Goal: Task Accomplishment & Management: Use online tool/utility

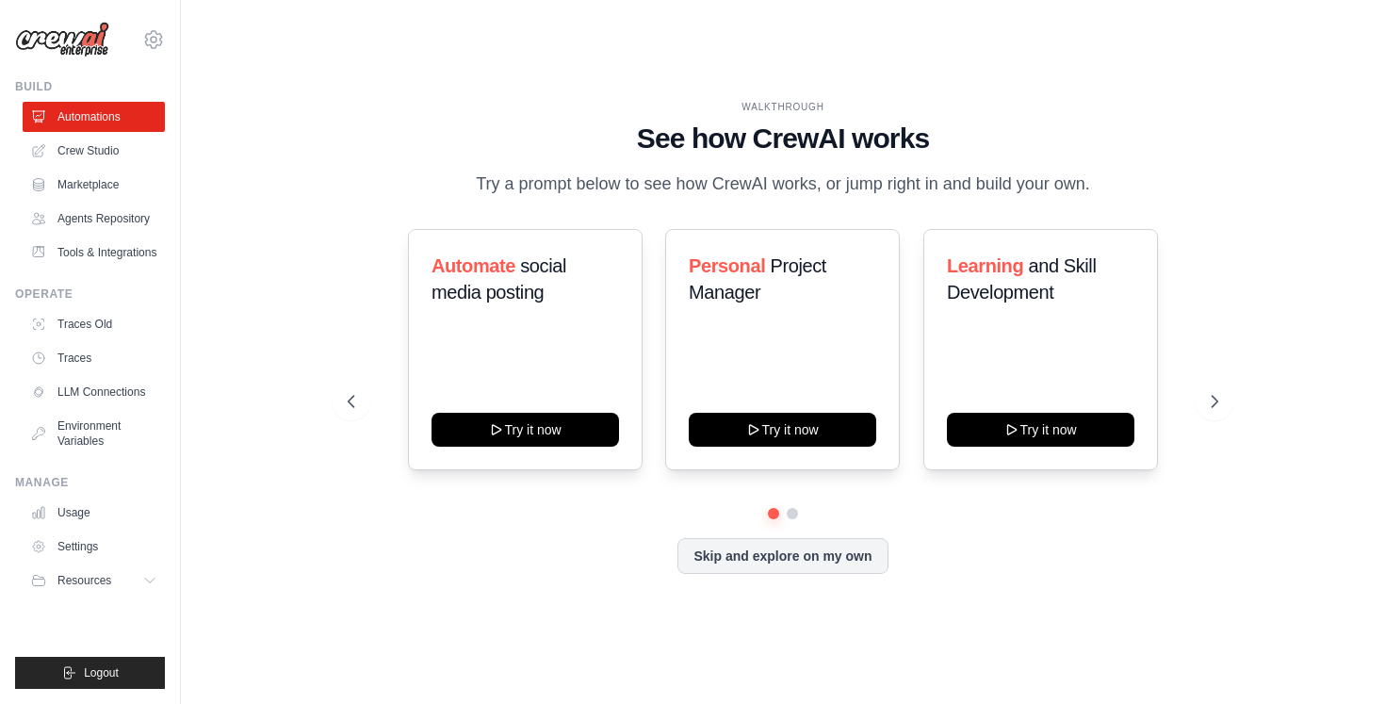
click at [537, 447] on button "Try it now" at bounding box center [526, 430] width 188 height 34
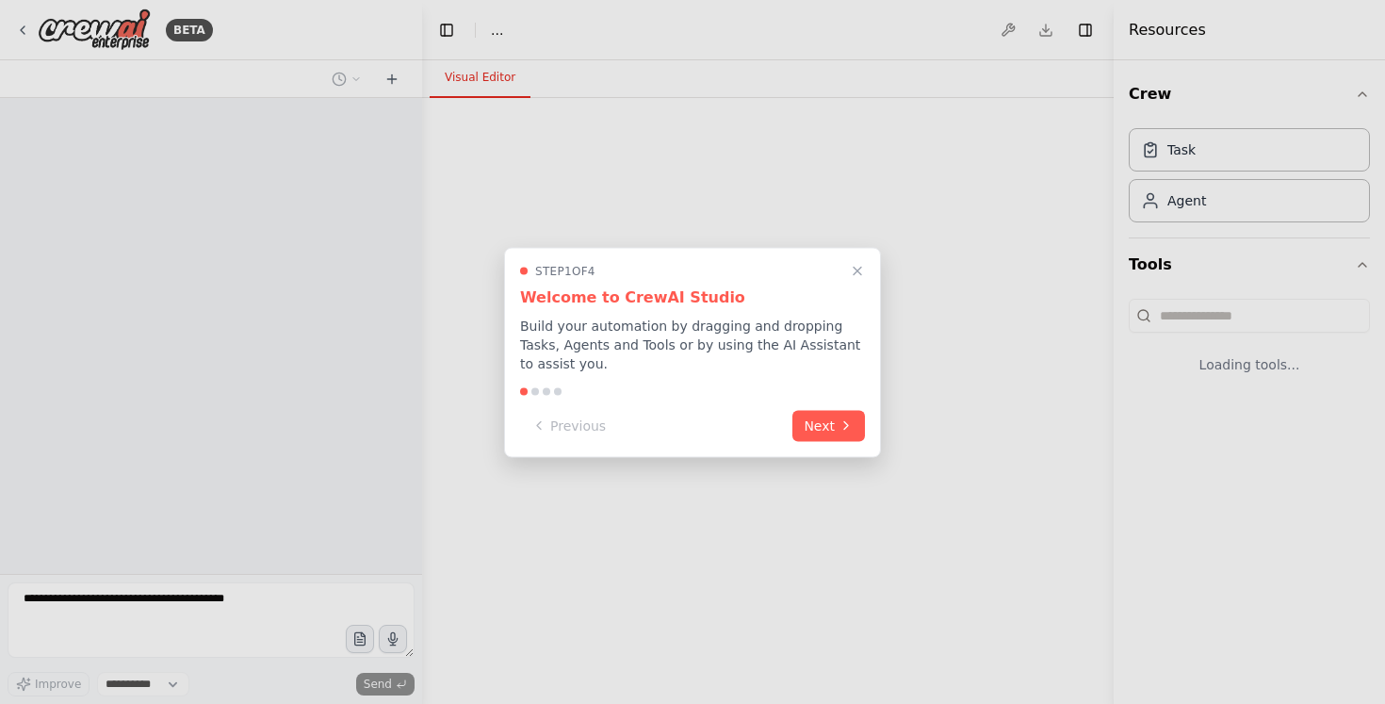
select select "****"
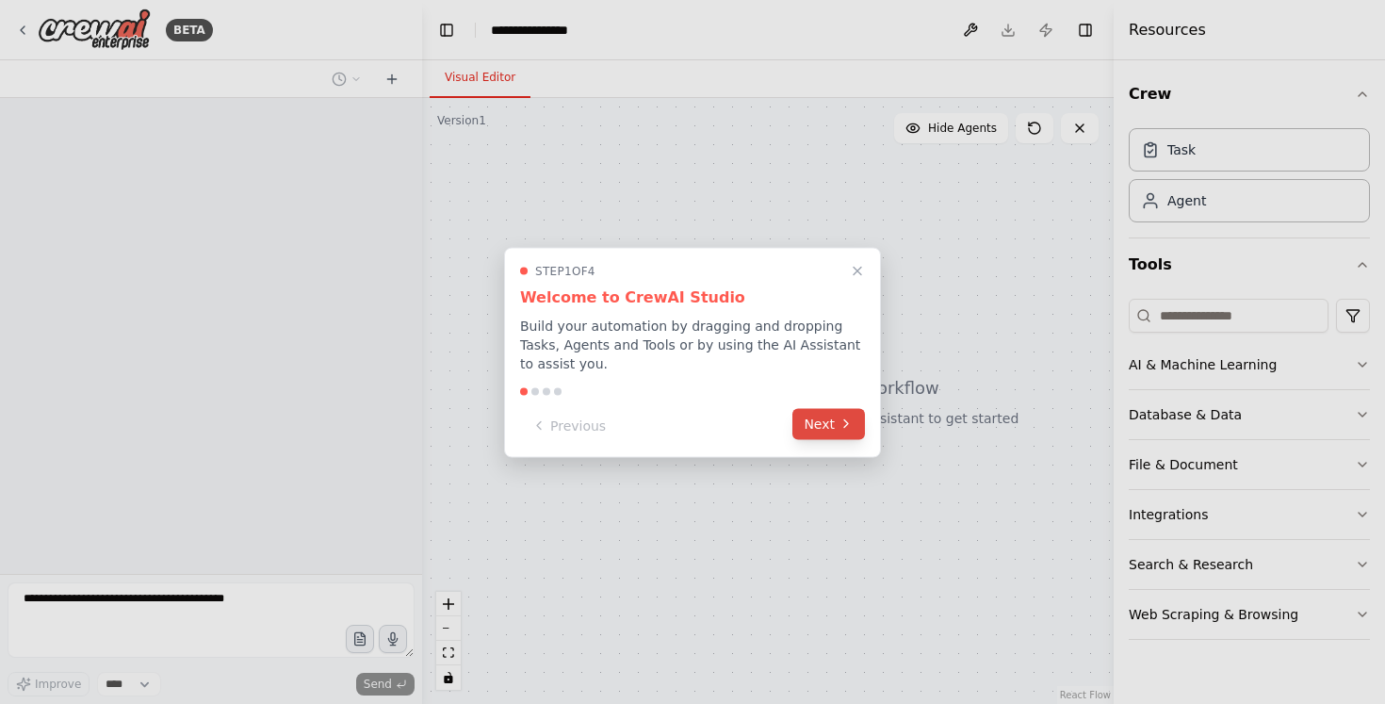
click at [848, 420] on icon at bounding box center [846, 424] width 15 height 15
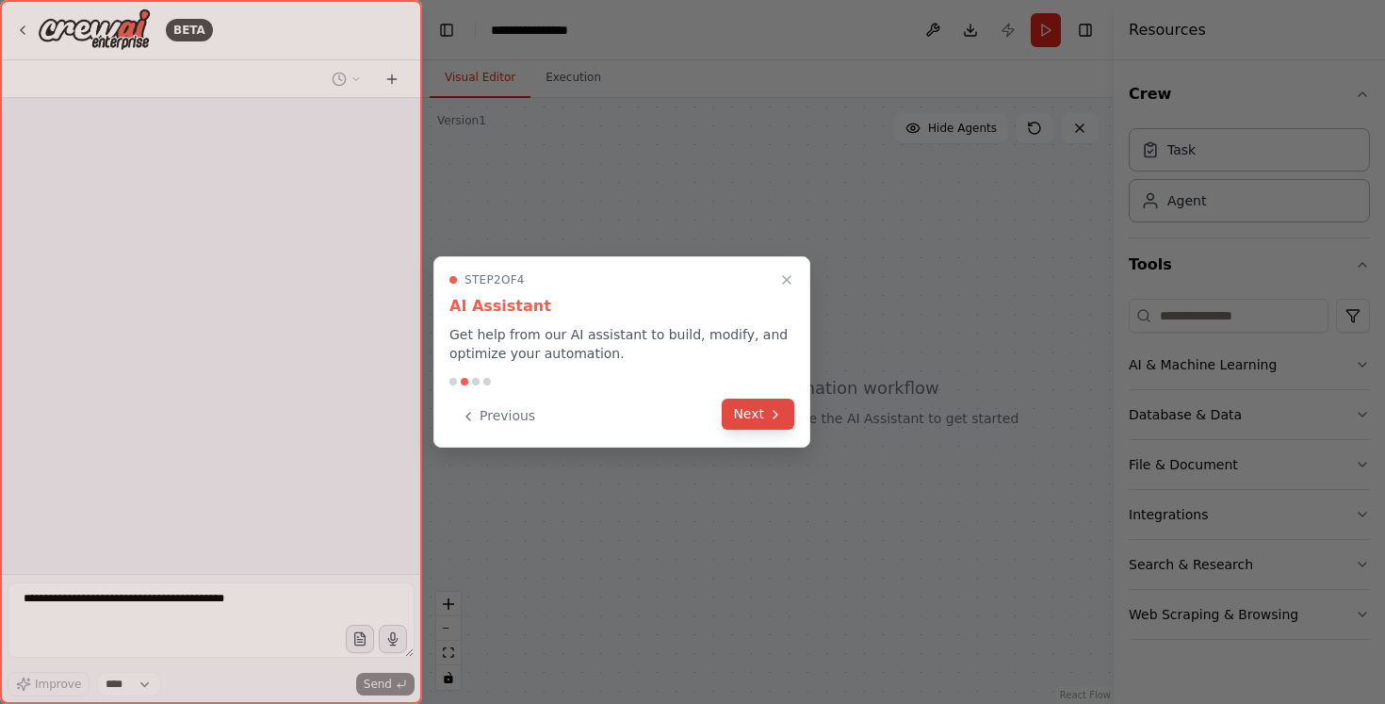
click at [764, 423] on button "Next" at bounding box center [758, 414] width 73 height 31
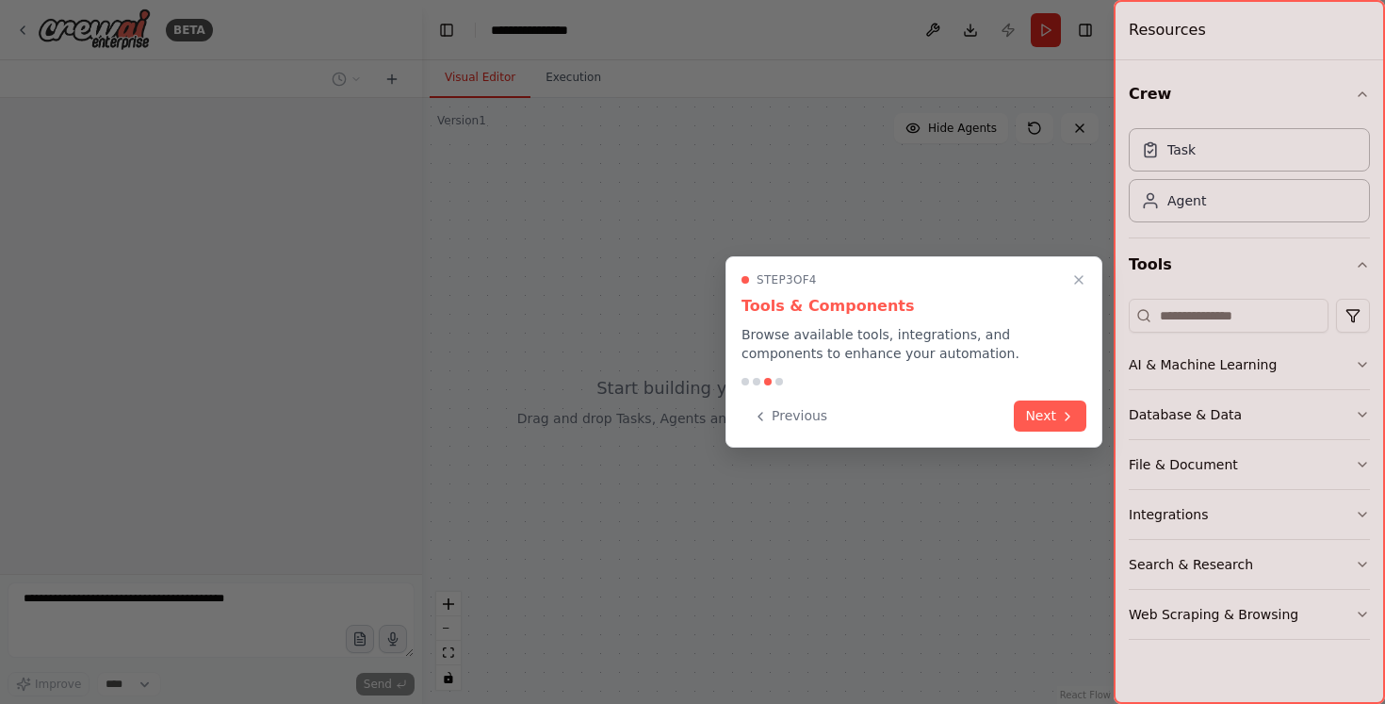
click at [764, 423] on button "Previous" at bounding box center [790, 416] width 97 height 31
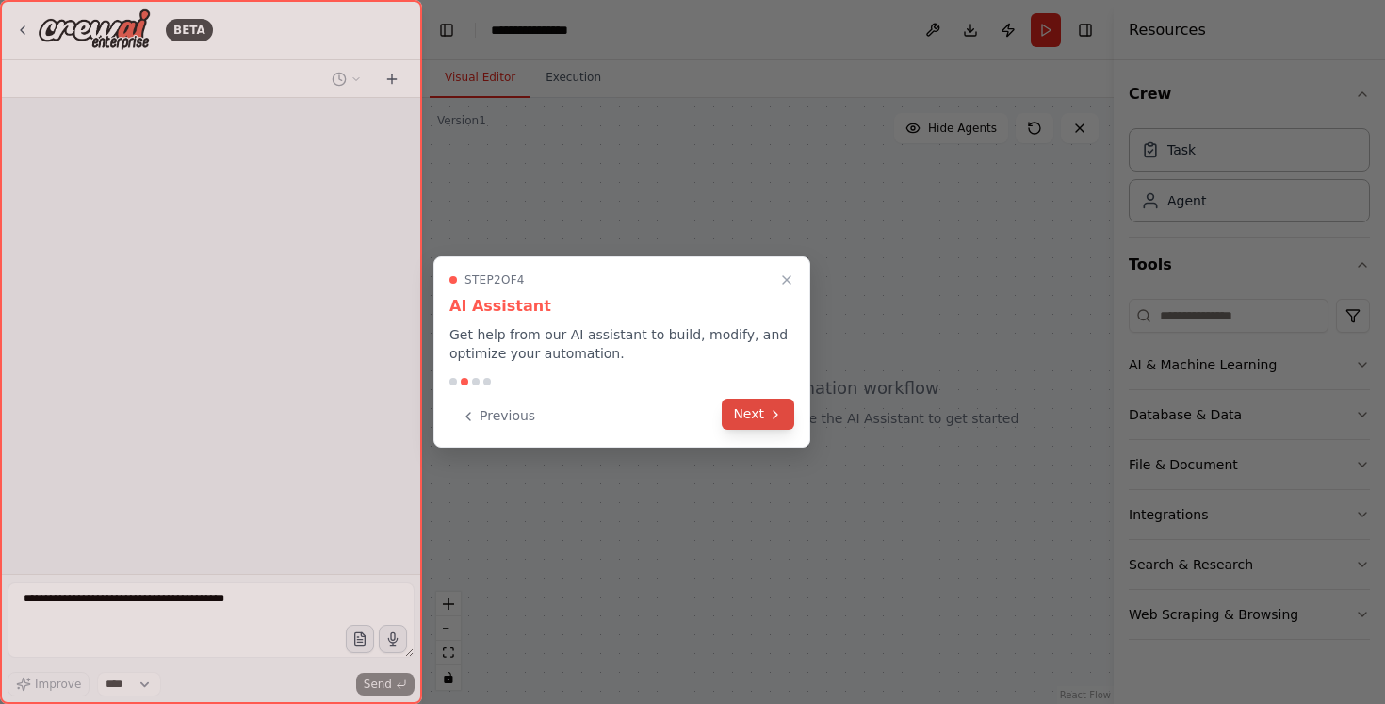
click at [768, 413] on icon at bounding box center [775, 414] width 15 height 15
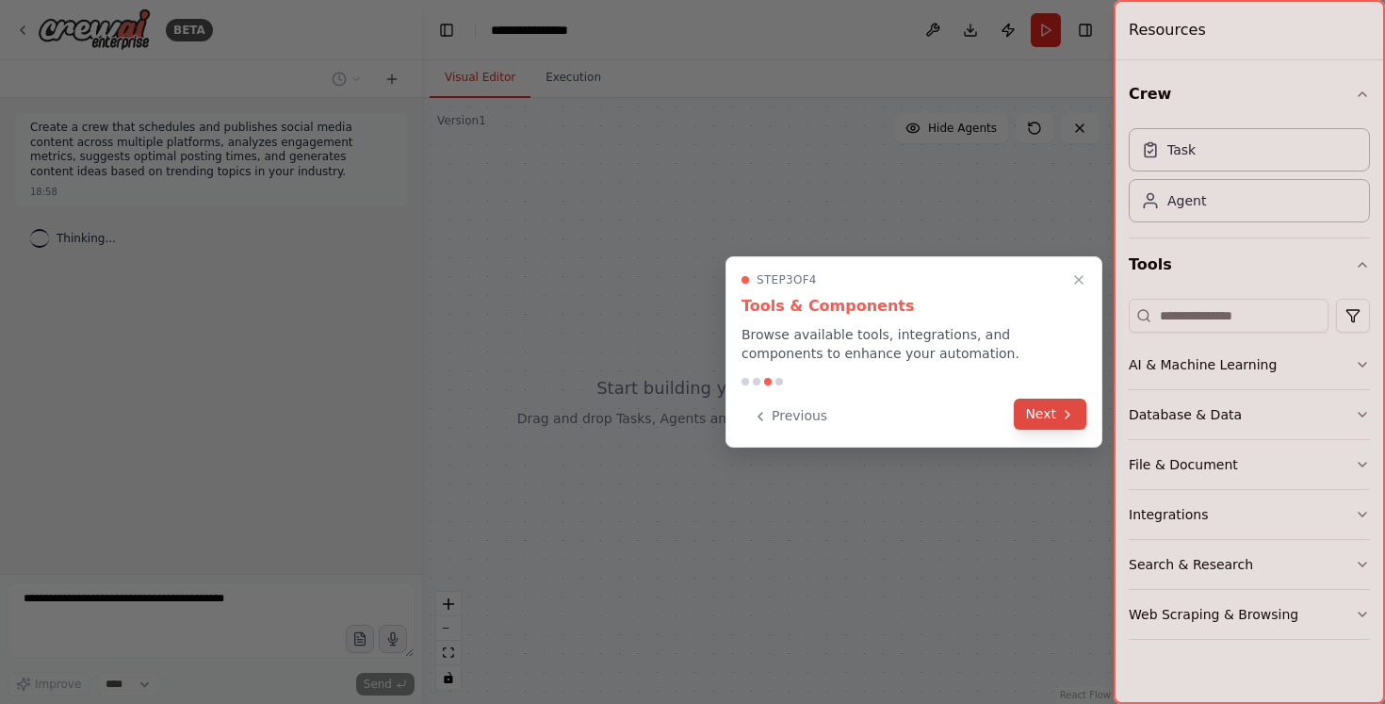
click at [1044, 412] on button "Next" at bounding box center [1050, 414] width 73 height 31
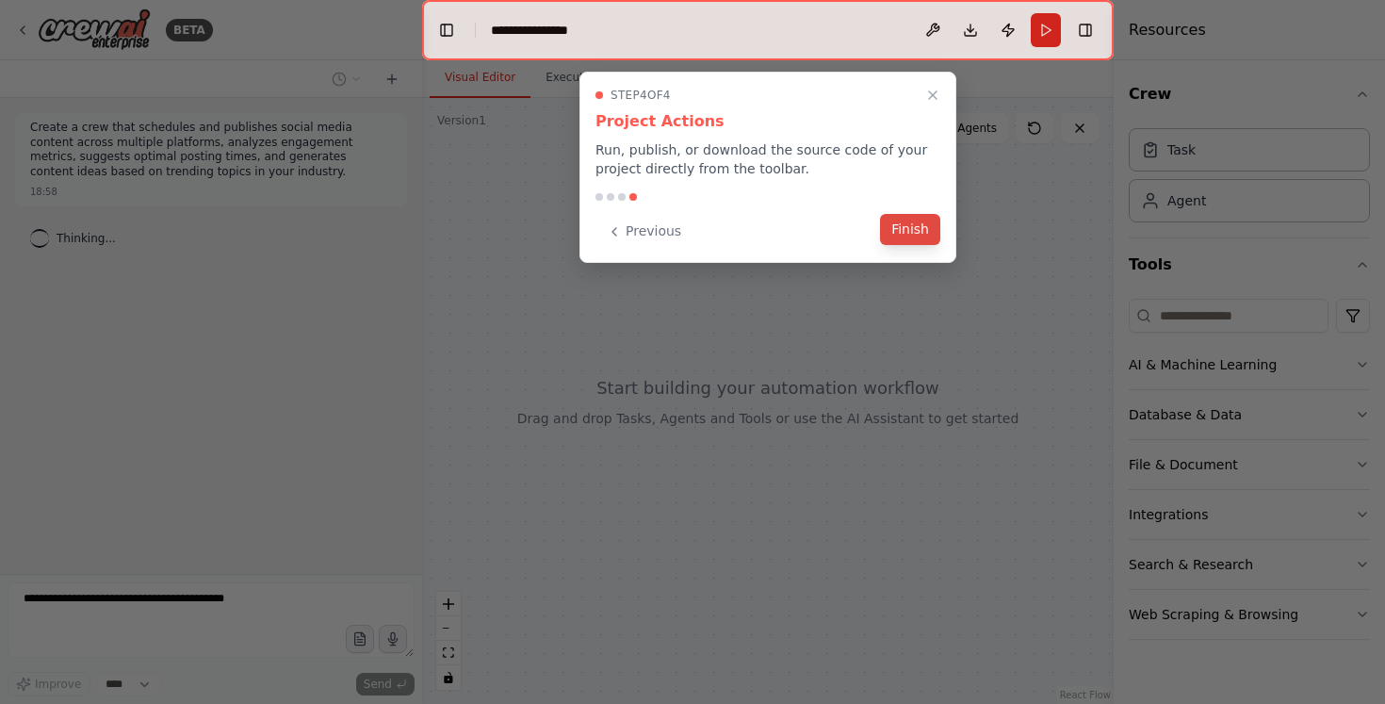
click at [909, 240] on button "Finish" at bounding box center [910, 229] width 60 height 31
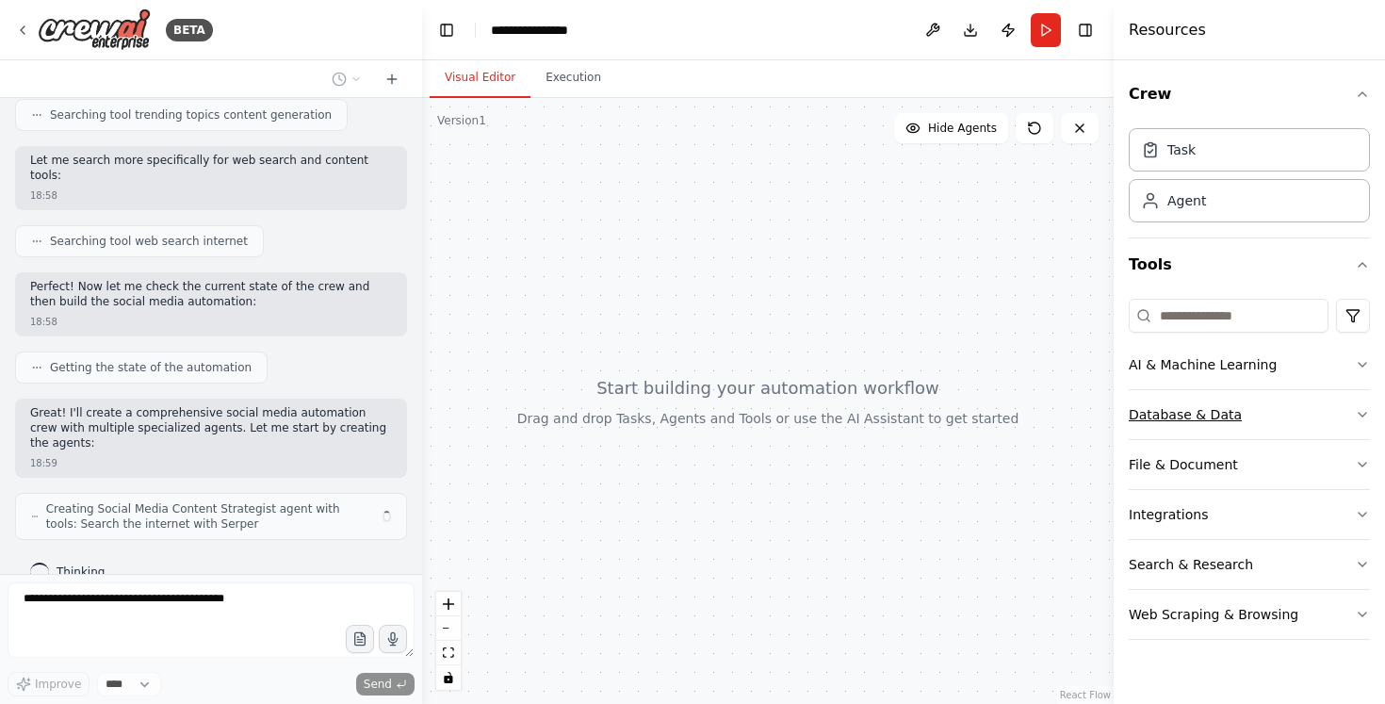
scroll to position [600, 0]
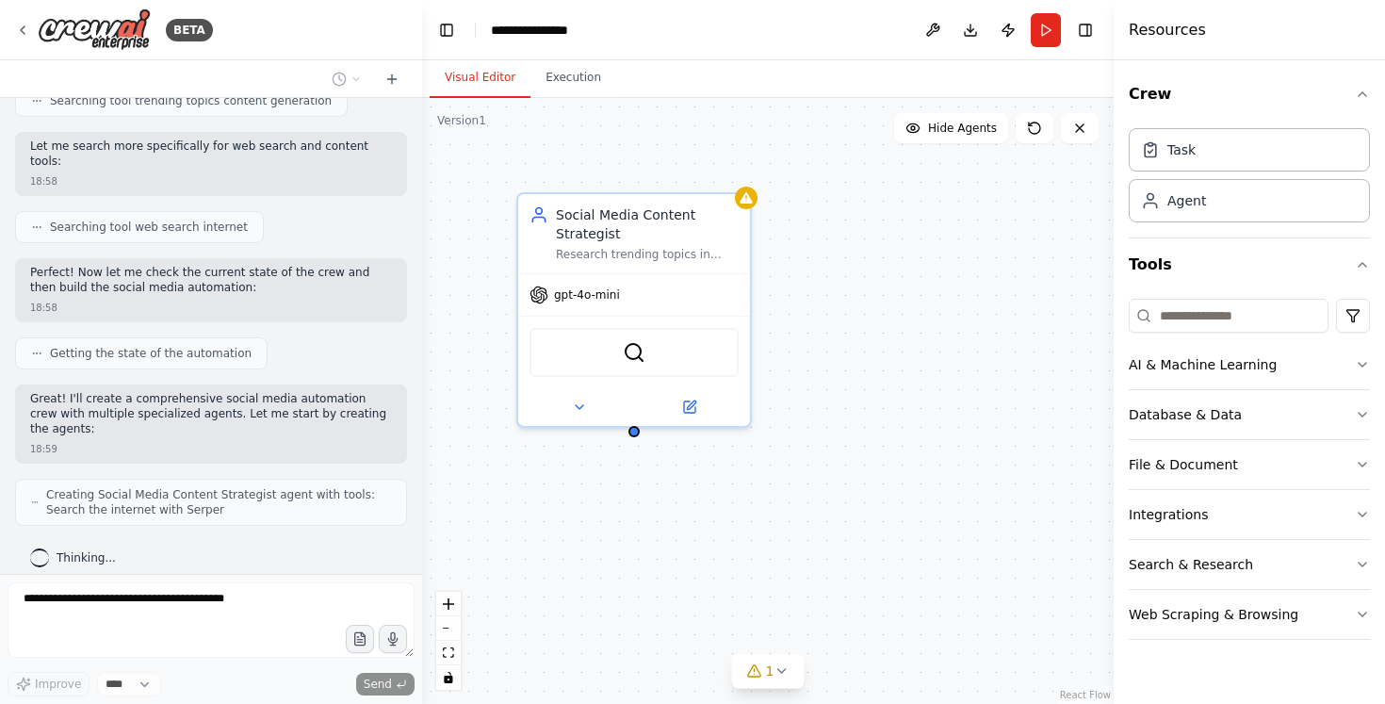
drag, startPoint x: 1324, startPoint y: 418, endPoint x: 1020, endPoint y: 317, distance: 321.0
click at [1028, 320] on div "BETA Create a crew that schedules and publishes social media content across mul…" at bounding box center [692, 352] width 1385 height 704
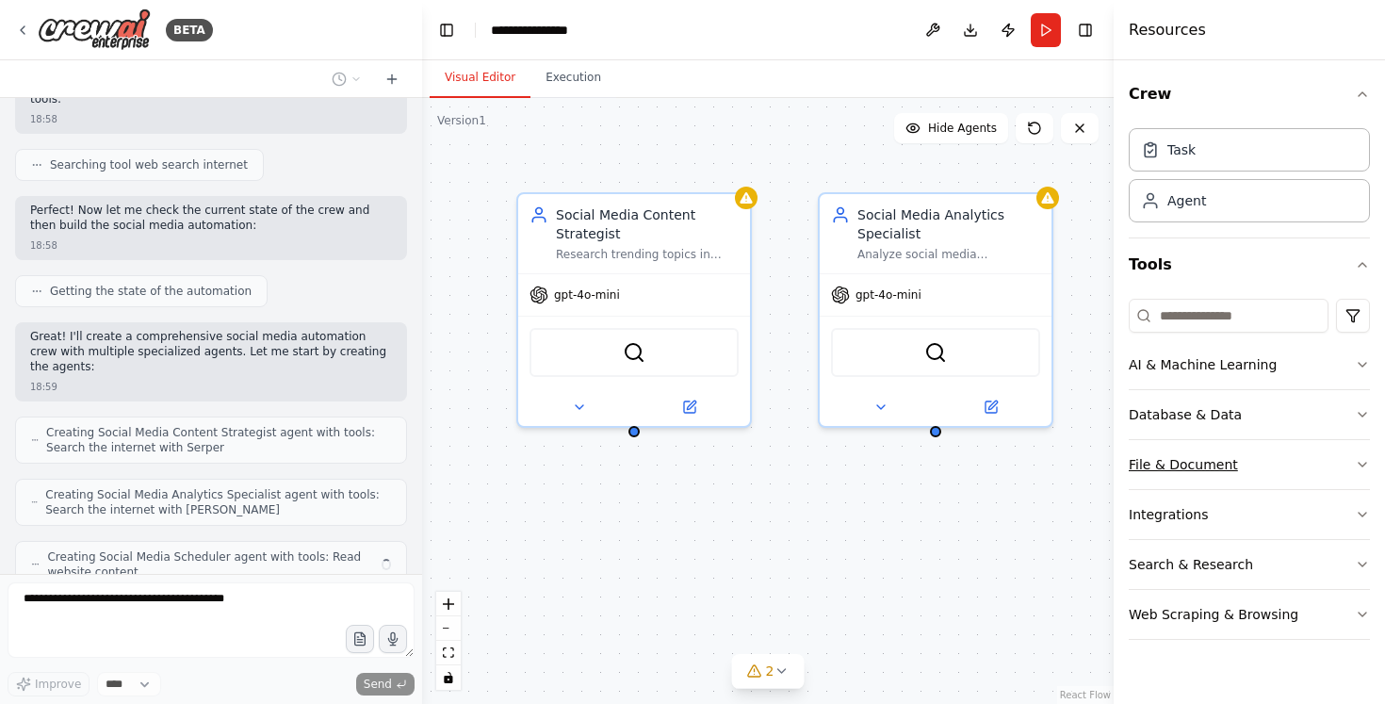
scroll to position [725, 0]
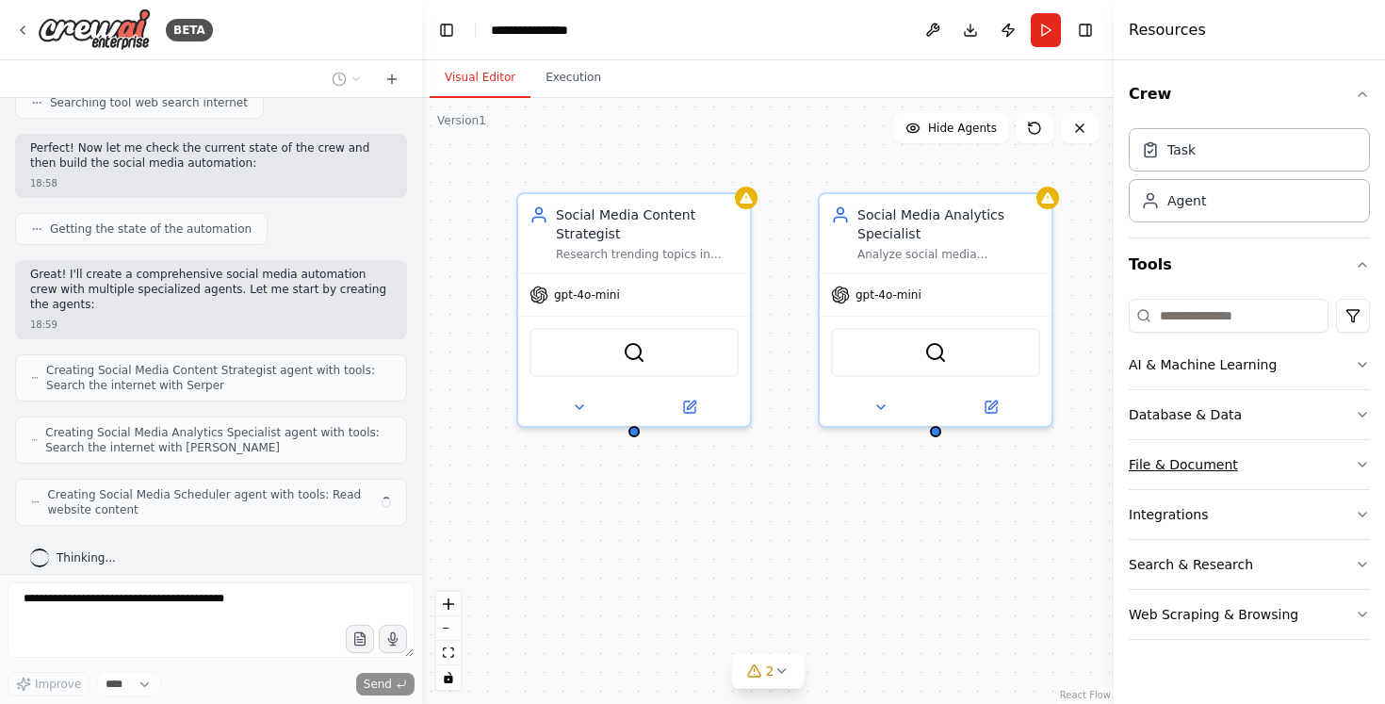
click at [1274, 451] on button "File & Document" at bounding box center [1249, 464] width 241 height 49
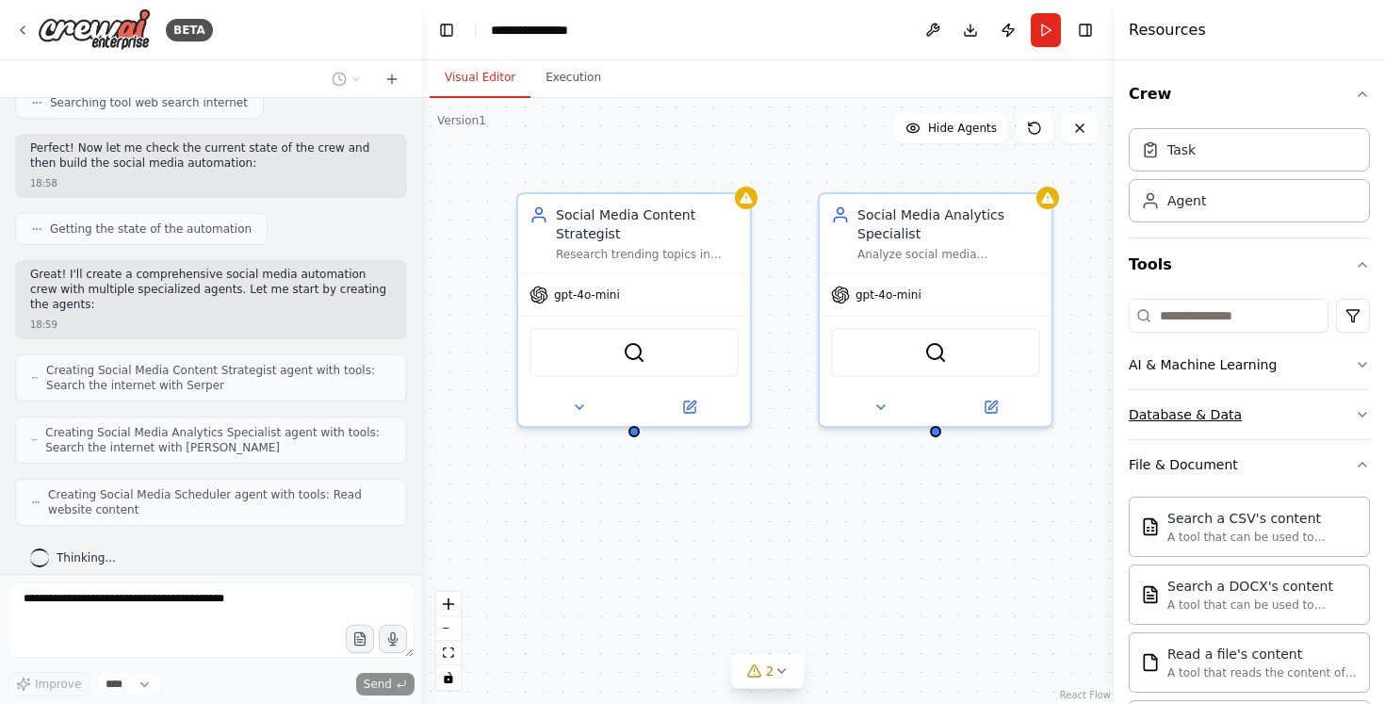
click at [1283, 424] on button "Database & Data" at bounding box center [1249, 414] width 241 height 49
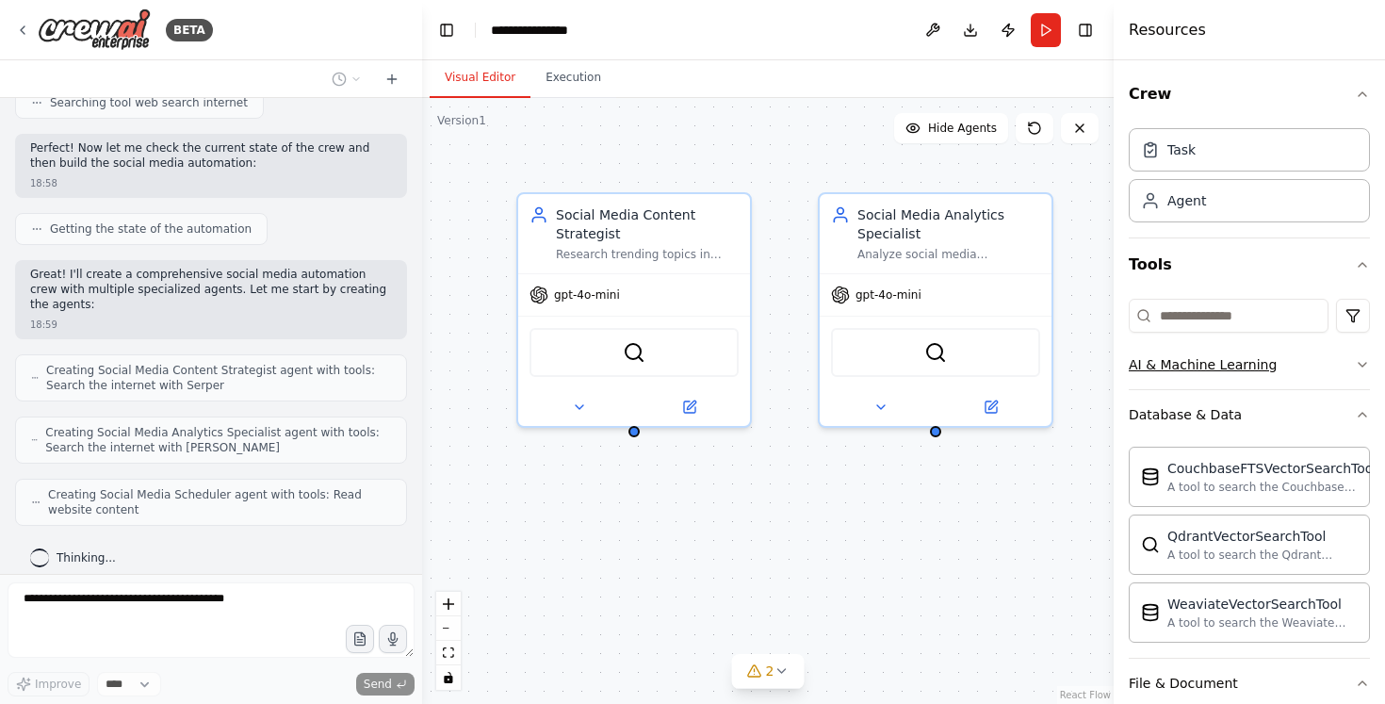
click at [1287, 371] on button "AI & Machine Learning" at bounding box center [1249, 364] width 241 height 49
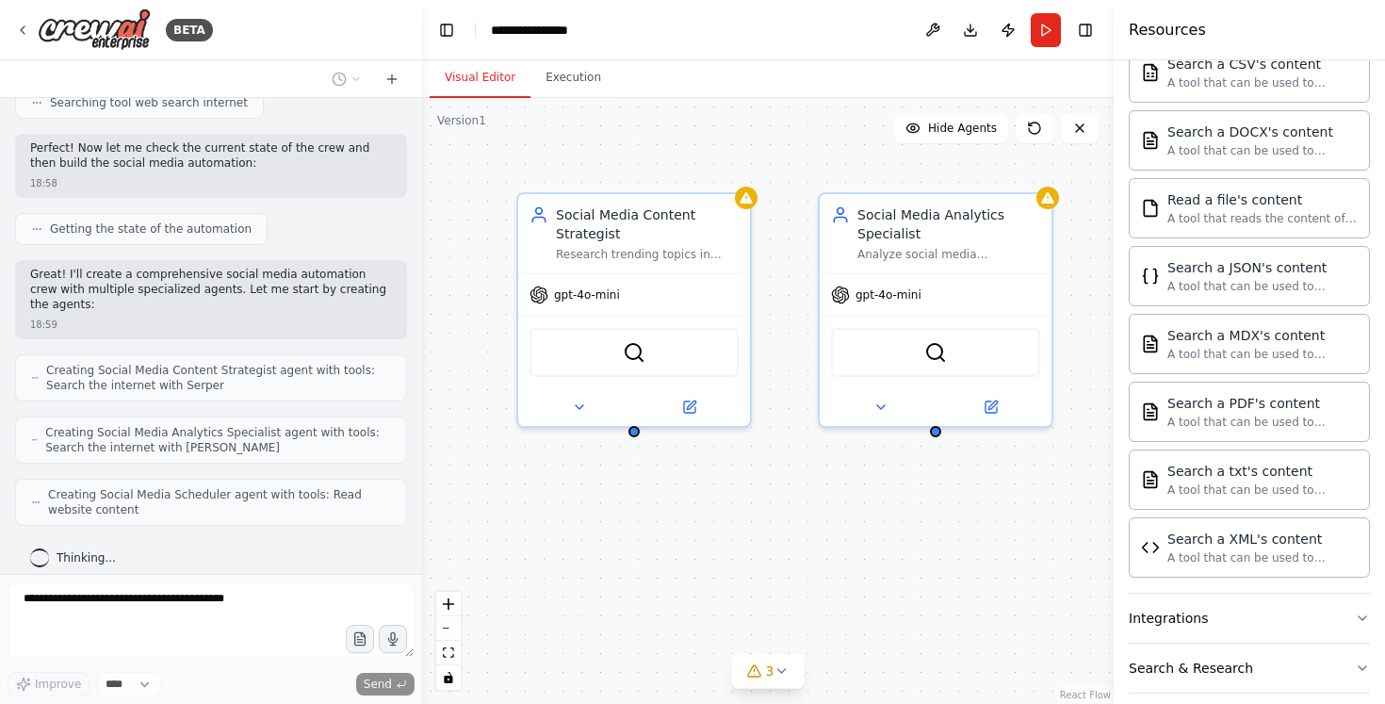
scroll to position [1029, 0]
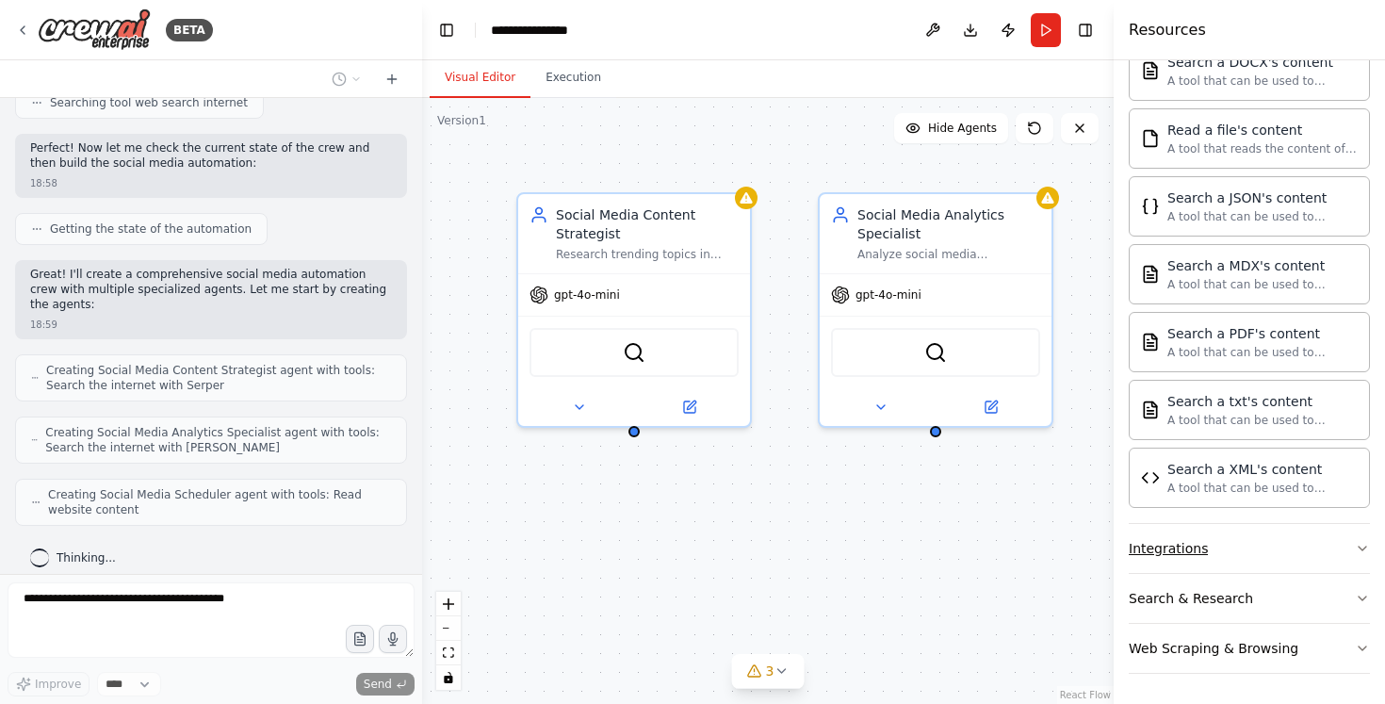
click at [1264, 566] on button "Integrations" at bounding box center [1249, 548] width 241 height 49
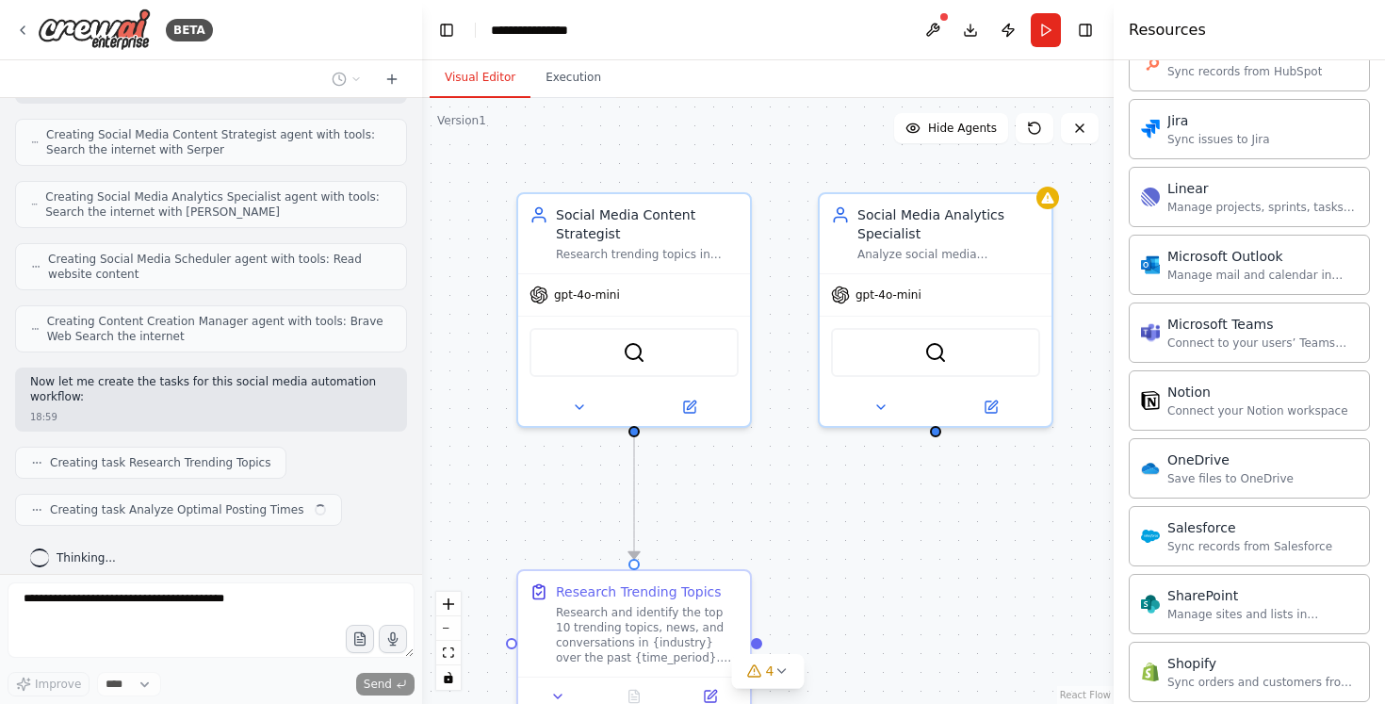
scroll to position [2537, 0]
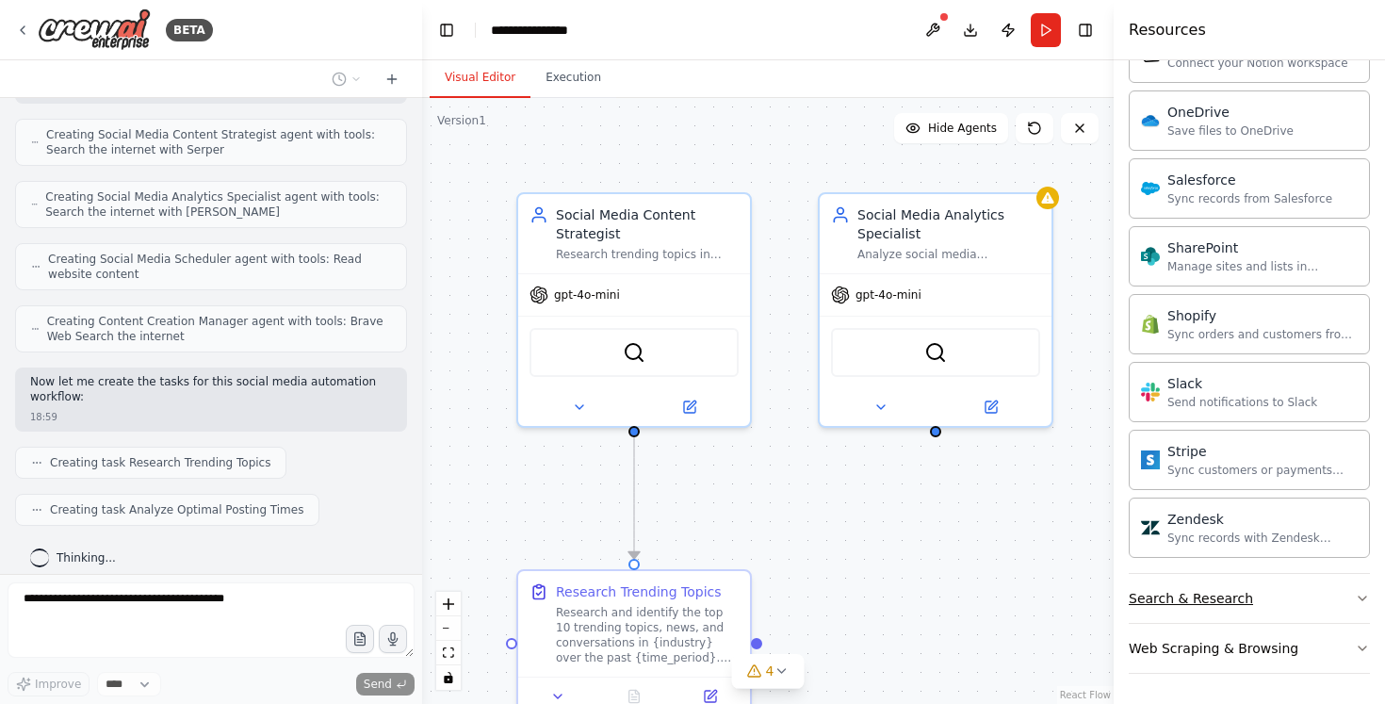
click at [1215, 585] on button "Search & Research" at bounding box center [1249, 598] width 241 height 49
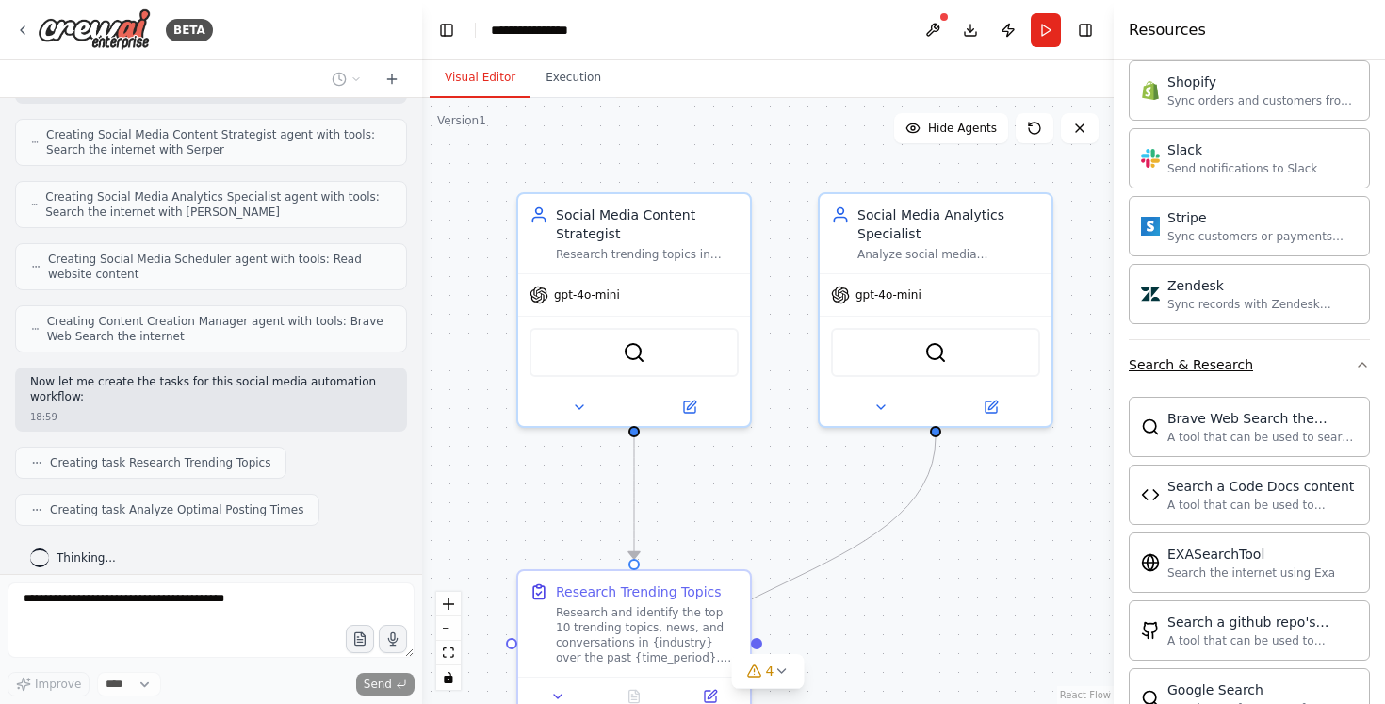
scroll to position [2909, 0]
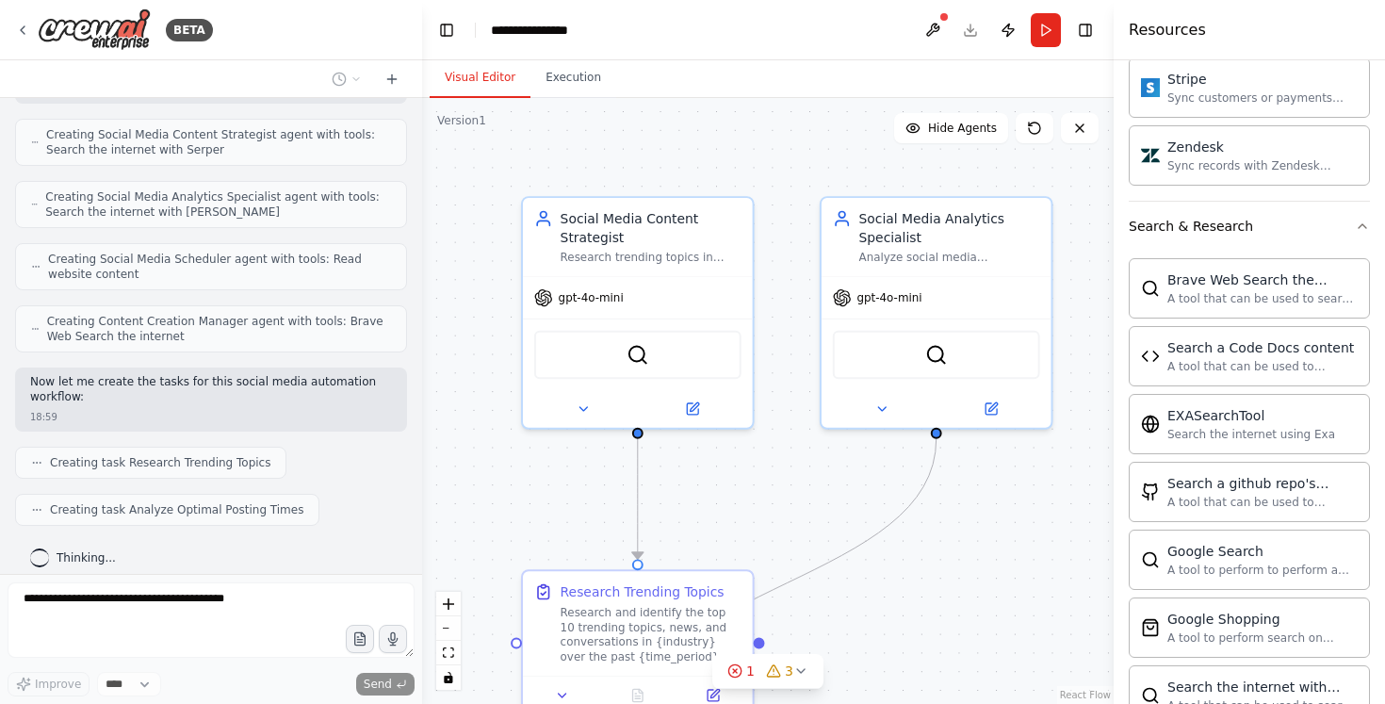
drag, startPoint x: 954, startPoint y: 594, endPoint x: 984, endPoint y: 515, distance: 84.7
click at [983, 515] on div ".deletable-edge-delete-btn { width: 20px; height: 20px; border: 0px solid #ffff…" at bounding box center [768, 401] width 692 height 606
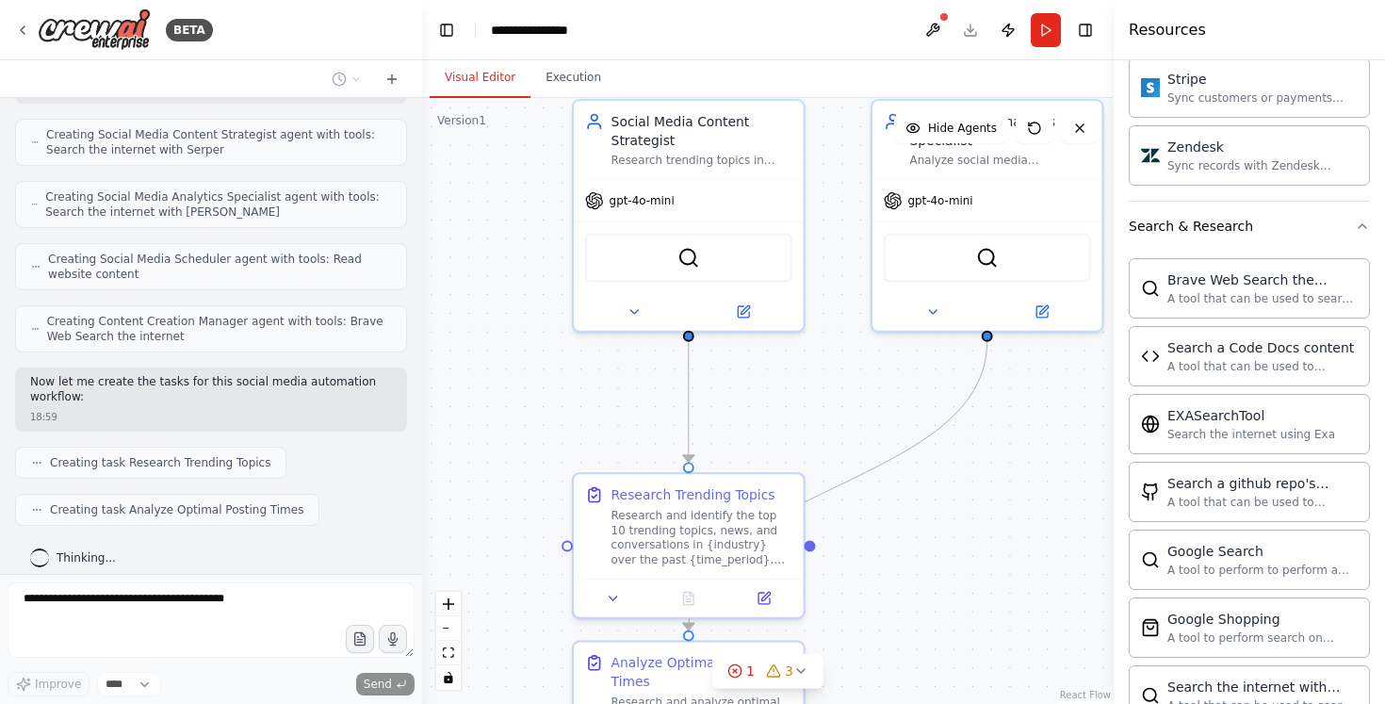
drag, startPoint x: 984, startPoint y: 515, endPoint x: 1003, endPoint y: 502, distance: 22.5
click at [1004, 501] on div ".deletable-edge-delete-btn { width: 20px; height: 20px; border: 0px solid #ffff…" at bounding box center [768, 401] width 692 height 606
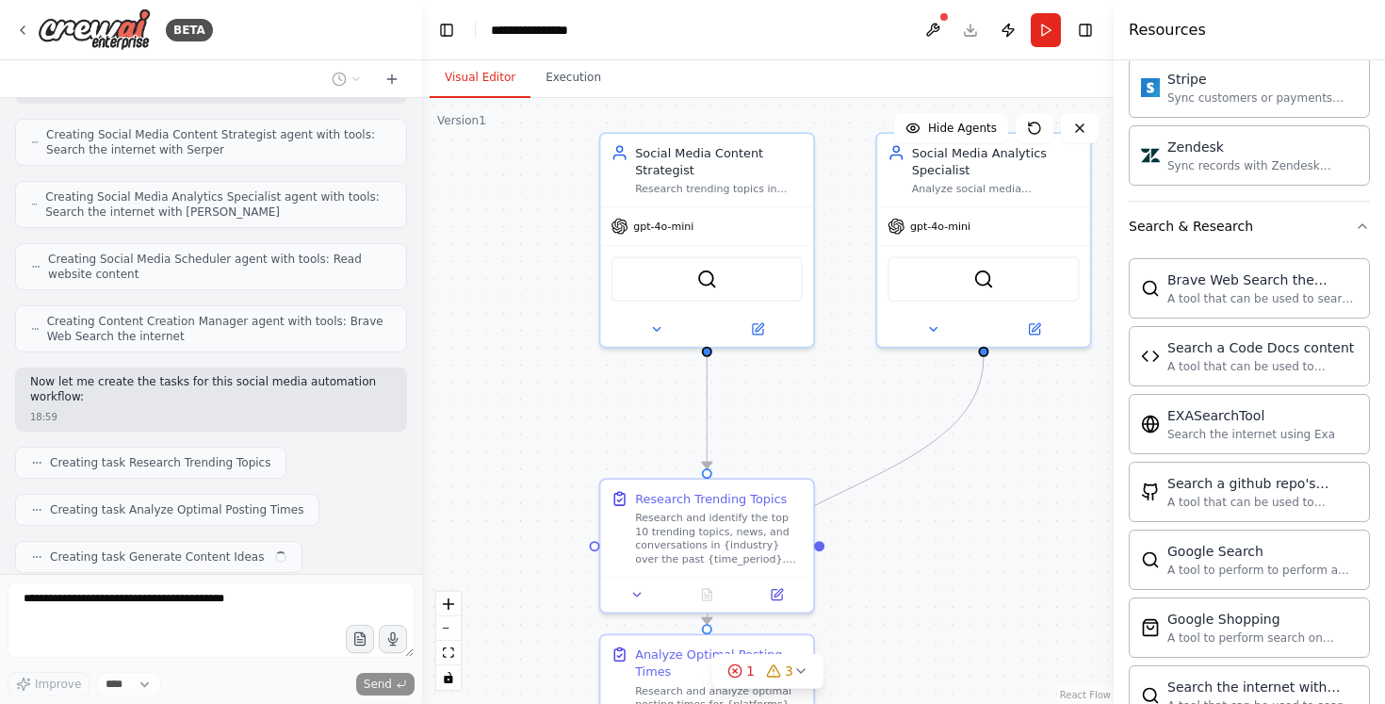
scroll to position [1008, 0]
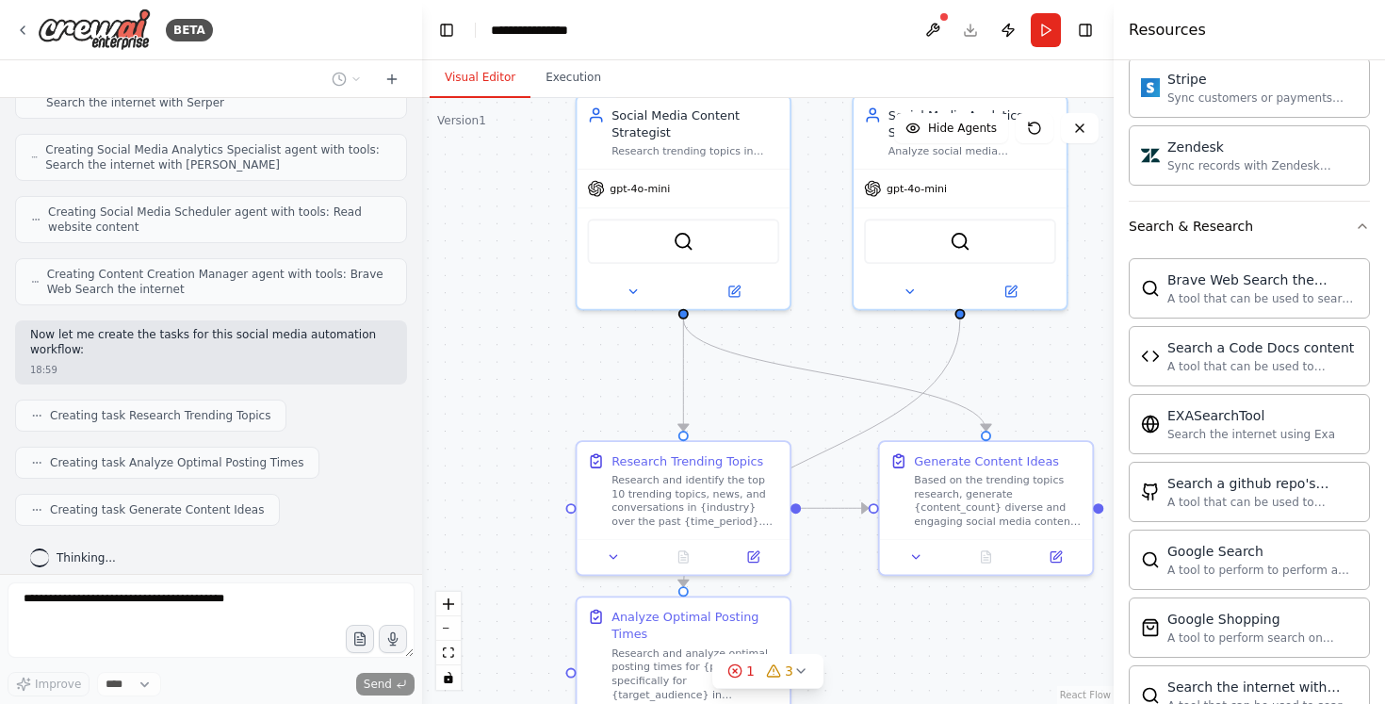
drag, startPoint x: 1048, startPoint y: 396, endPoint x: 962, endPoint y: 283, distance: 141.9
click at [969, 287] on div ".deletable-edge-delete-btn { width: 20px; height: 20px; border: 0px solid #ffff…" at bounding box center [768, 401] width 692 height 606
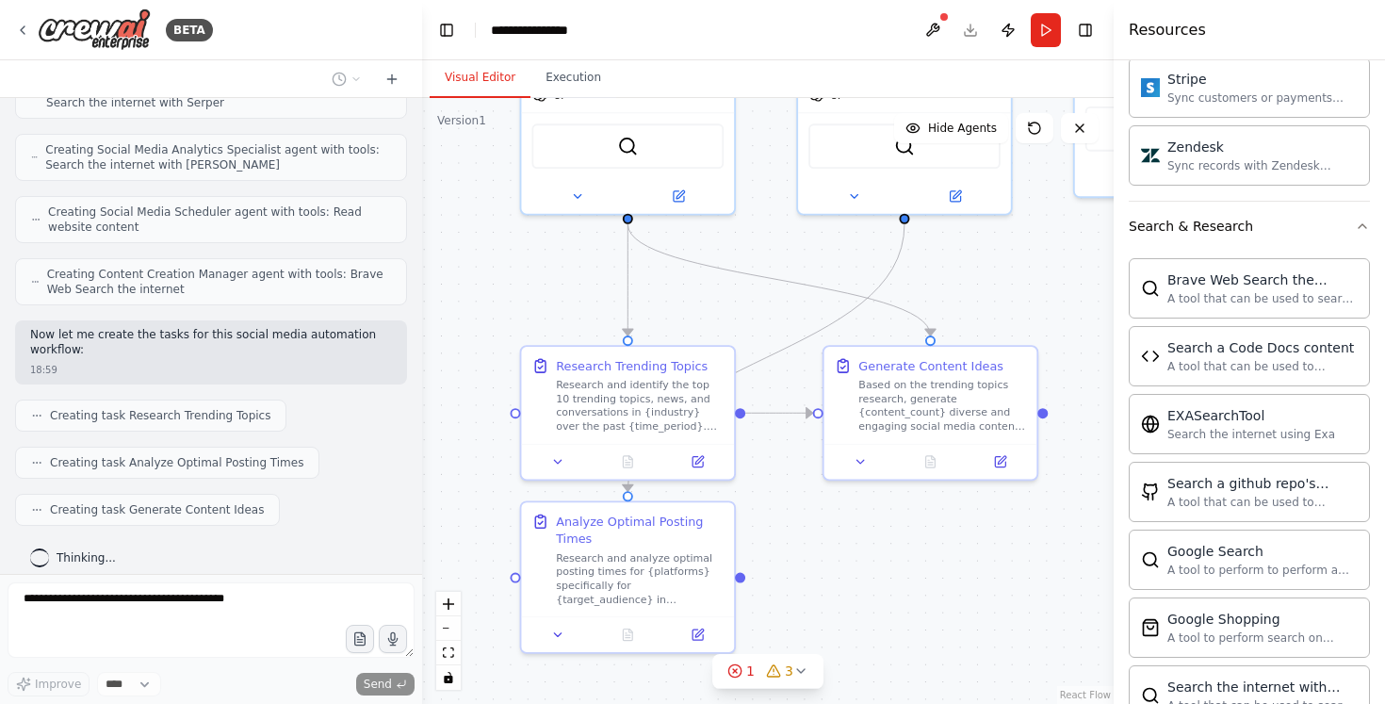
drag, startPoint x: 957, startPoint y: 573, endPoint x: 957, endPoint y: 543, distance: 30.2
click at [957, 545] on div ".deletable-edge-delete-btn { width: 20px; height: 20px; border: 0px solid #ffff…" at bounding box center [768, 401] width 692 height 606
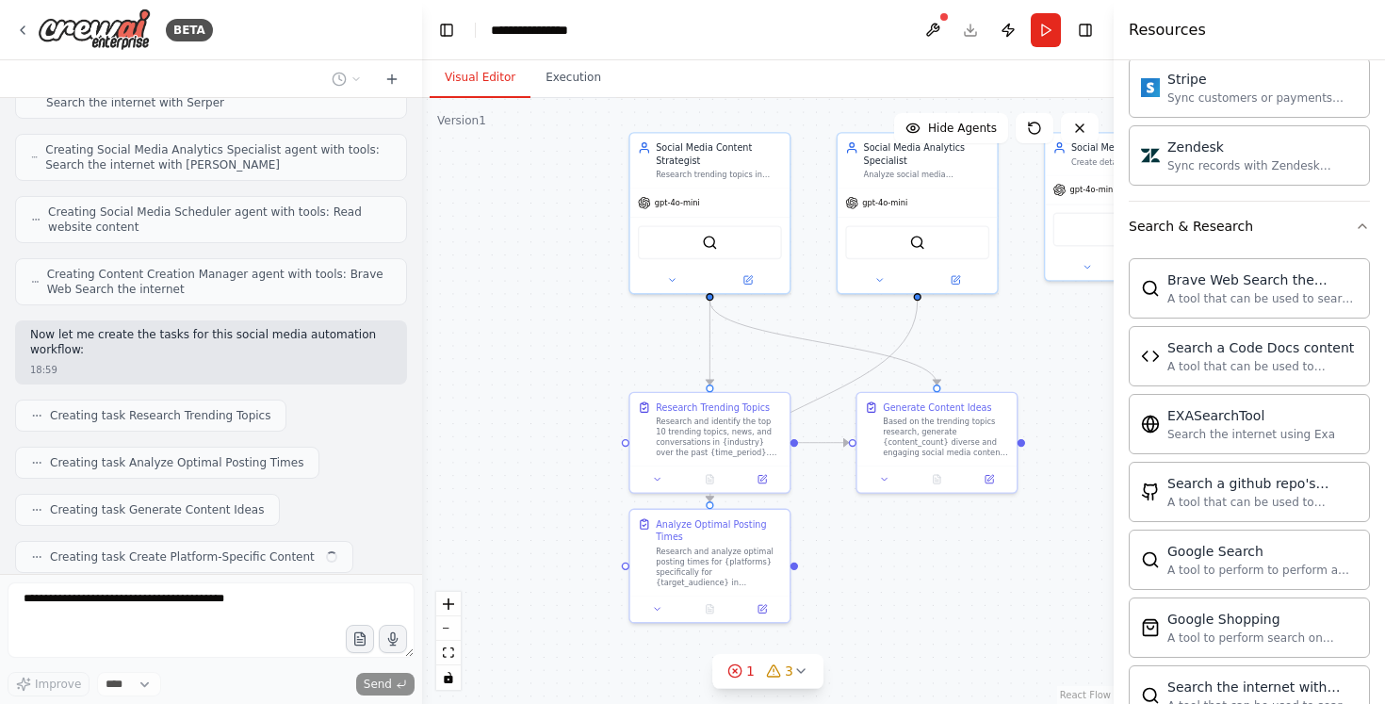
scroll to position [1055, 0]
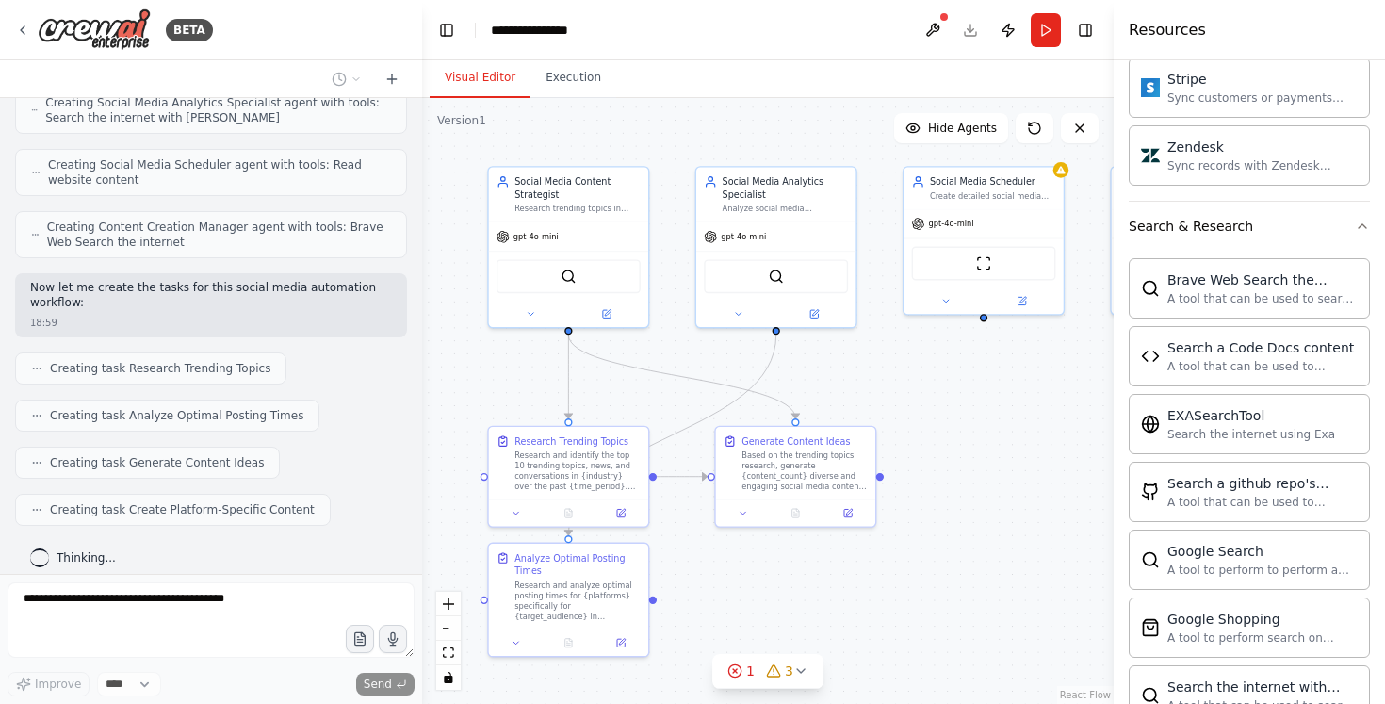
drag, startPoint x: 1071, startPoint y: 331, endPoint x: 925, endPoint y: 369, distance: 150.9
click at [925, 369] on div ".deletable-edge-delete-btn { width: 20px; height: 20px; border: 0px solid #ffff…" at bounding box center [768, 401] width 692 height 606
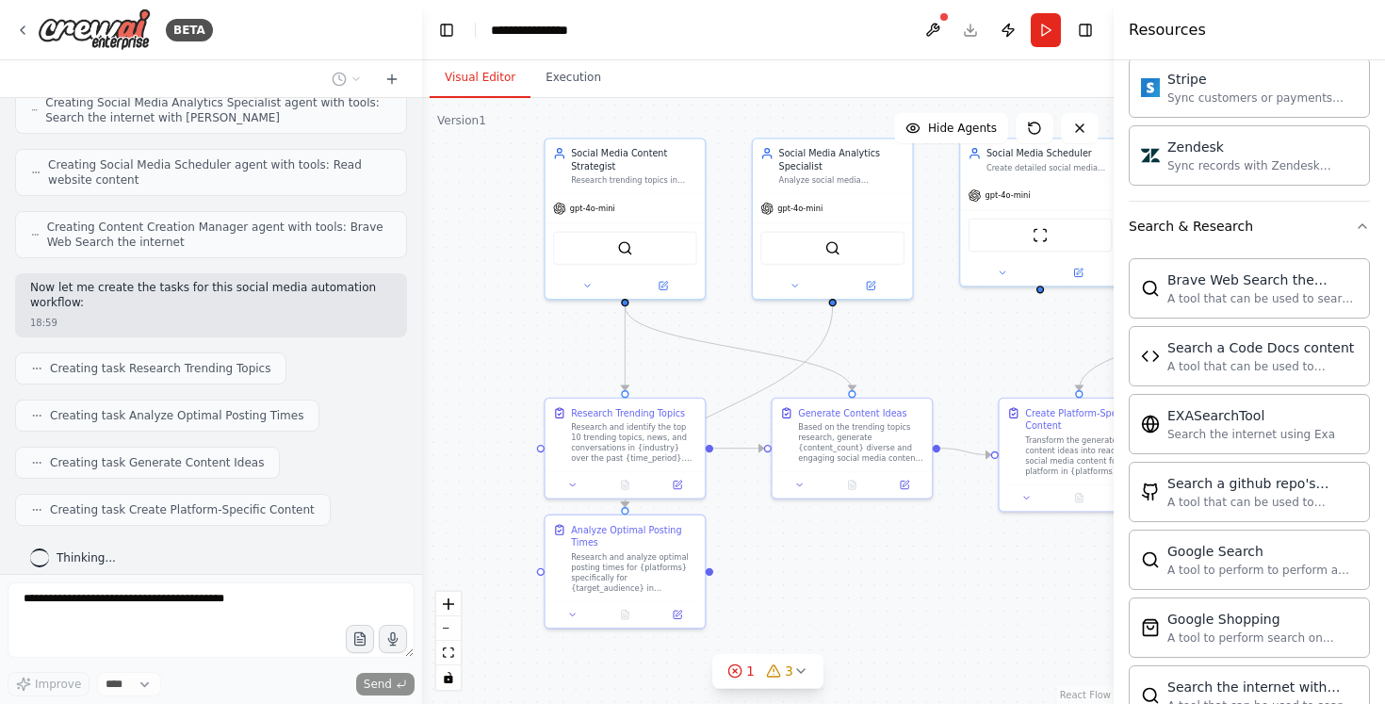
drag, startPoint x: 925, startPoint y: 369, endPoint x: 990, endPoint y: 335, distance: 73.3
click at [990, 335] on div ".deletable-edge-delete-btn { width: 20px; height: 20px; border: 0px solid #ffff…" at bounding box center [768, 401] width 692 height 606
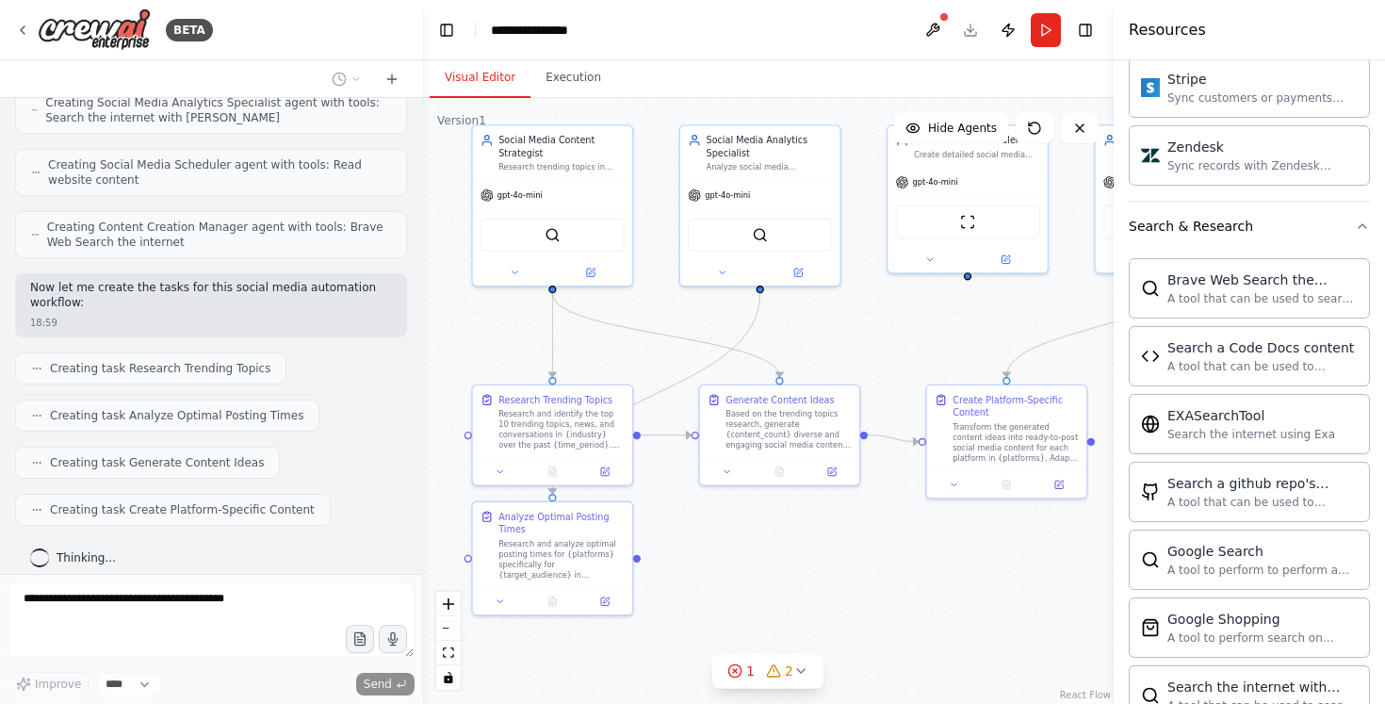
drag, startPoint x: 990, startPoint y: 335, endPoint x: 867, endPoint y: 358, distance: 124.8
click at [872, 354] on div ".deletable-edge-delete-btn { width: 20px; height: 20px; border: 0px solid #ffff…" at bounding box center [768, 401] width 692 height 606
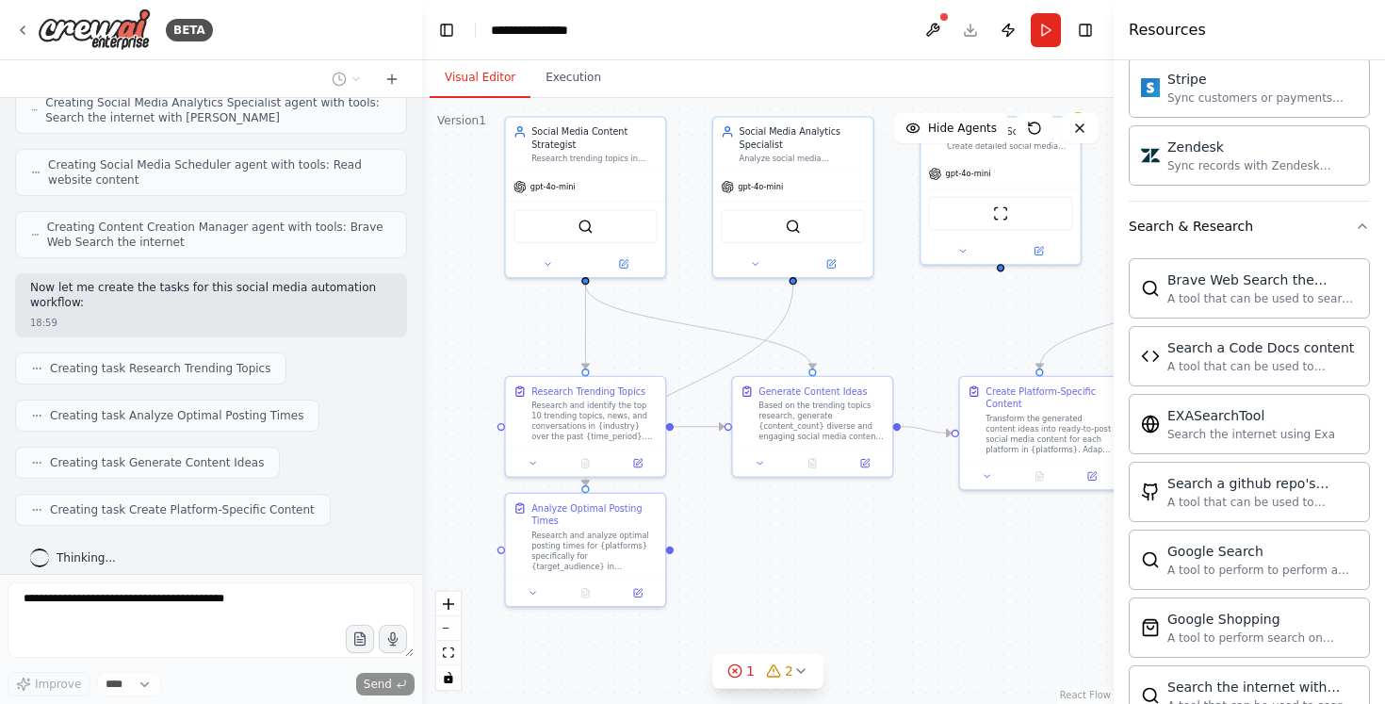
drag, startPoint x: 853, startPoint y: 369, endPoint x: 927, endPoint y: 329, distance: 84.3
click at [927, 329] on div ".deletable-edge-delete-btn { width: 20px; height: 20px; border: 0px solid #ffff…" at bounding box center [768, 401] width 692 height 606
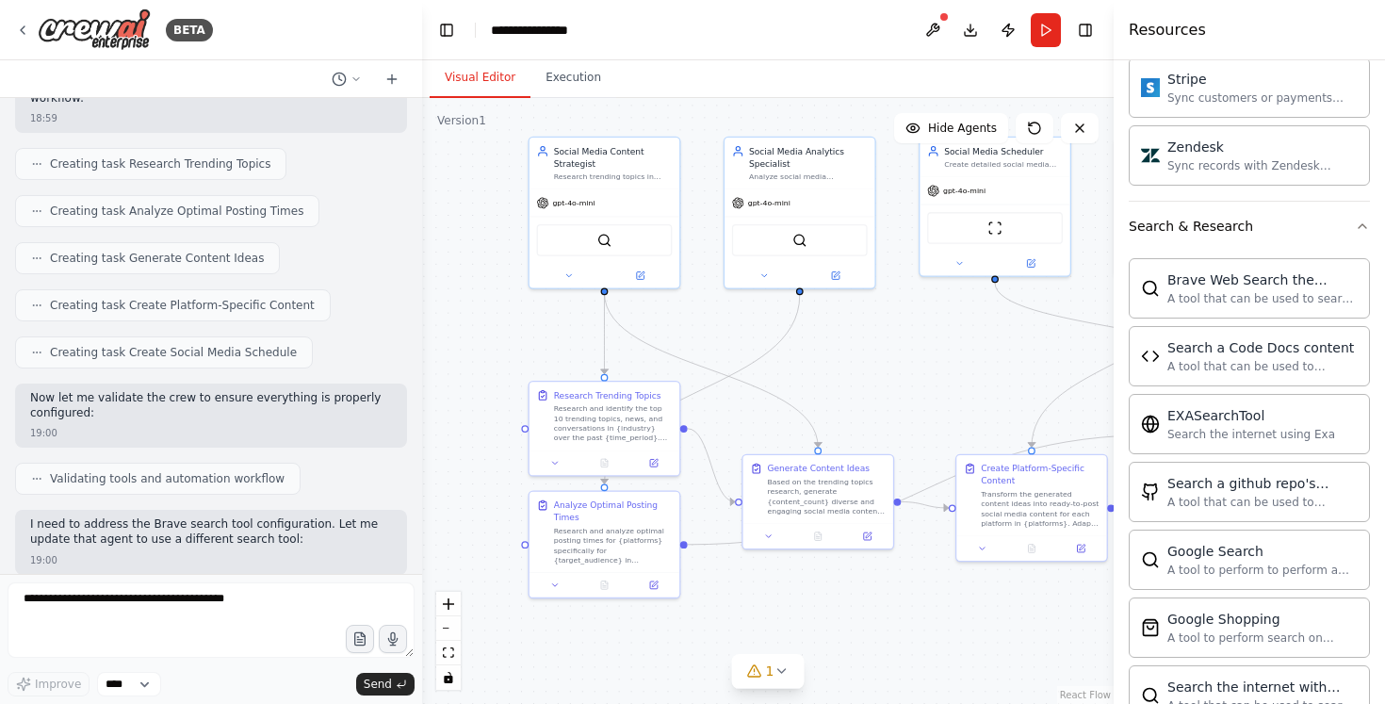
scroll to position [1419, 0]
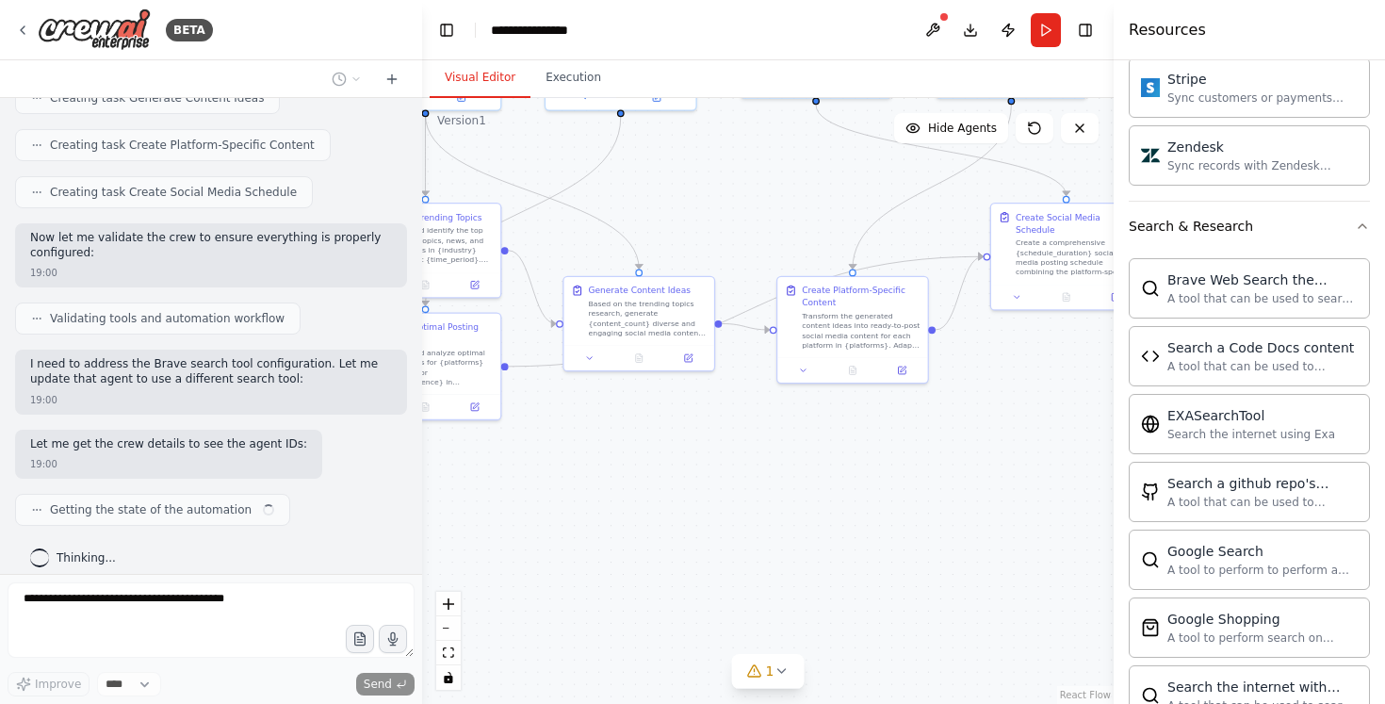
drag, startPoint x: 871, startPoint y: 434, endPoint x: 692, endPoint y: 256, distance: 252.6
click at [692, 256] on div ".deletable-edge-delete-btn { width: 20px; height: 20px; border: 0px solid #ffff…" at bounding box center [768, 401] width 692 height 606
drag, startPoint x: 692, startPoint y: 256, endPoint x: 488, endPoint y: 397, distance: 247.3
click at [488, 396] on div ".deletable-edge-delete-btn { width: 20px; height: 20px; border: 0px solid #ffff…" at bounding box center [768, 401] width 692 height 606
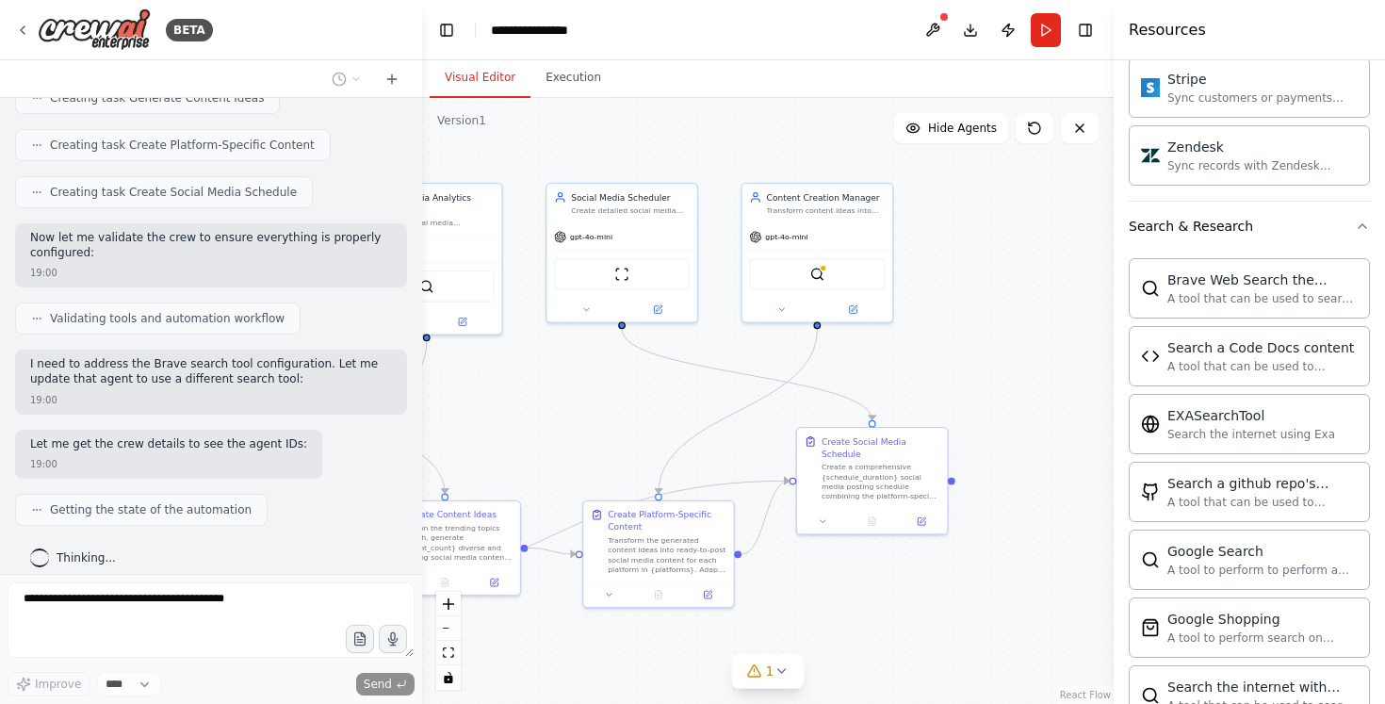
drag, startPoint x: 705, startPoint y: 346, endPoint x: 715, endPoint y: 431, distance: 85.5
click at [715, 431] on div ".deletable-edge-delete-btn { width: 20px; height: 20px; border: 0px solid #ffff…" at bounding box center [768, 401] width 692 height 606
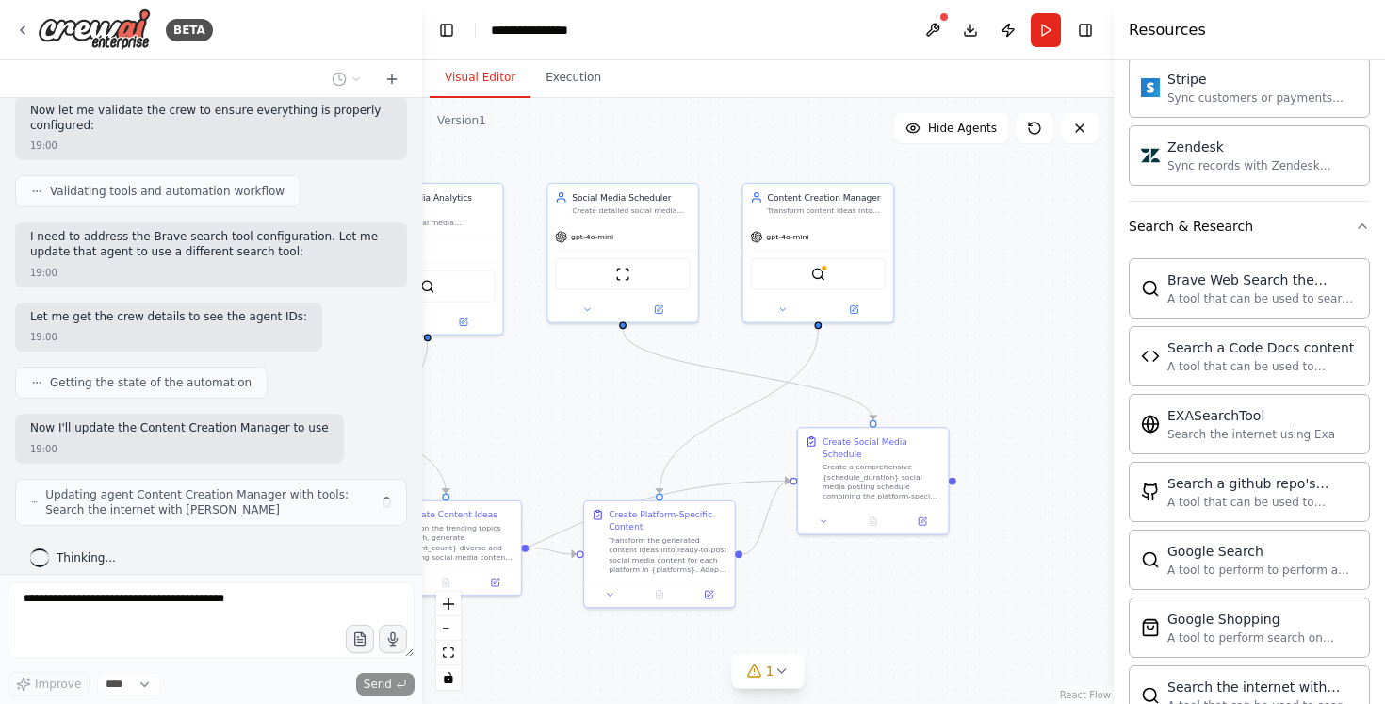
scroll to position [1562, 0]
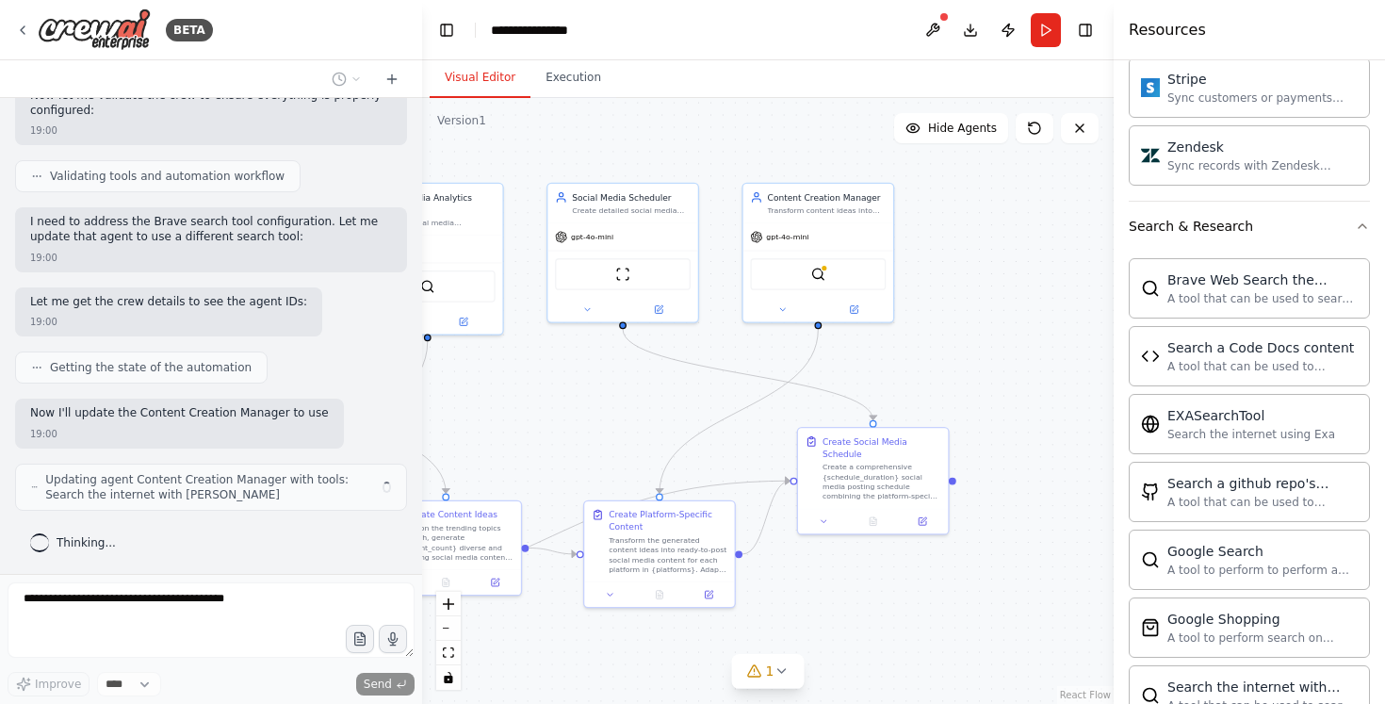
drag, startPoint x: 649, startPoint y: 451, endPoint x: 909, endPoint y: 328, distance: 287.1
click at [908, 332] on div ".deletable-edge-delete-btn { width: 20px; height: 20px; border: 0px solid #ffff…" at bounding box center [768, 401] width 692 height 606
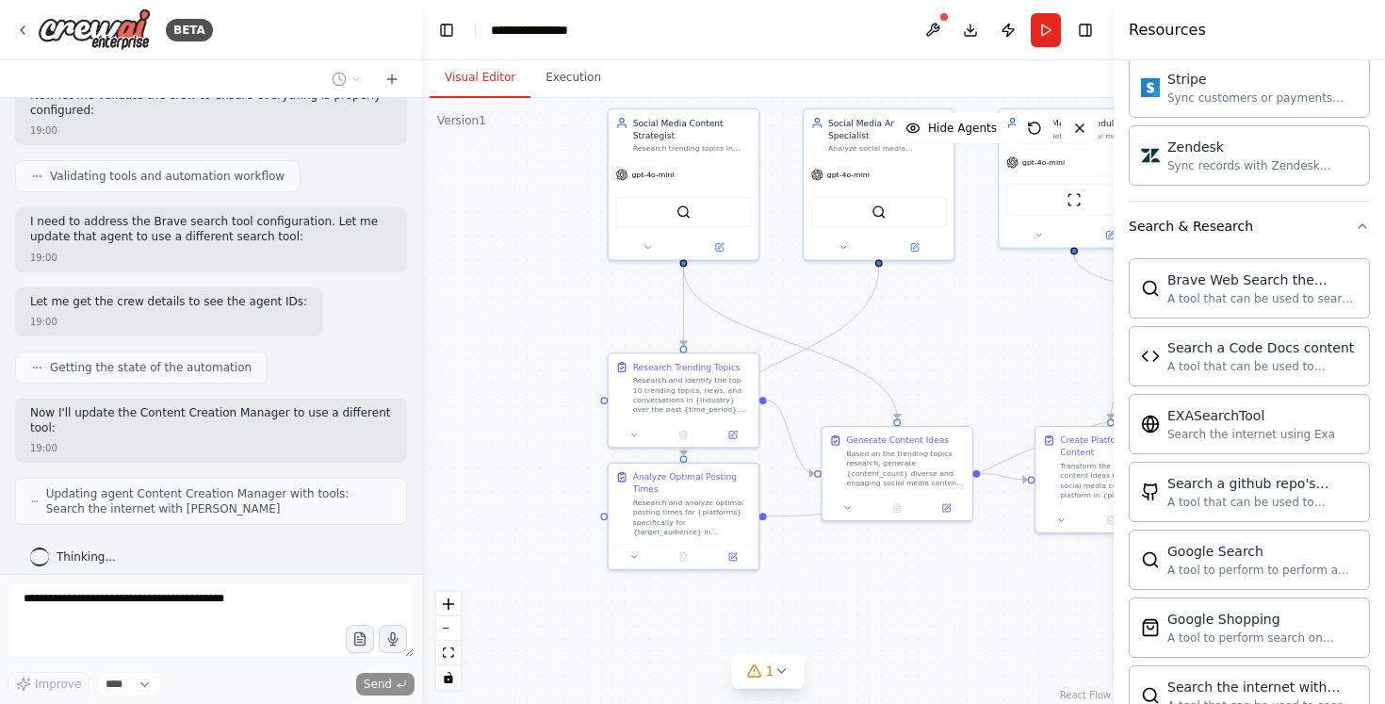
drag, startPoint x: 778, startPoint y: 315, endPoint x: 977, endPoint y: 366, distance: 206.2
click at [976, 365] on div ".deletable-edge-delete-btn { width: 20px; height: 20px; border: 0px solid #ffff…" at bounding box center [768, 401] width 692 height 606
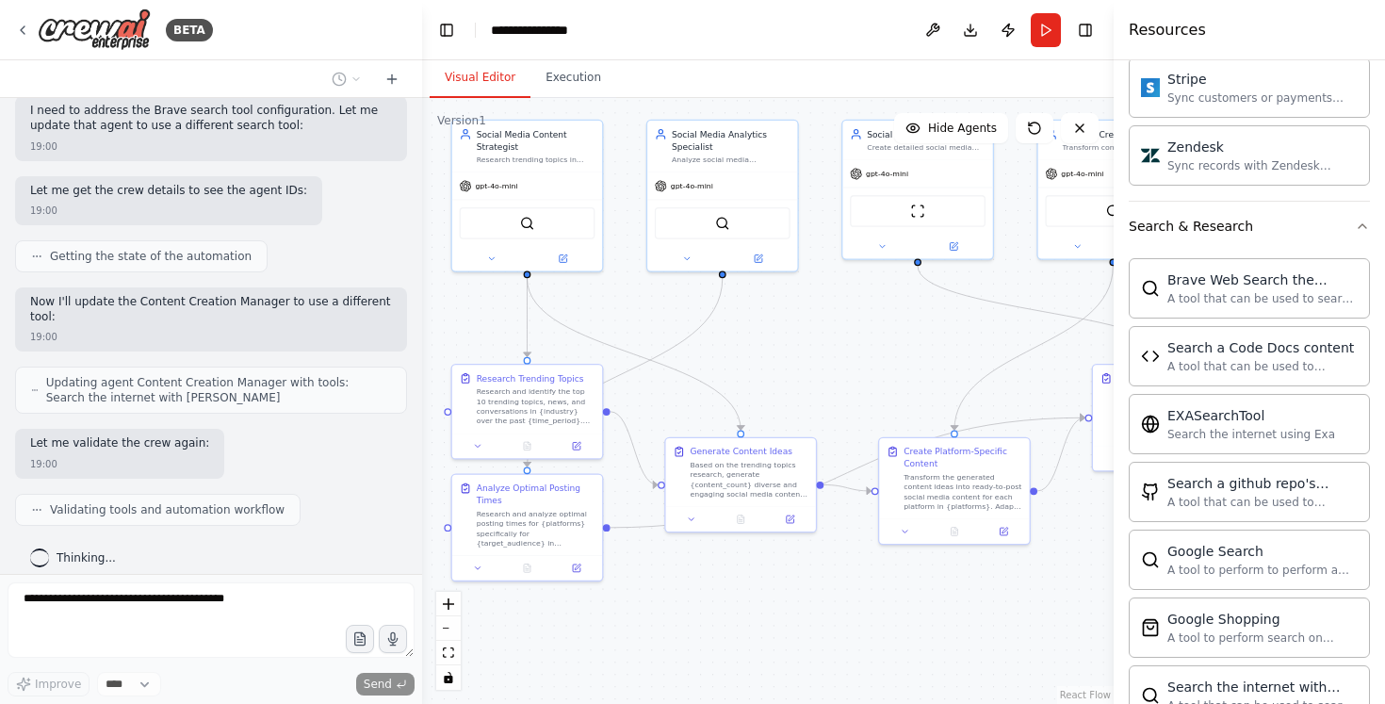
drag, startPoint x: 952, startPoint y: 375, endPoint x: 770, endPoint y: 381, distance: 182.0
click at [778, 383] on div ".deletable-edge-delete-btn { width: 20px; height: 20px; border: 0px solid #ffff…" at bounding box center [768, 401] width 692 height 606
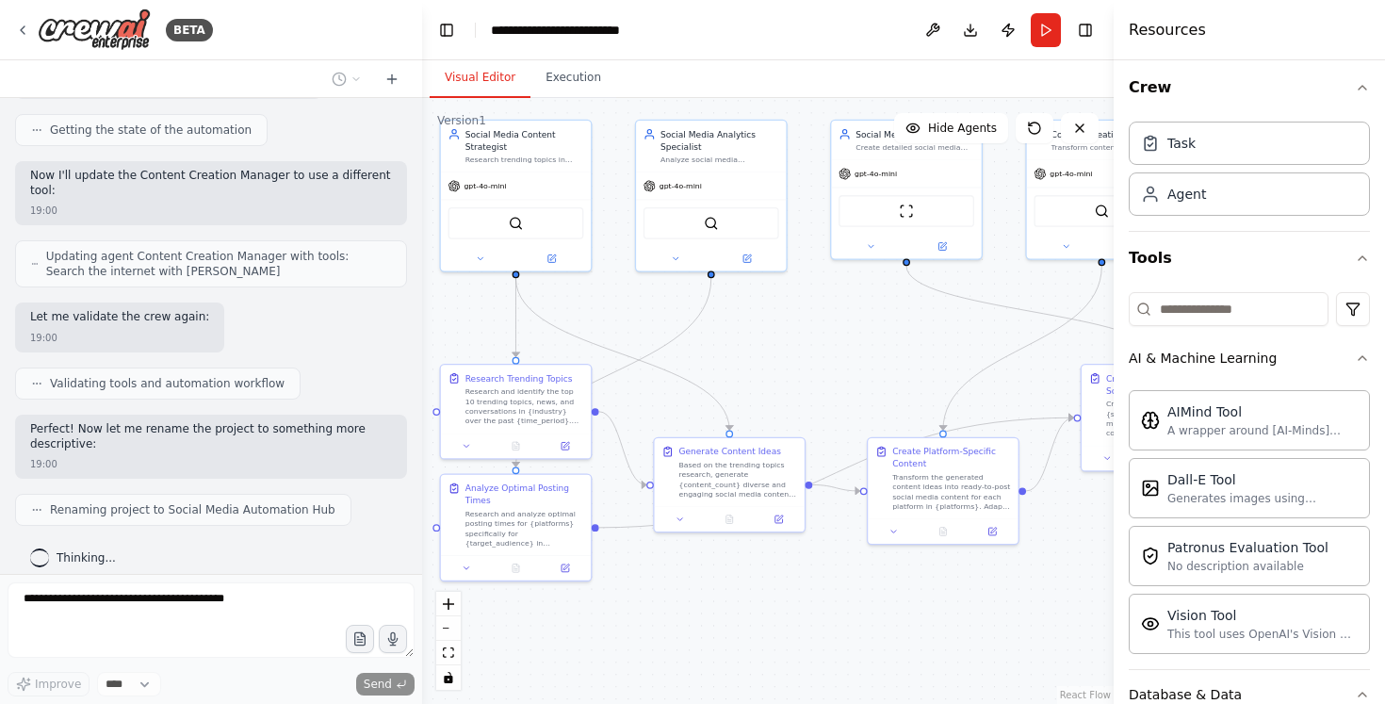
scroll to position [0, 0]
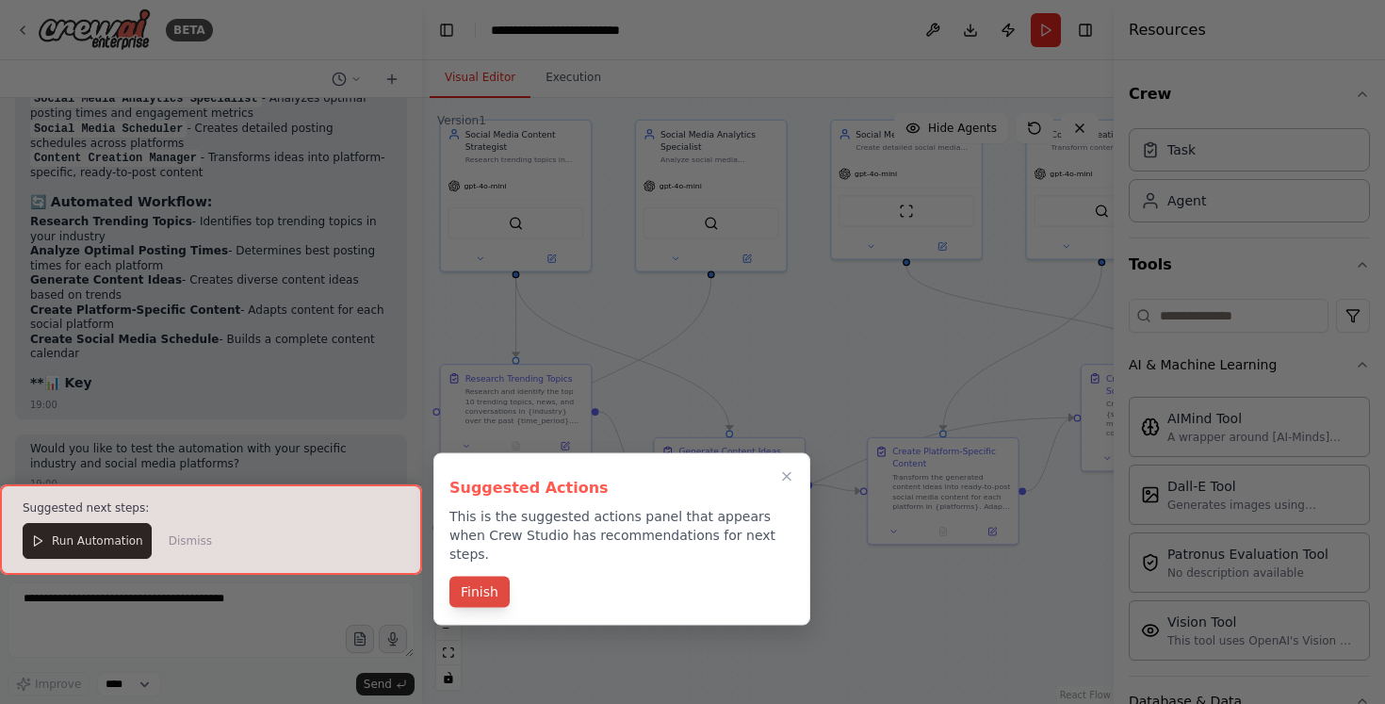
click at [468, 579] on button "Finish" at bounding box center [480, 592] width 60 height 31
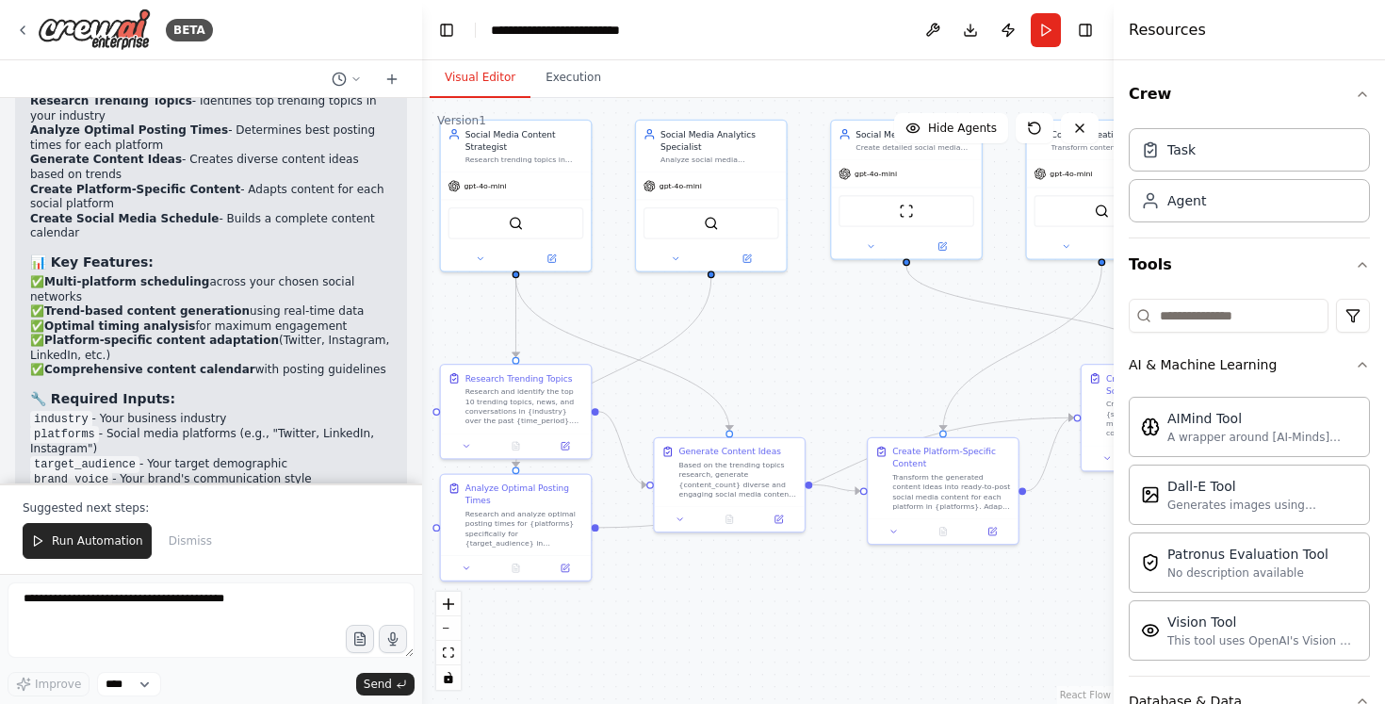
scroll to position [2590, 0]
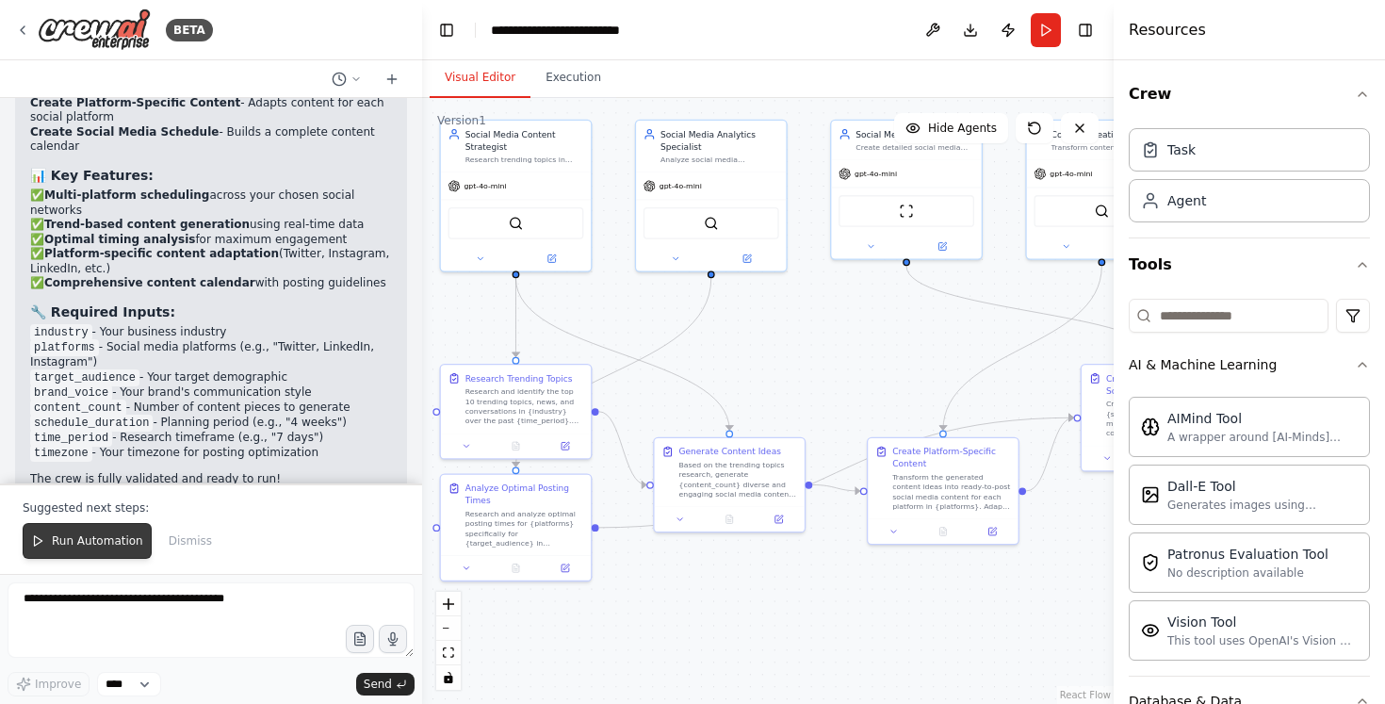
click at [137, 542] on span "Run Automation" at bounding box center [97, 540] width 91 height 15
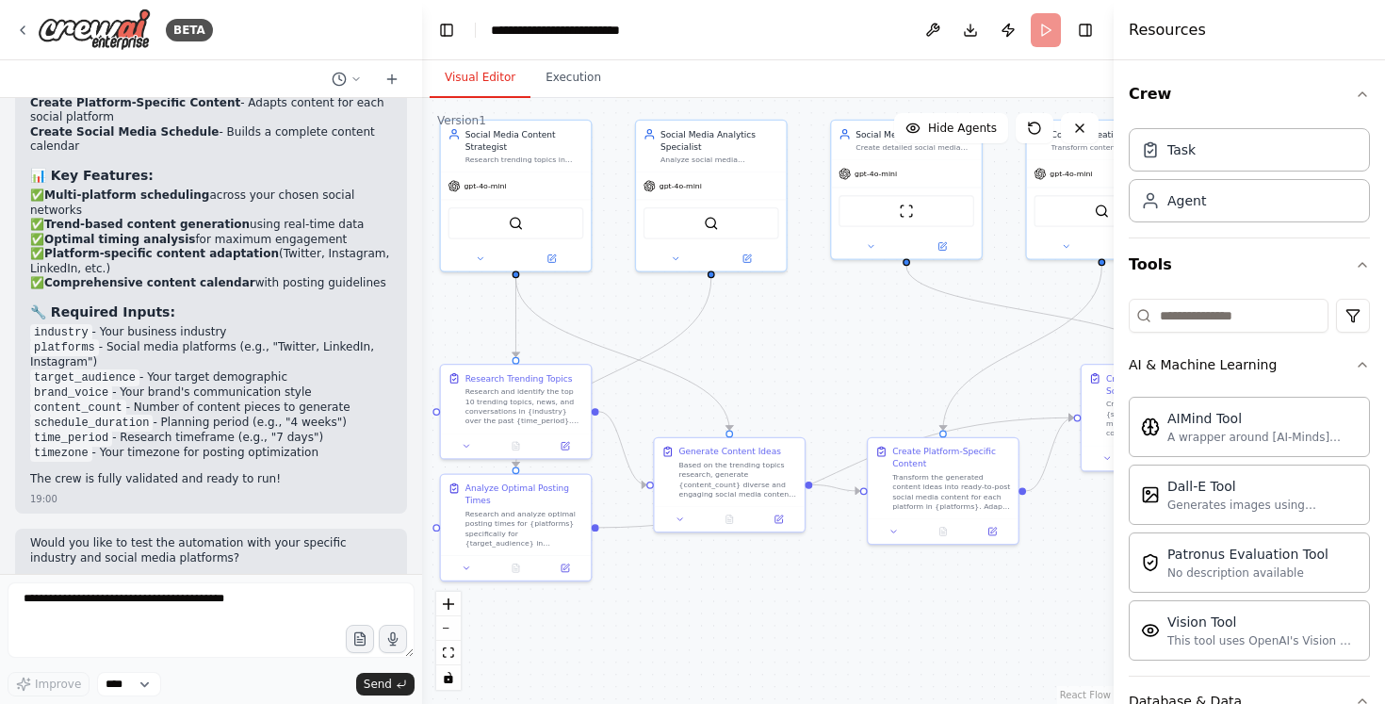
scroll to position [2579, 0]
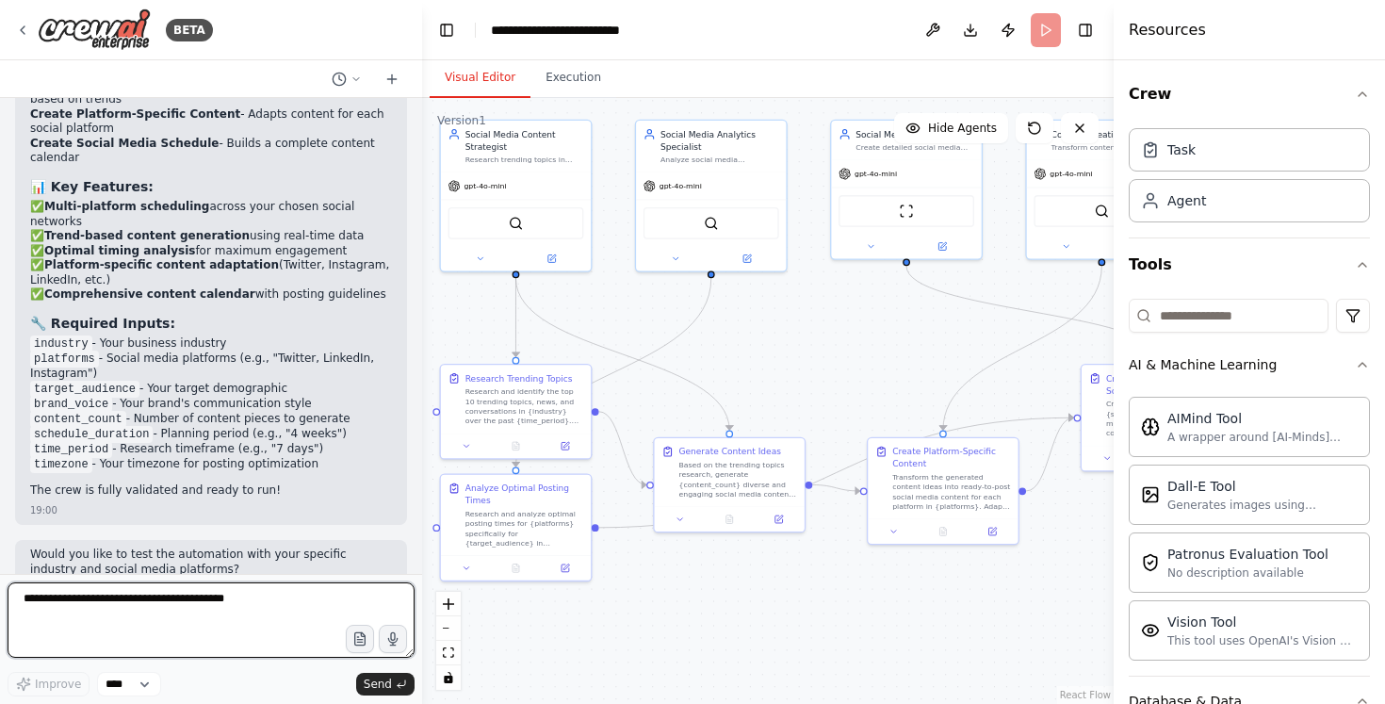
click at [301, 610] on textarea at bounding box center [211, 619] width 407 height 75
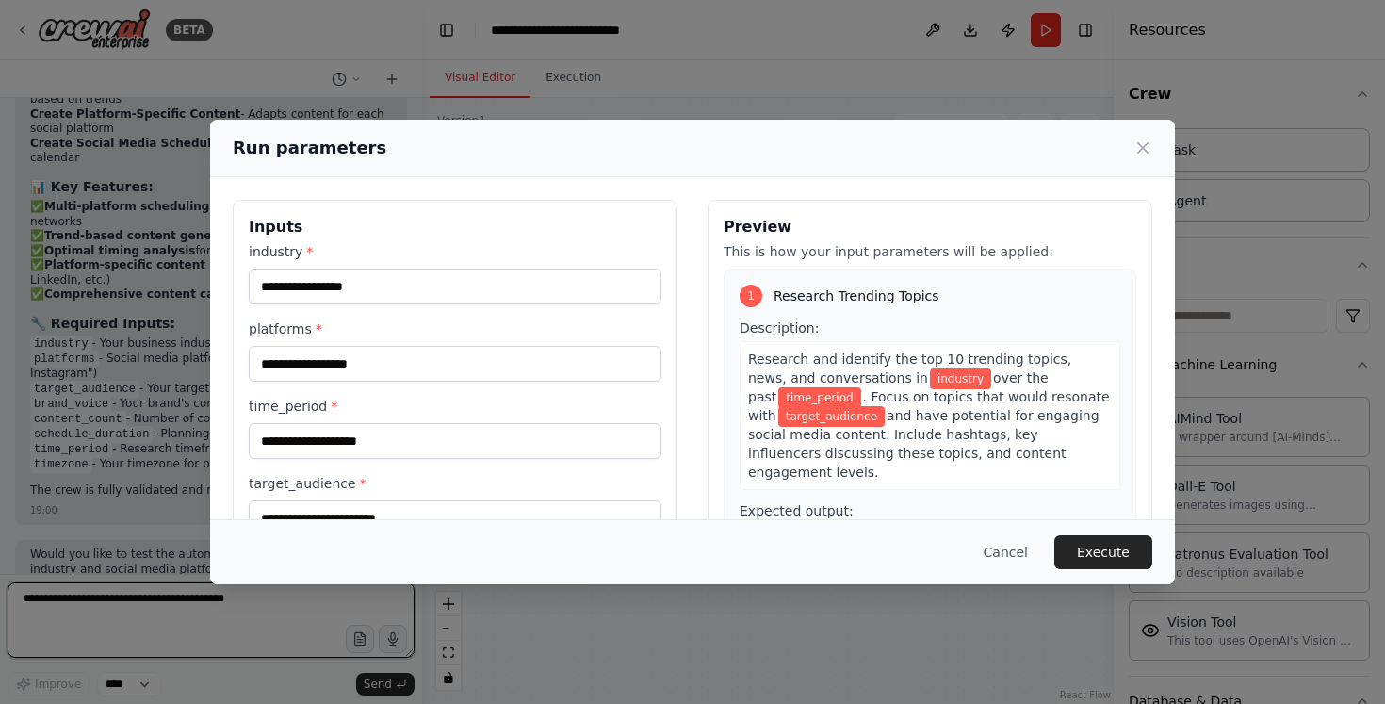
scroll to position [37, 0]
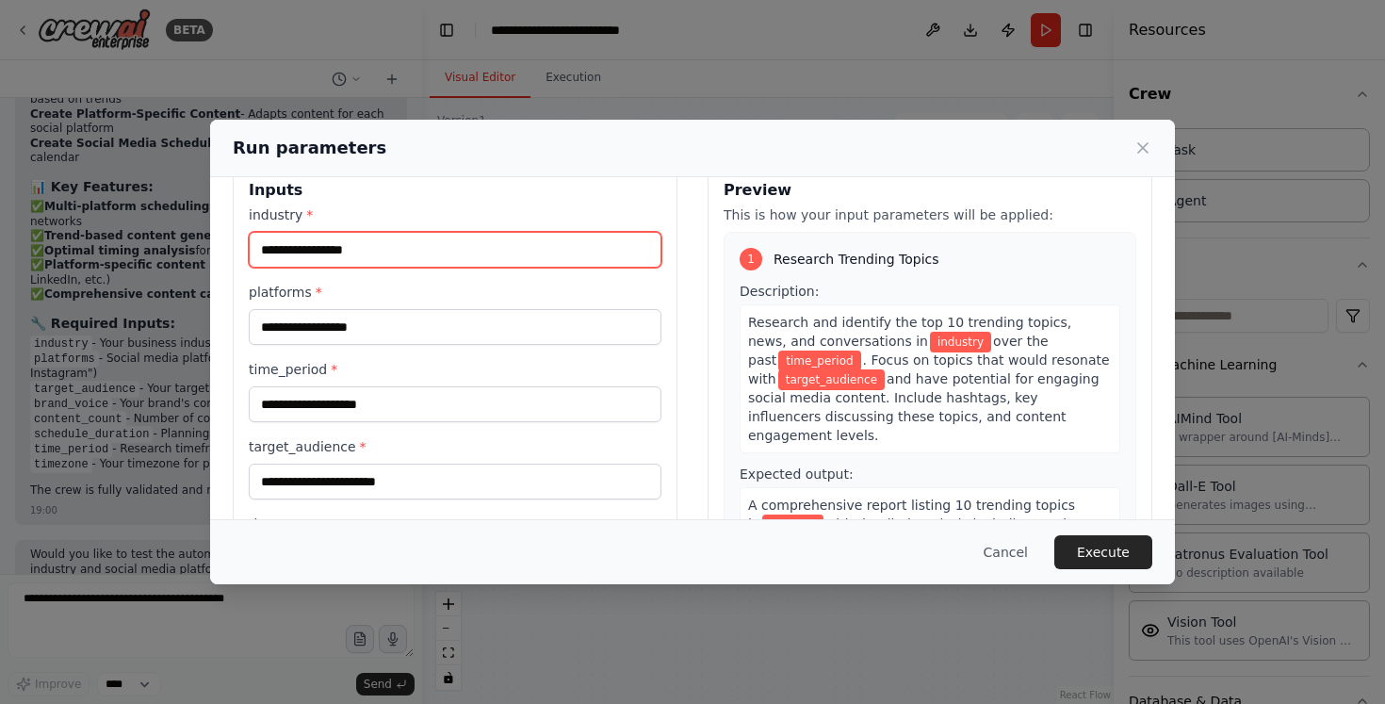
click at [376, 239] on input "industry *" at bounding box center [455, 250] width 413 height 36
type input "******"
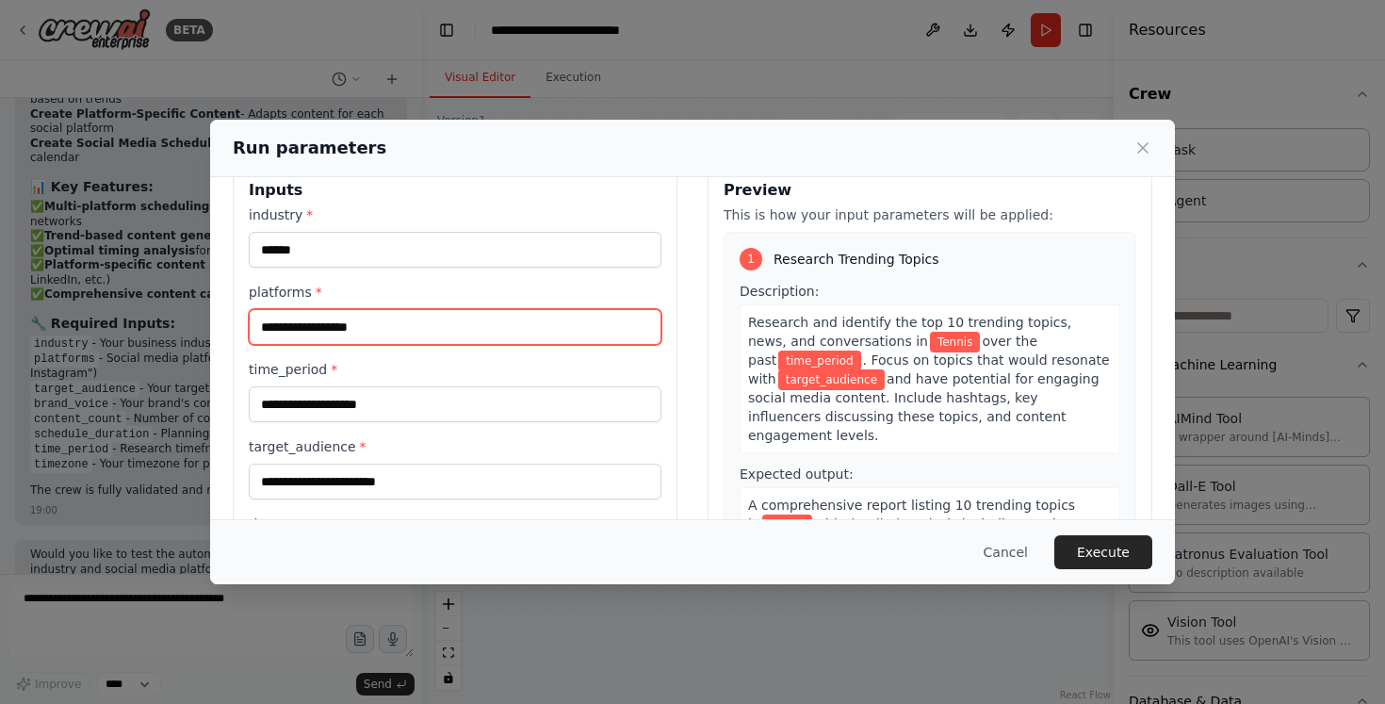
click at [340, 340] on input "platforms *" at bounding box center [455, 327] width 413 height 36
type input "*"
type input "*********"
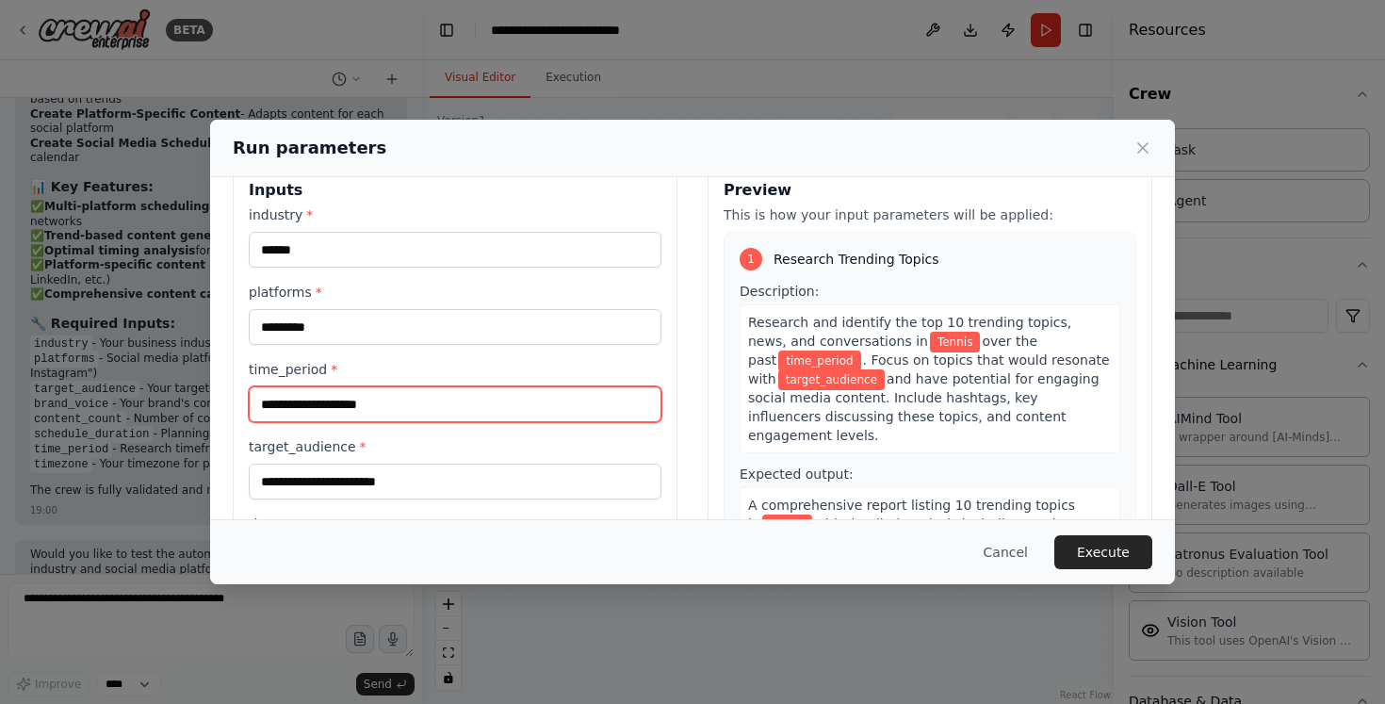
click at [387, 401] on input "time_period *" at bounding box center [455, 404] width 413 height 36
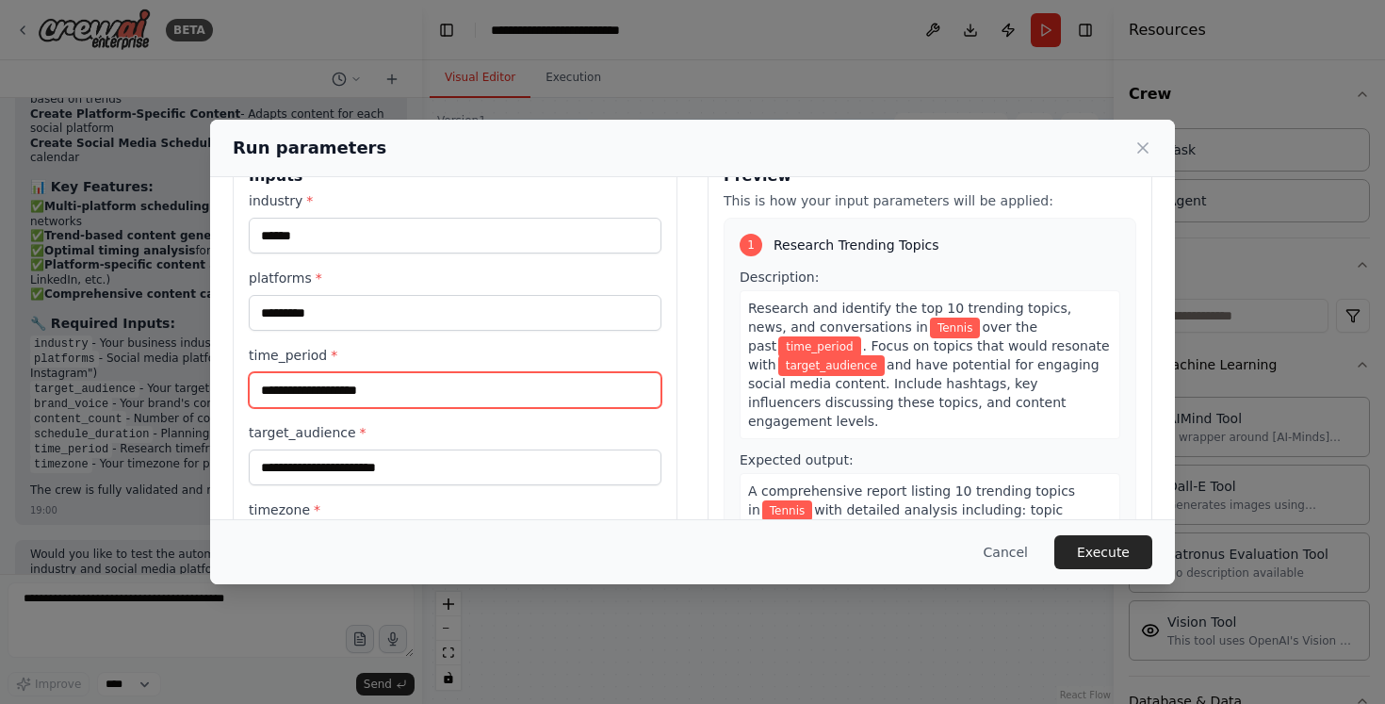
scroll to position [52, 0]
type input "*******"
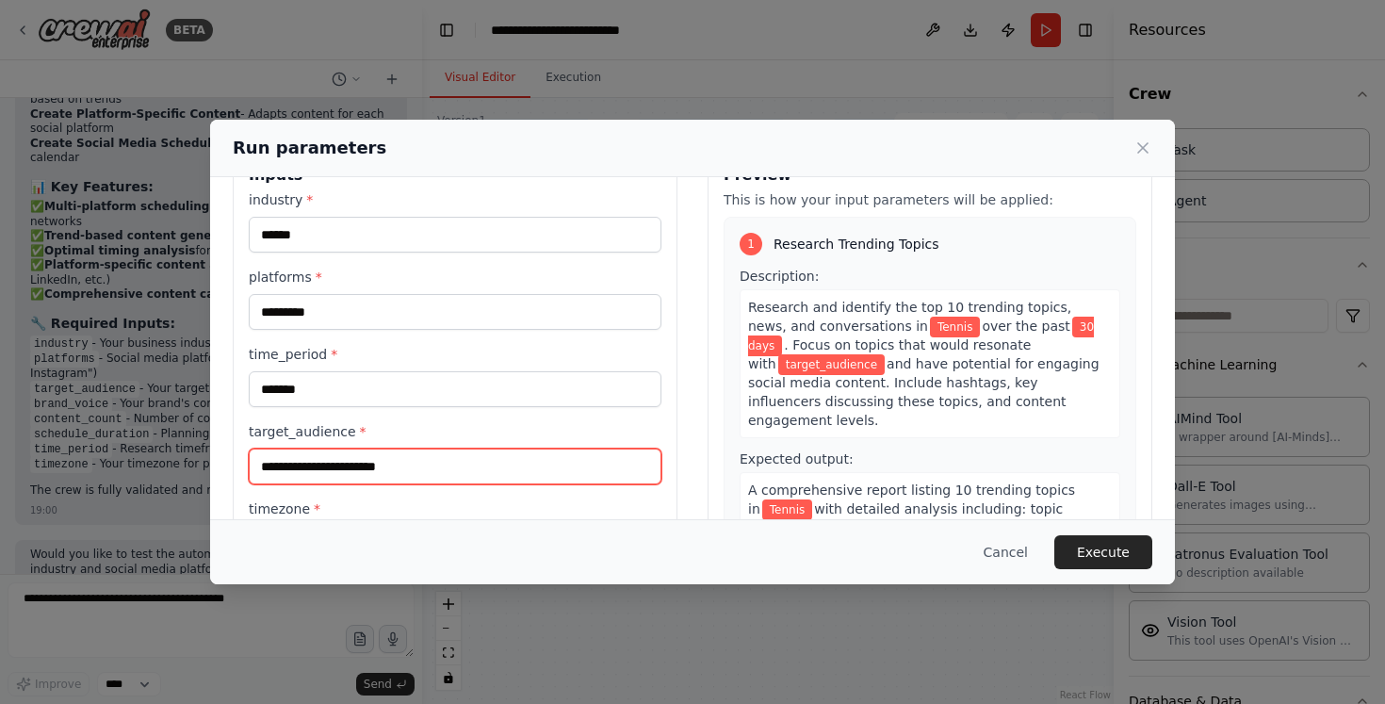
click at [482, 481] on input "target_audience *" at bounding box center [455, 467] width 413 height 36
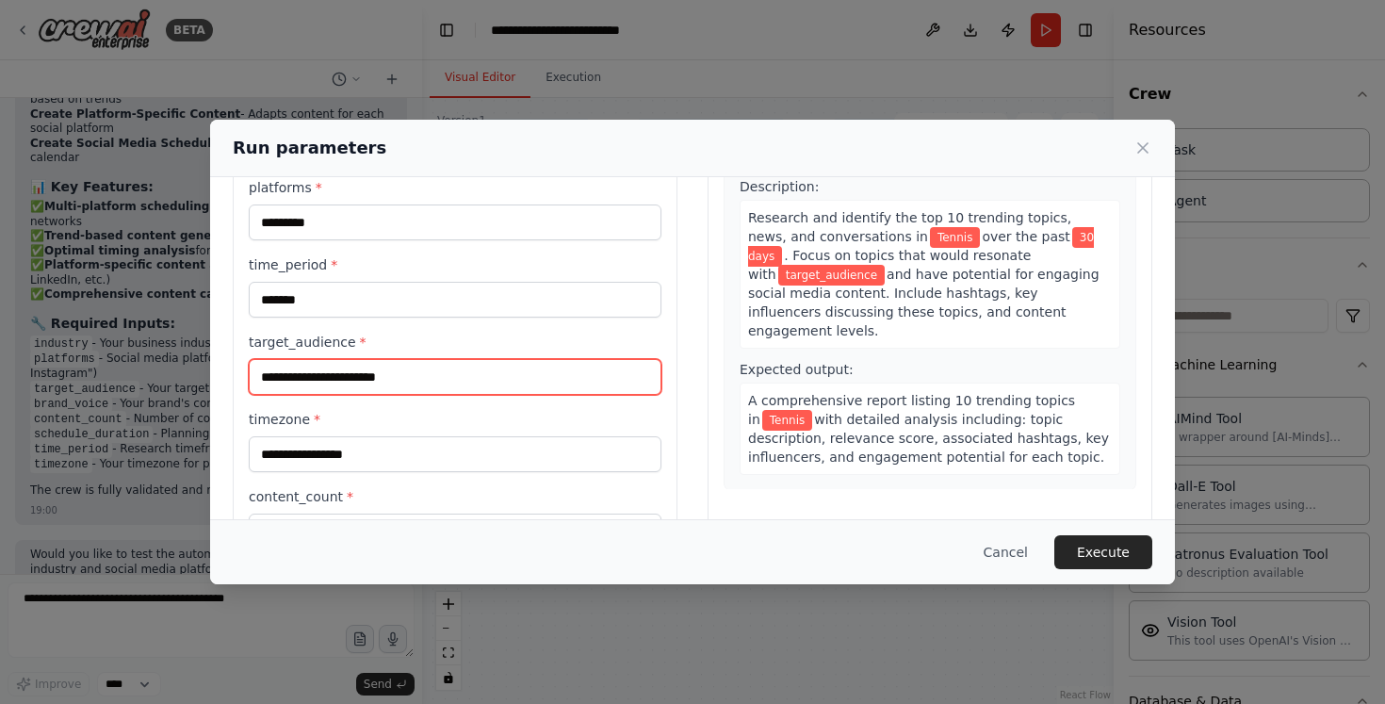
scroll to position [229, 0]
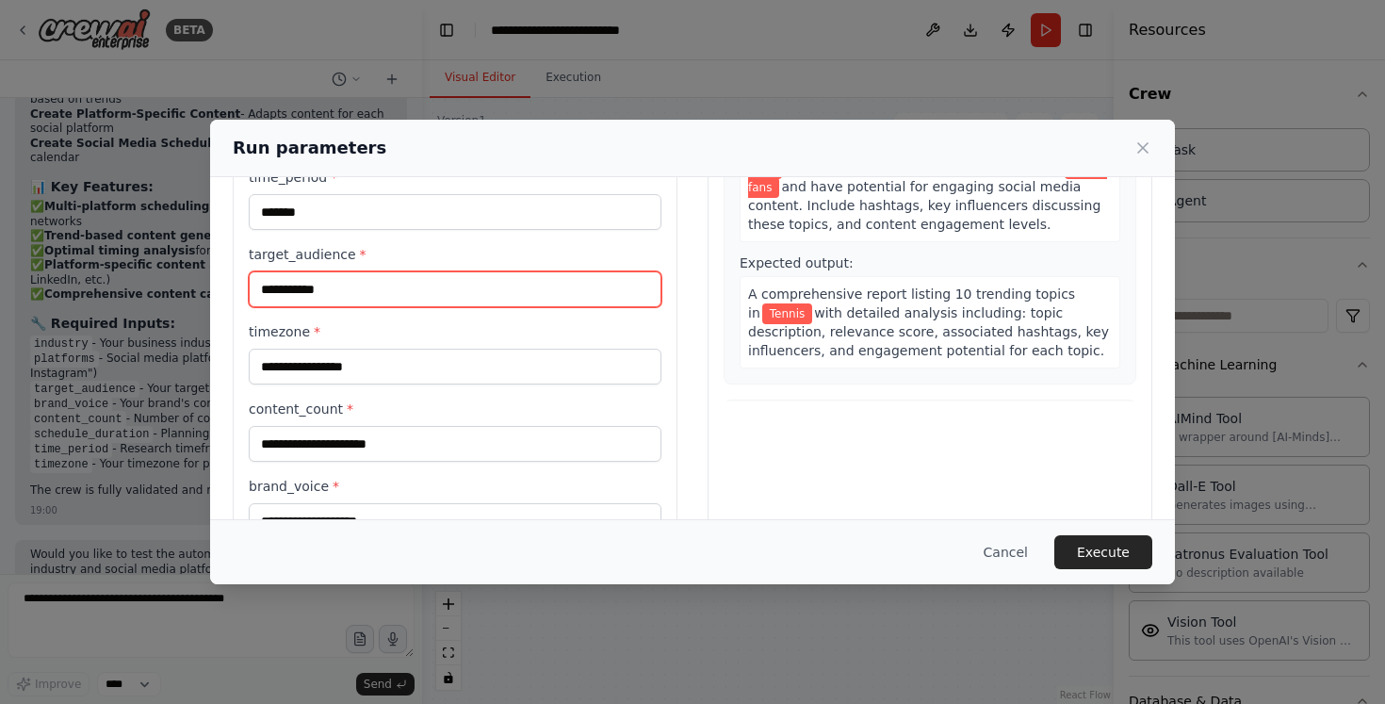
type input "**********"
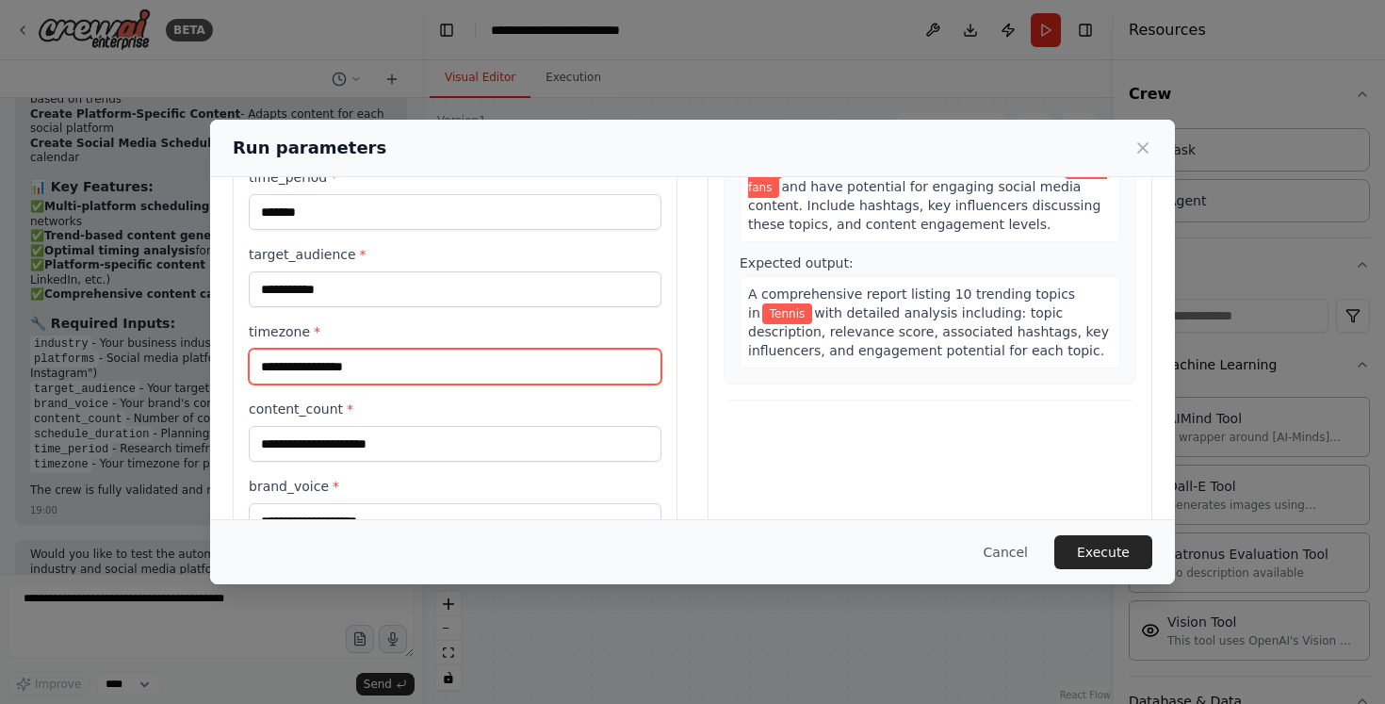
scroll to position [287, 0]
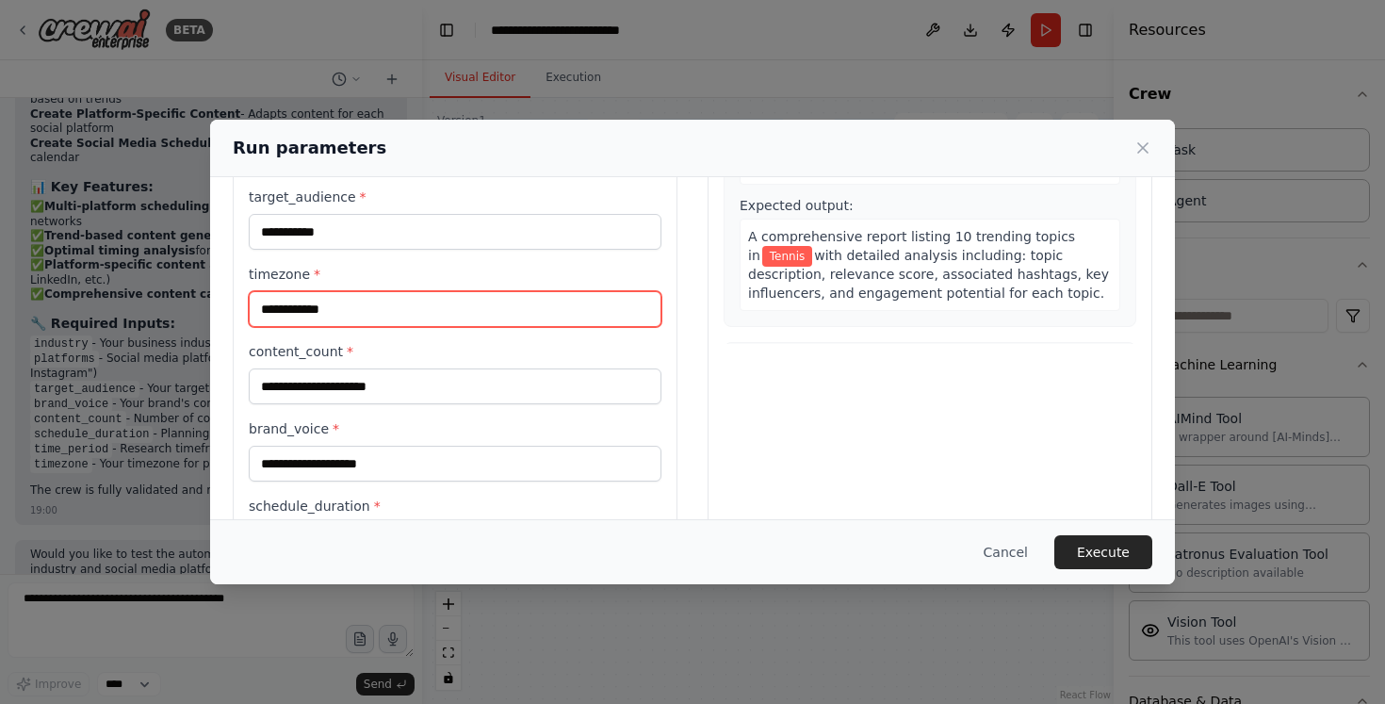
type input "**********"
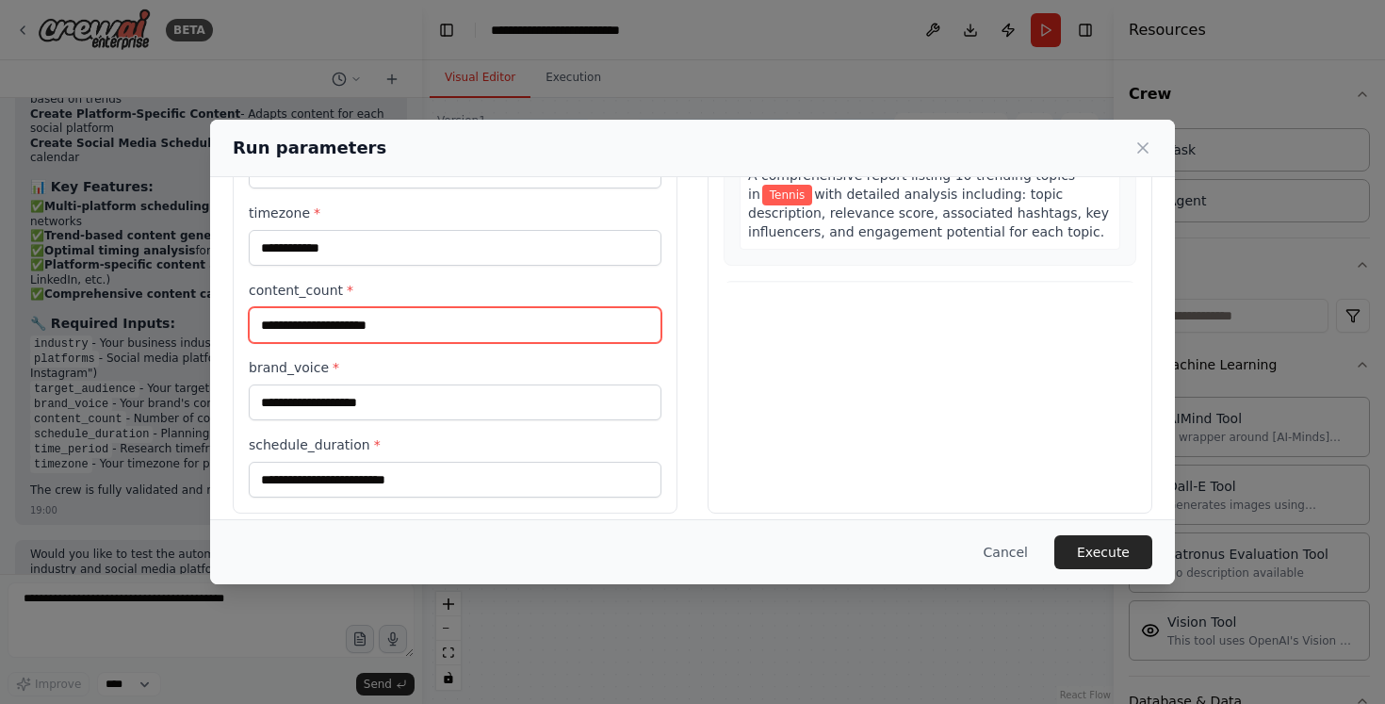
scroll to position [365, 0]
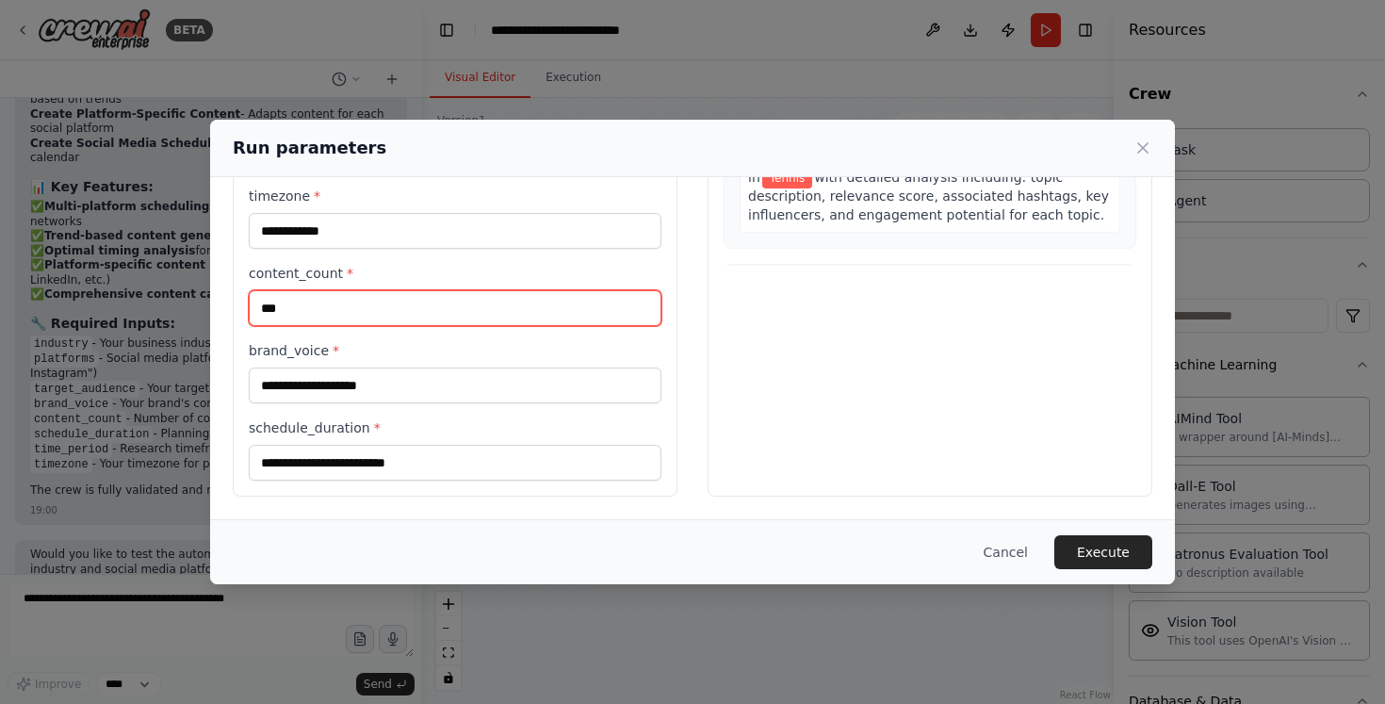
type input "***"
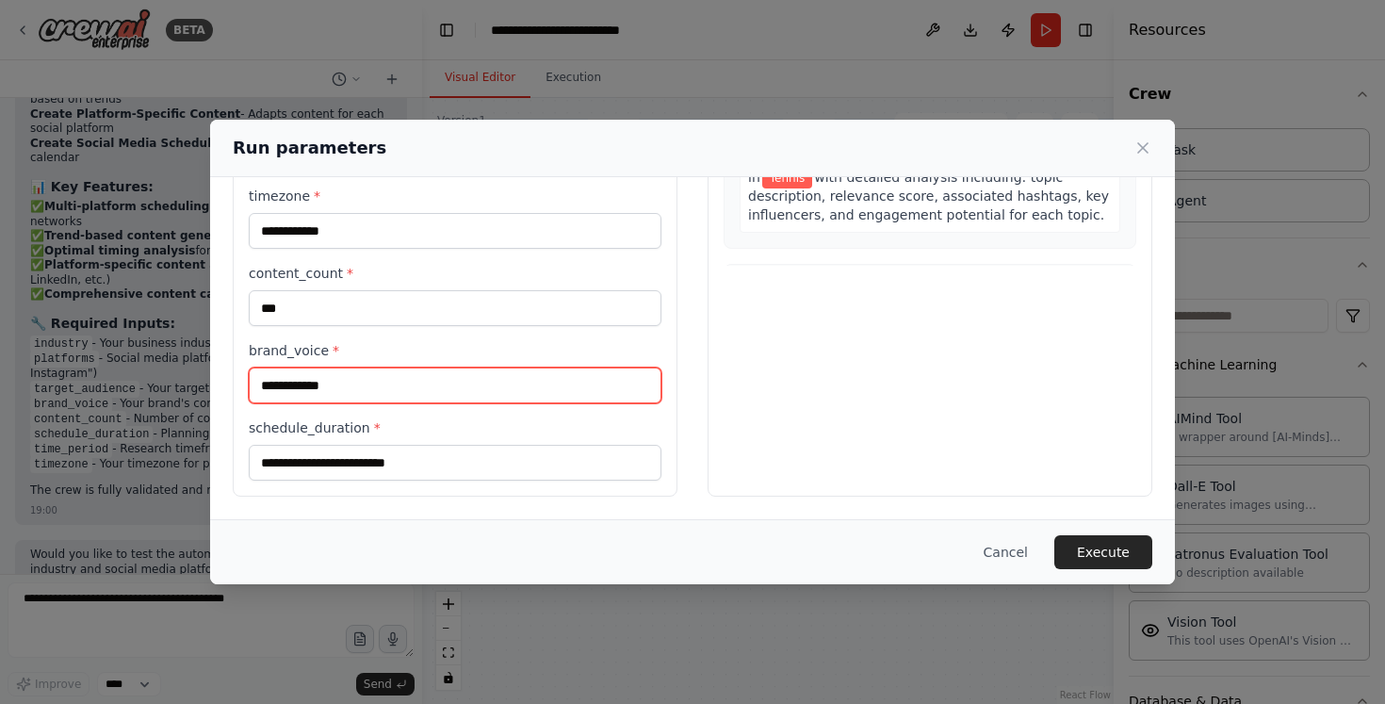
type input "**********"
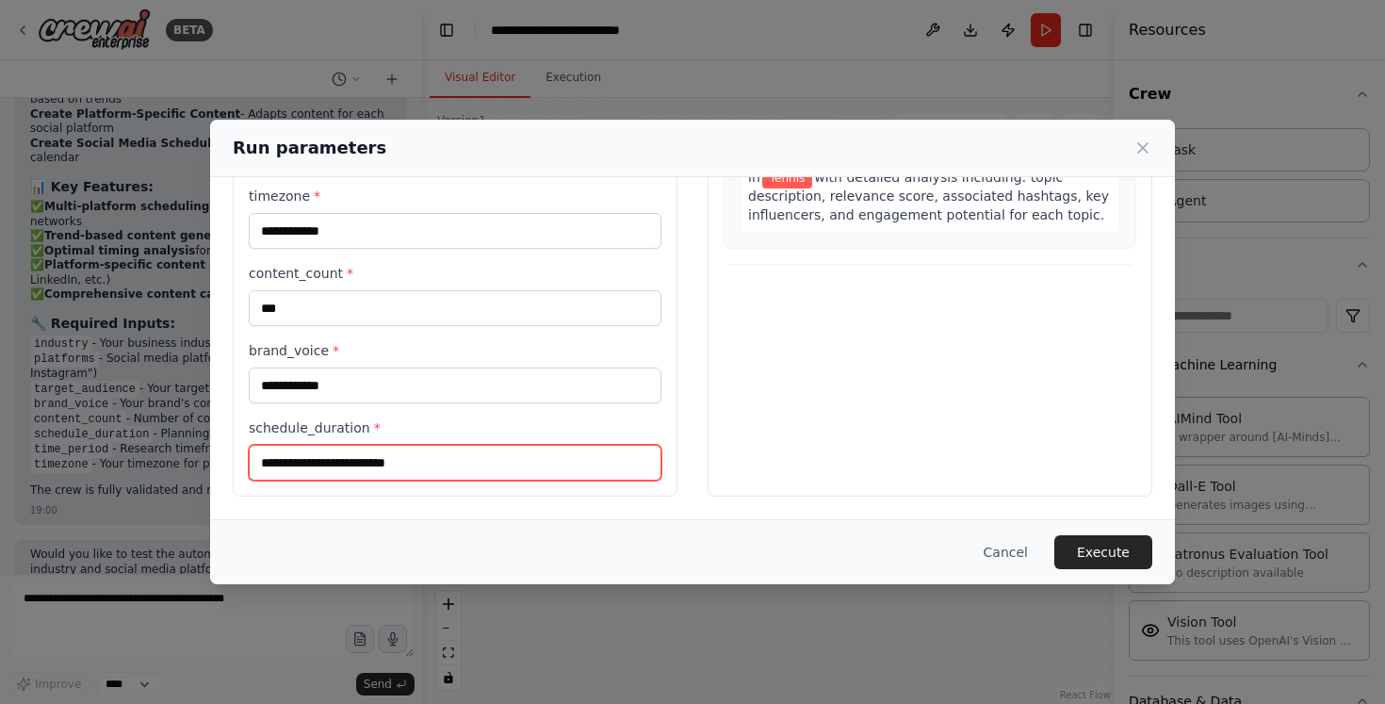
click at [554, 453] on input "schedule_duration *" at bounding box center [455, 463] width 413 height 36
type input "********"
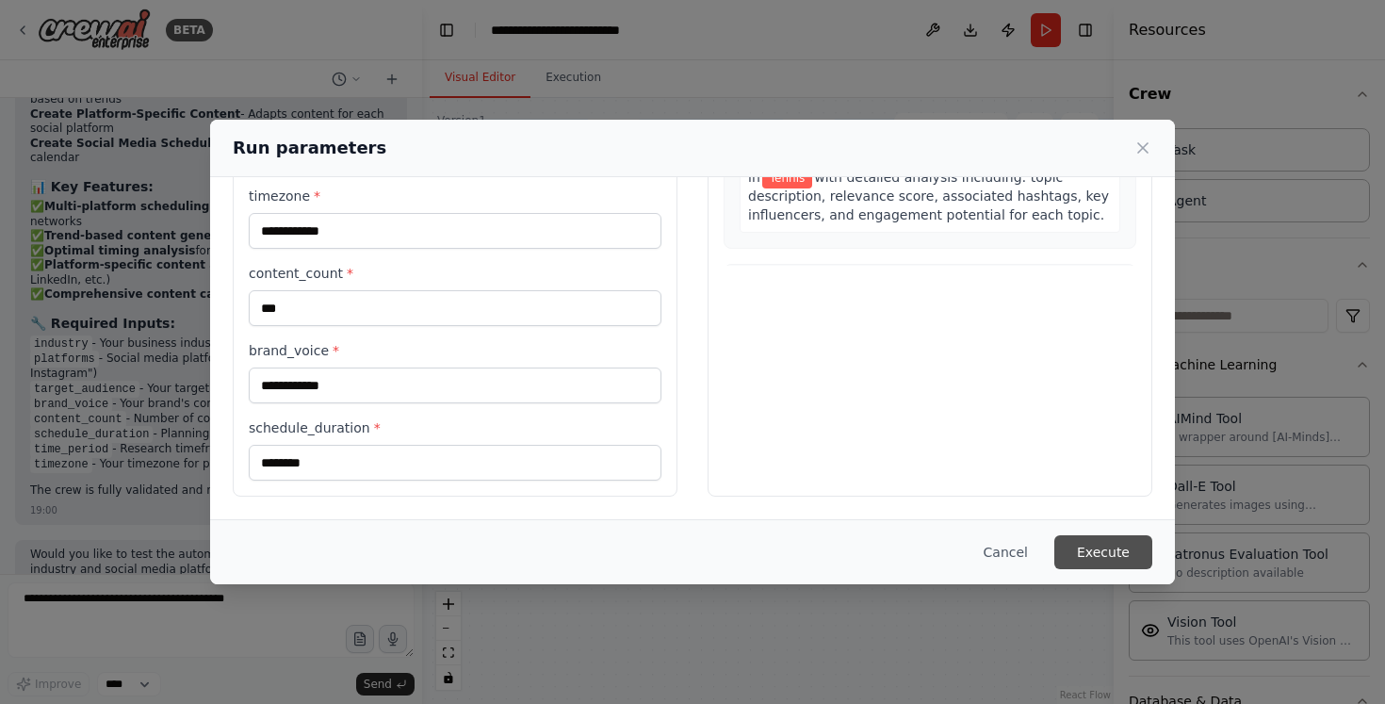
click at [1083, 546] on button "Execute" at bounding box center [1104, 552] width 98 height 34
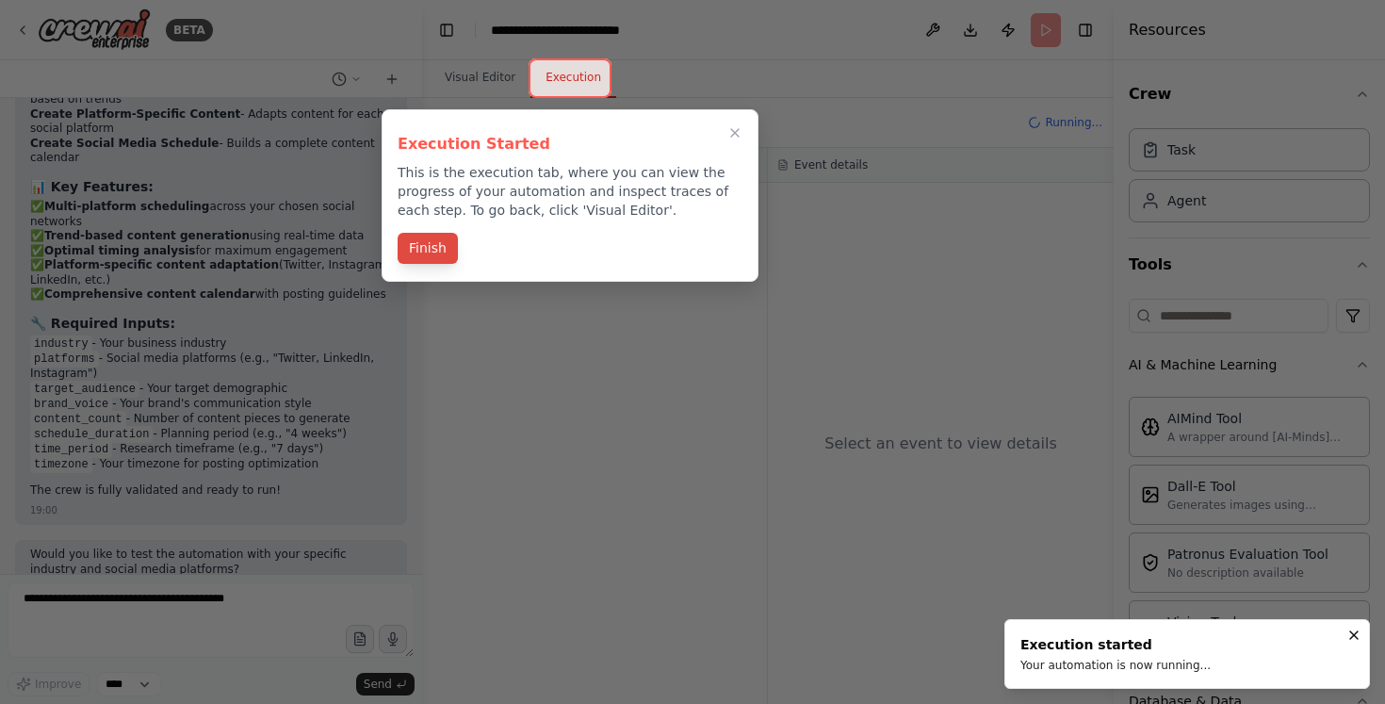
click at [450, 249] on button "Finish" at bounding box center [428, 248] width 60 height 31
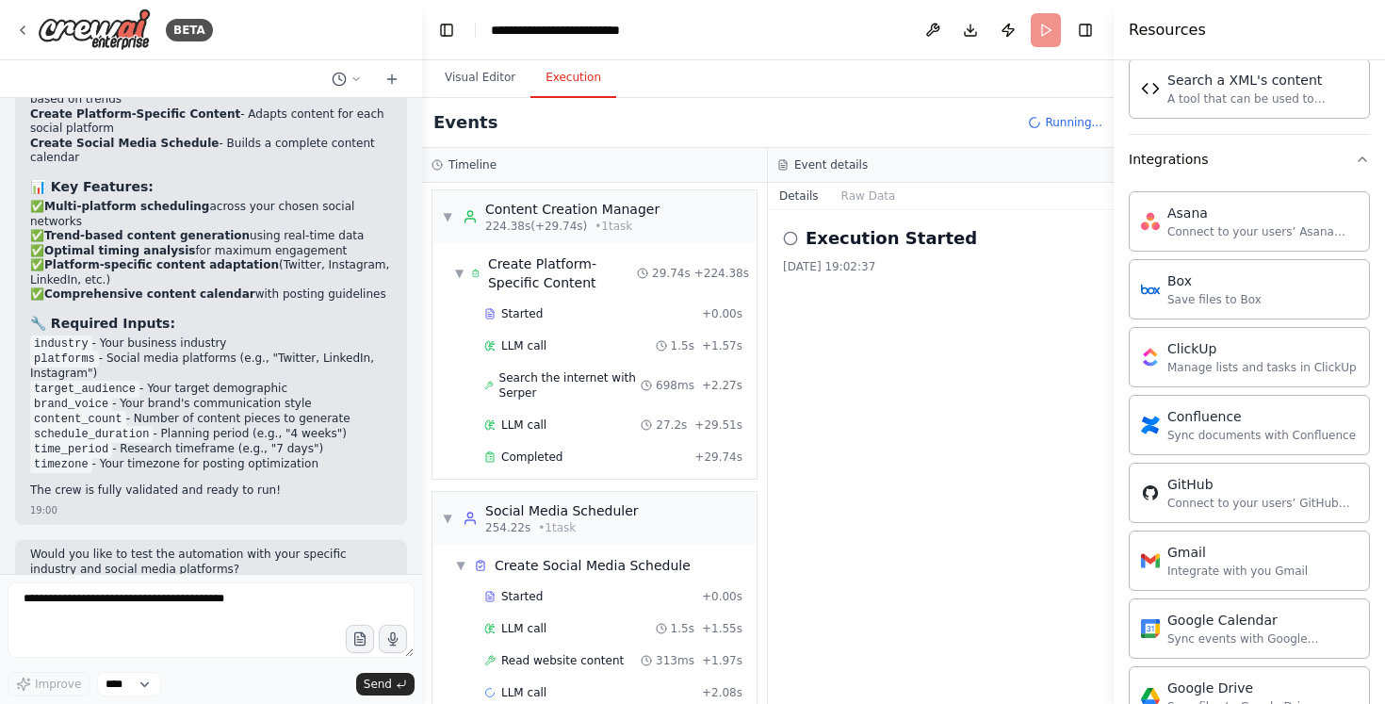
scroll to position [847, 0]
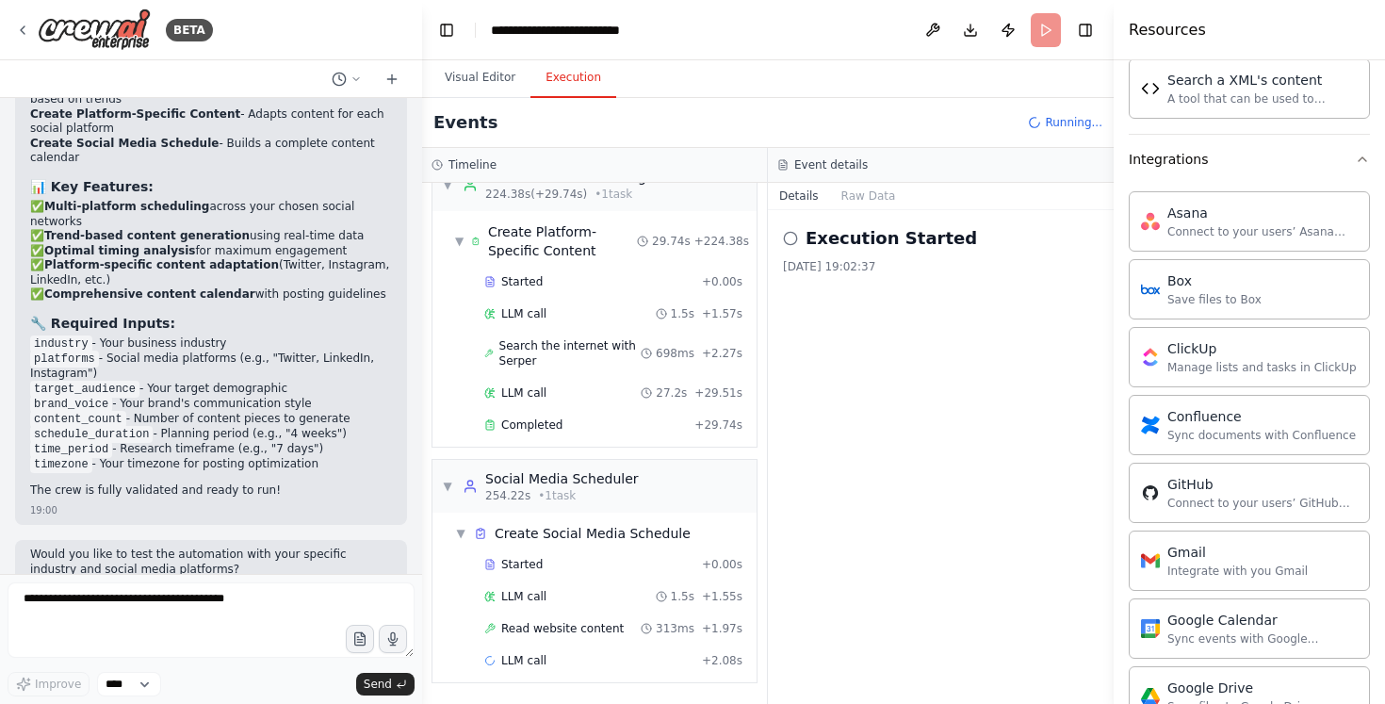
click at [949, 287] on div "Execution Started 2025/9/24 19:02:37" at bounding box center [941, 457] width 346 height 494
click at [1034, 122] on icon at bounding box center [1034, 122] width 17 height 17
click at [1055, 29] on header "**********" at bounding box center [768, 30] width 692 height 60
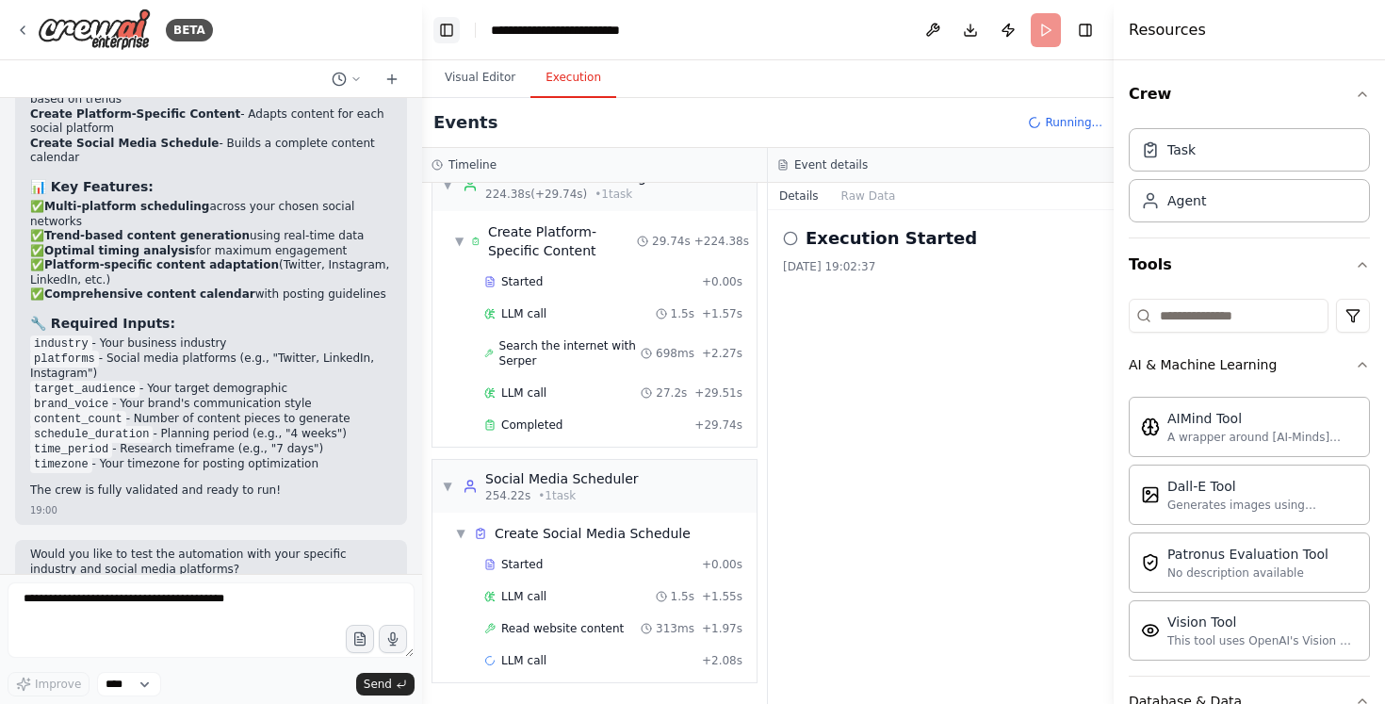
click at [454, 25] on button "Toggle Left Sidebar" at bounding box center [447, 30] width 26 height 26
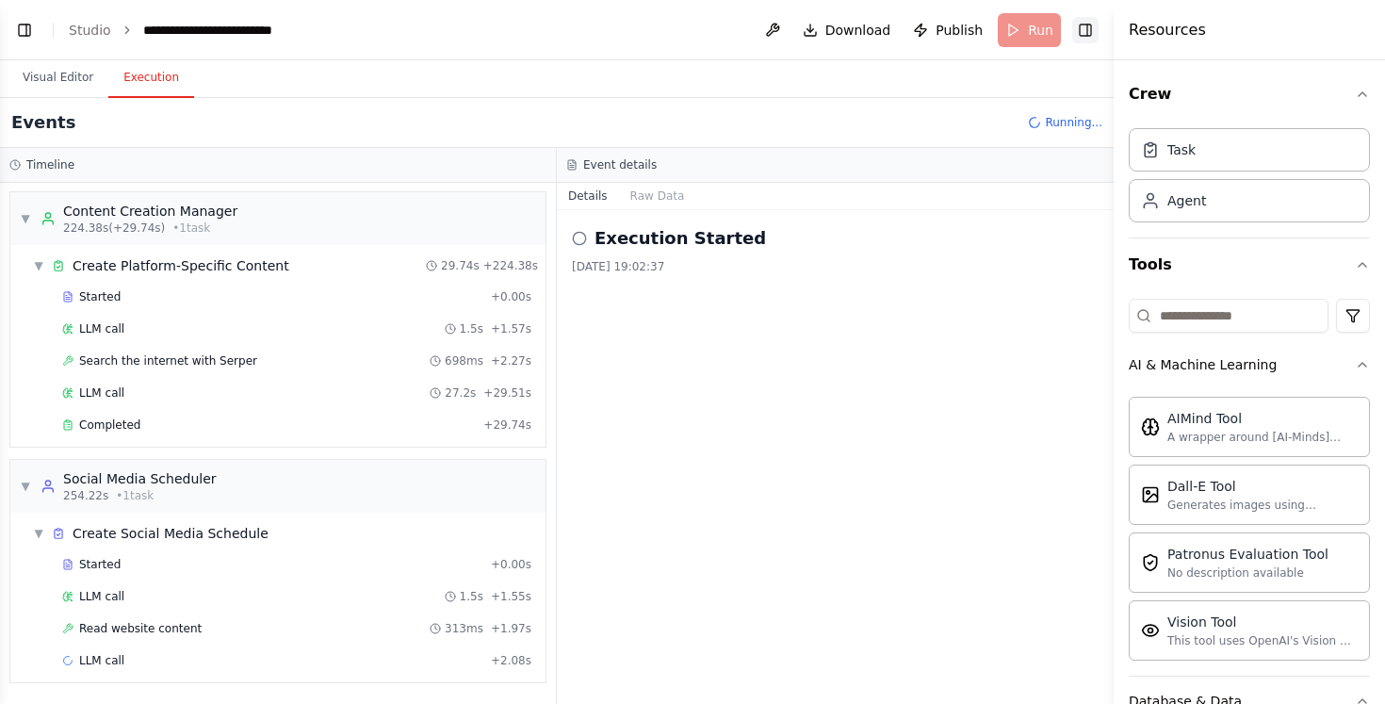
click at [1078, 32] on button "Toggle Right Sidebar" at bounding box center [1086, 30] width 26 height 26
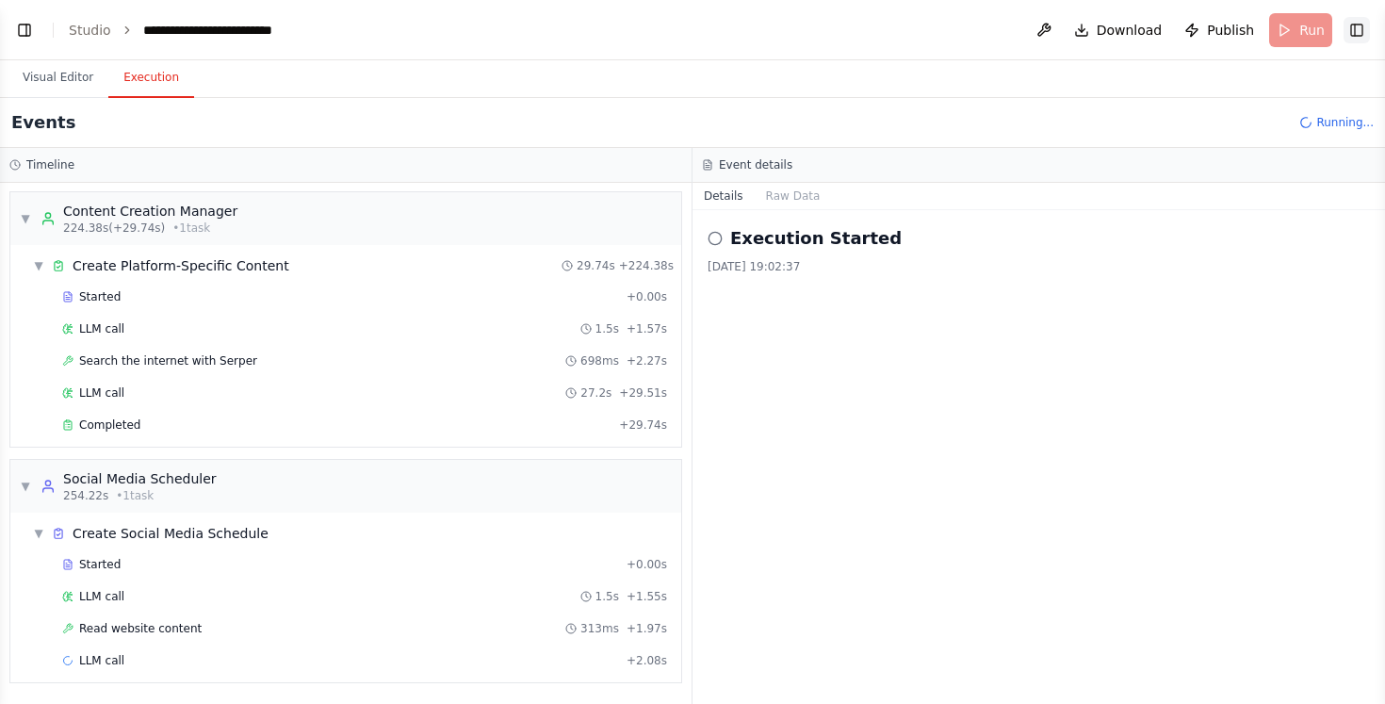
click at [1361, 34] on button "Toggle Right Sidebar" at bounding box center [1357, 30] width 26 height 26
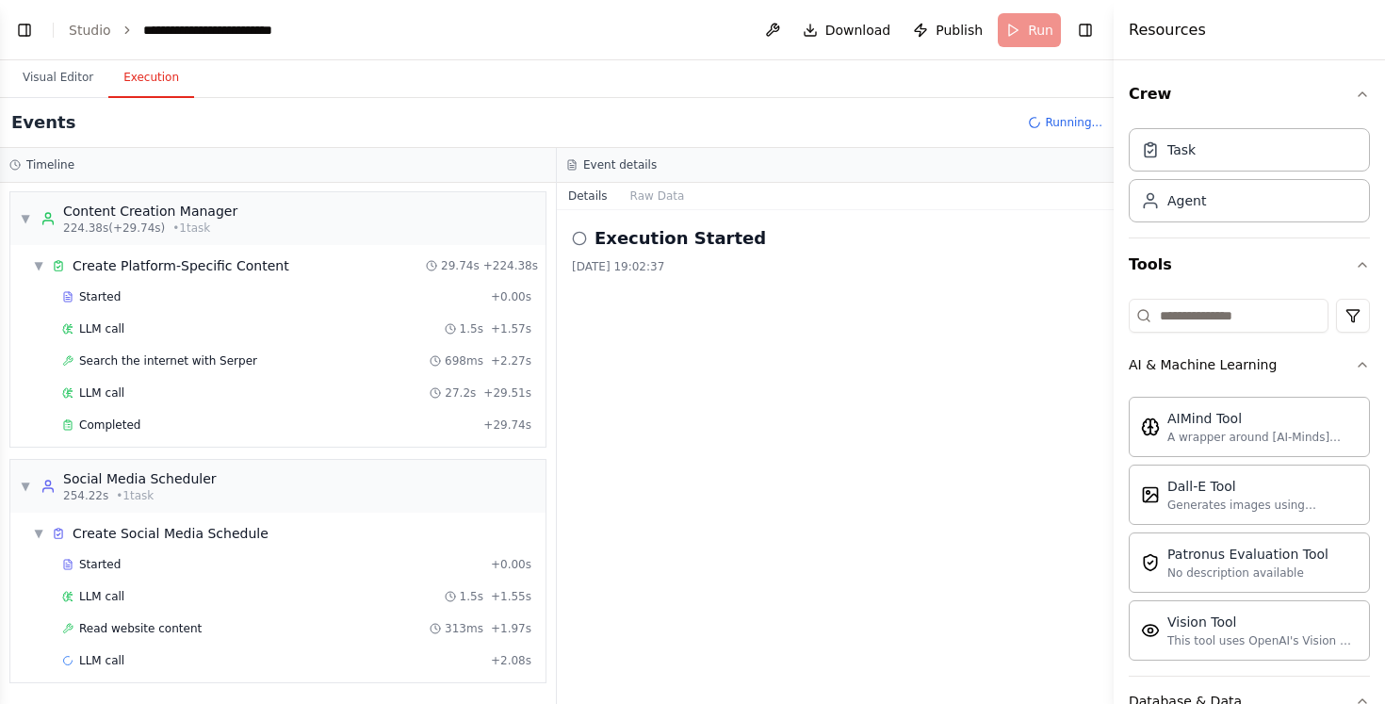
click at [24, 29] on button "Toggle Left Sidebar" at bounding box center [24, 30] width 26 height 26
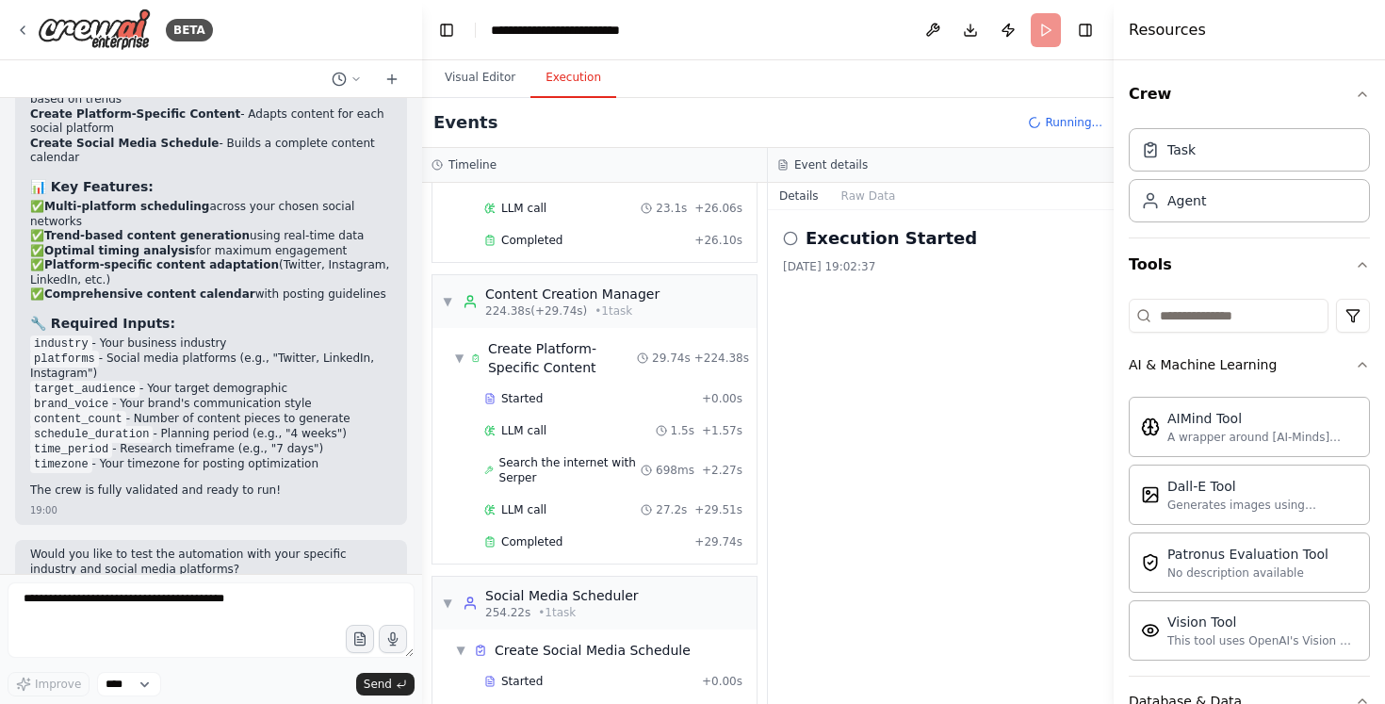
scroll to position [847, 0]
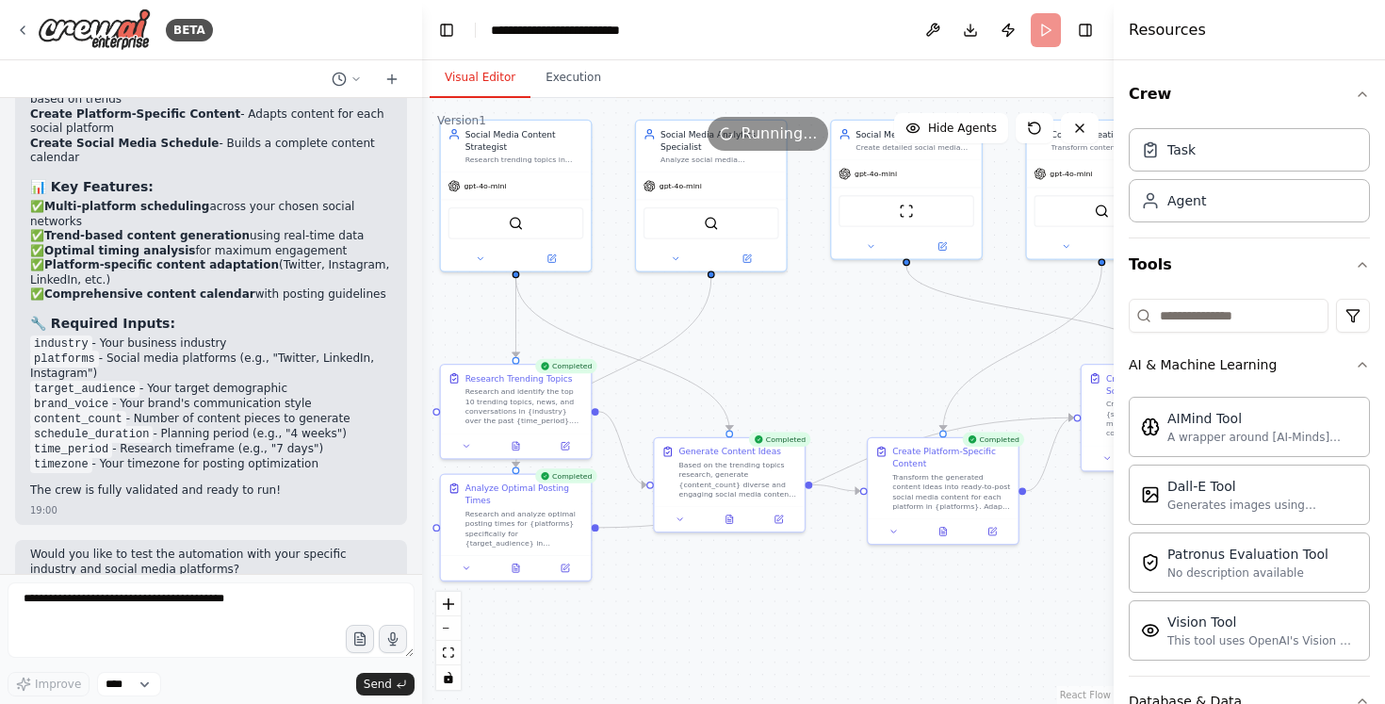
click at [510, 87] on button "Visual Editor" at bounding box center [480, 78] width 101 height 40
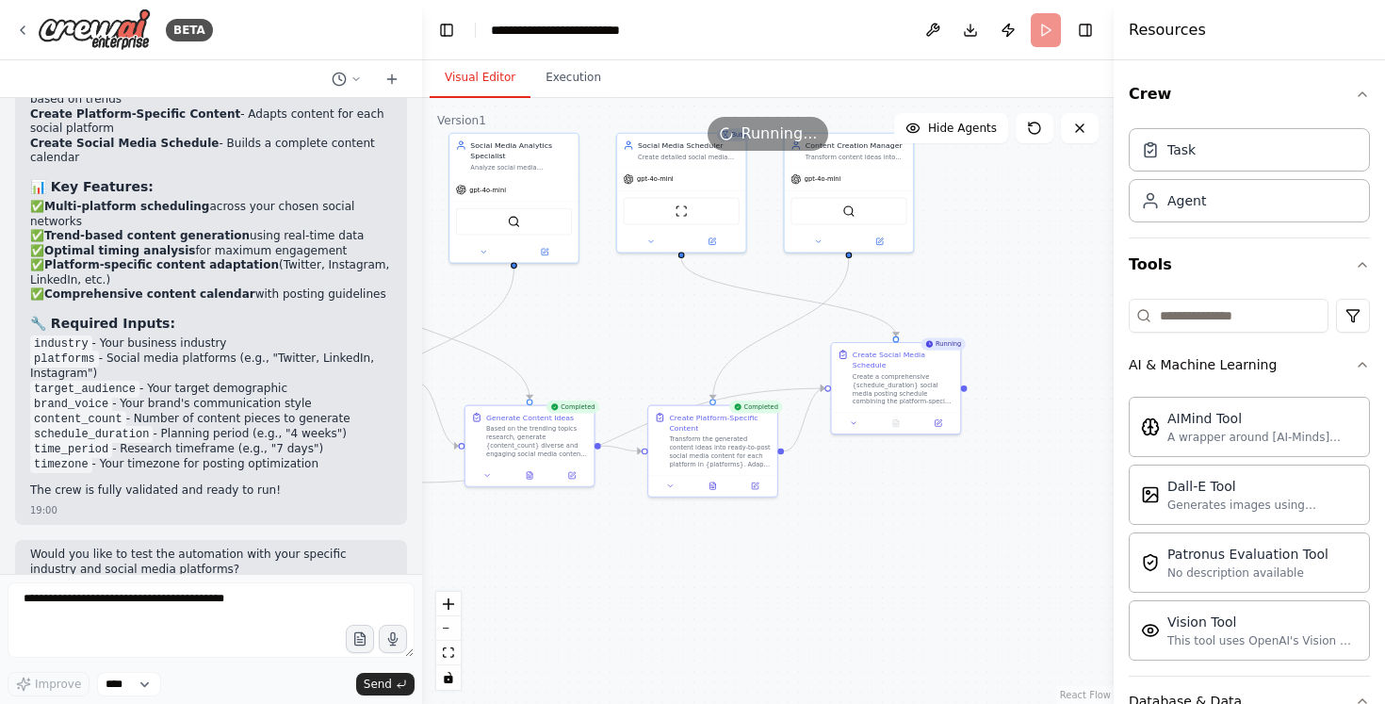
drag, startPoint x: 941, startPoint y: 377, endPoint x: 707, endPoint y: 353, distance: 234.9
click at [707, 353] on div ".deletable-edge-delete-btn { width: 20px; height: 20px; border: 0px solid #ffff…" at bounding box center [768, 401] width 692 height 606
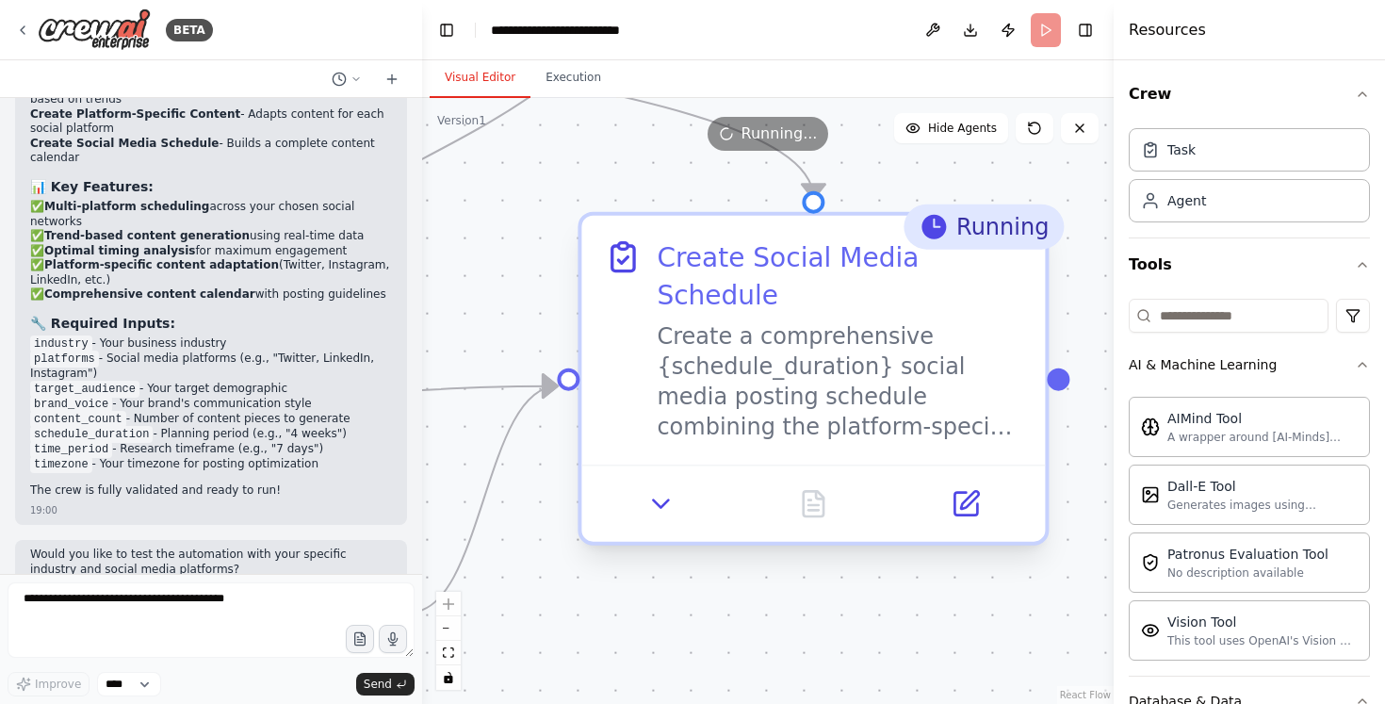
click at [923, 389] on div "Create a comprehensive {schedule_duration} social media posting schedule combin…" at bounding box center [840, 381] width 366 height 121
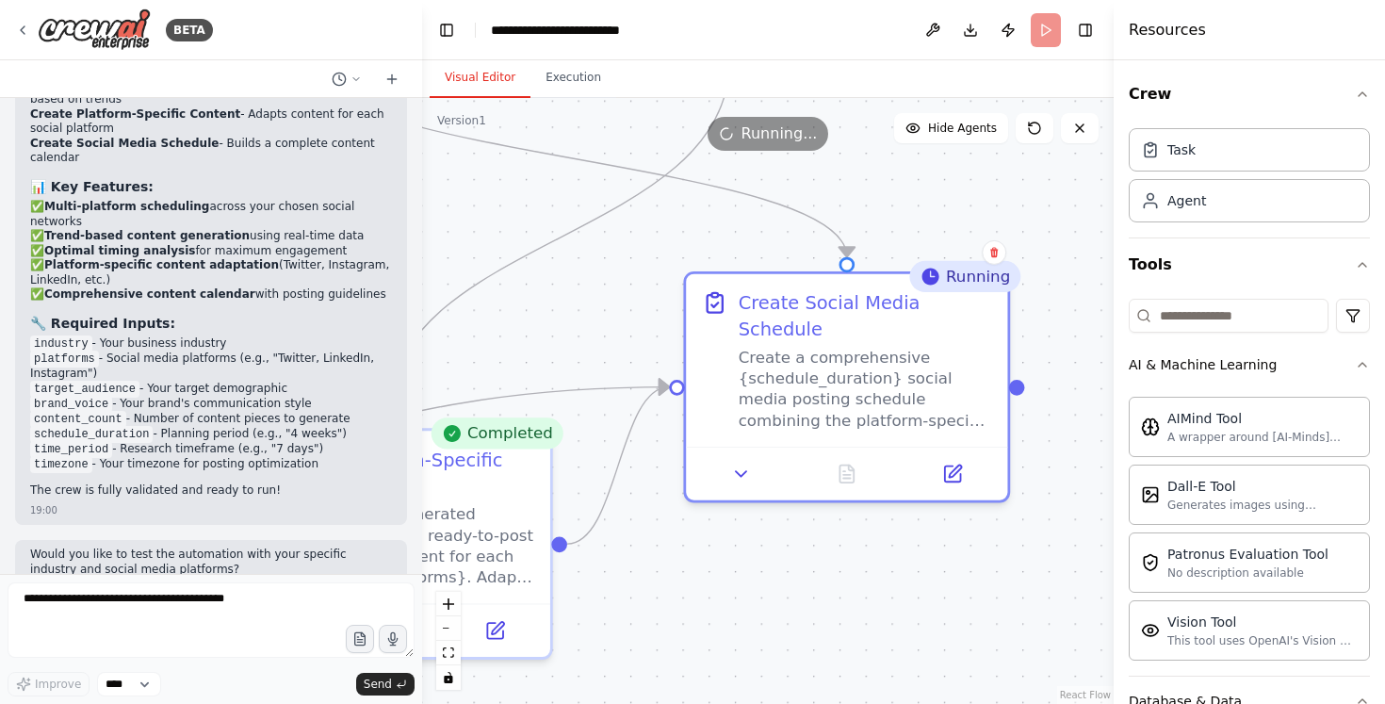
click at [970, 542] on div ".deletable-edge-delete-btn { width: 20px; height: 20px; border: 0px solid #ffff…" at bounding box center [768, 401] width 692 height 606
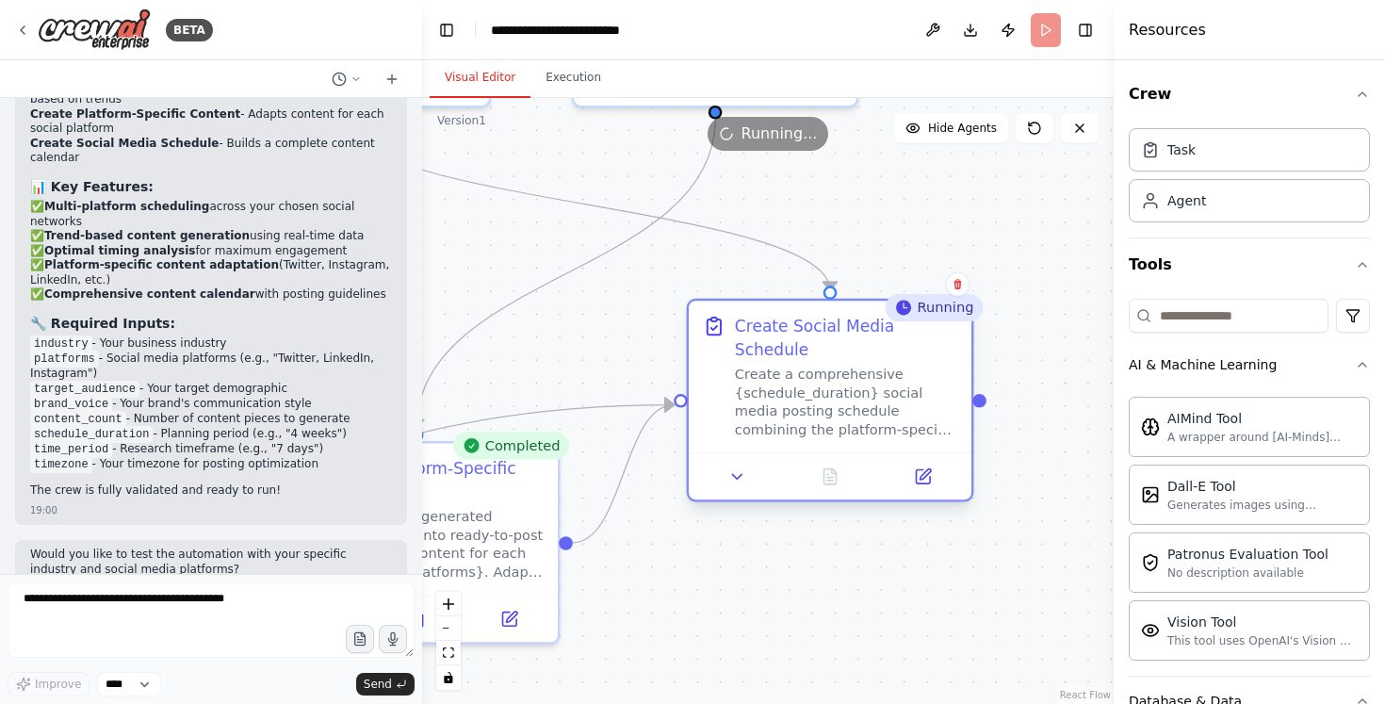
click at [815, 381] on div "Create a comprehensive {schedule_duration} social media posting schedule combin…" at bounding box center [846, 403] width 223 height 74
click at [889, 420] on div "Create a comprehensive {schedule_duration} social media posting schedule combin…" at bounding box center [846, 403] width 223 height 74
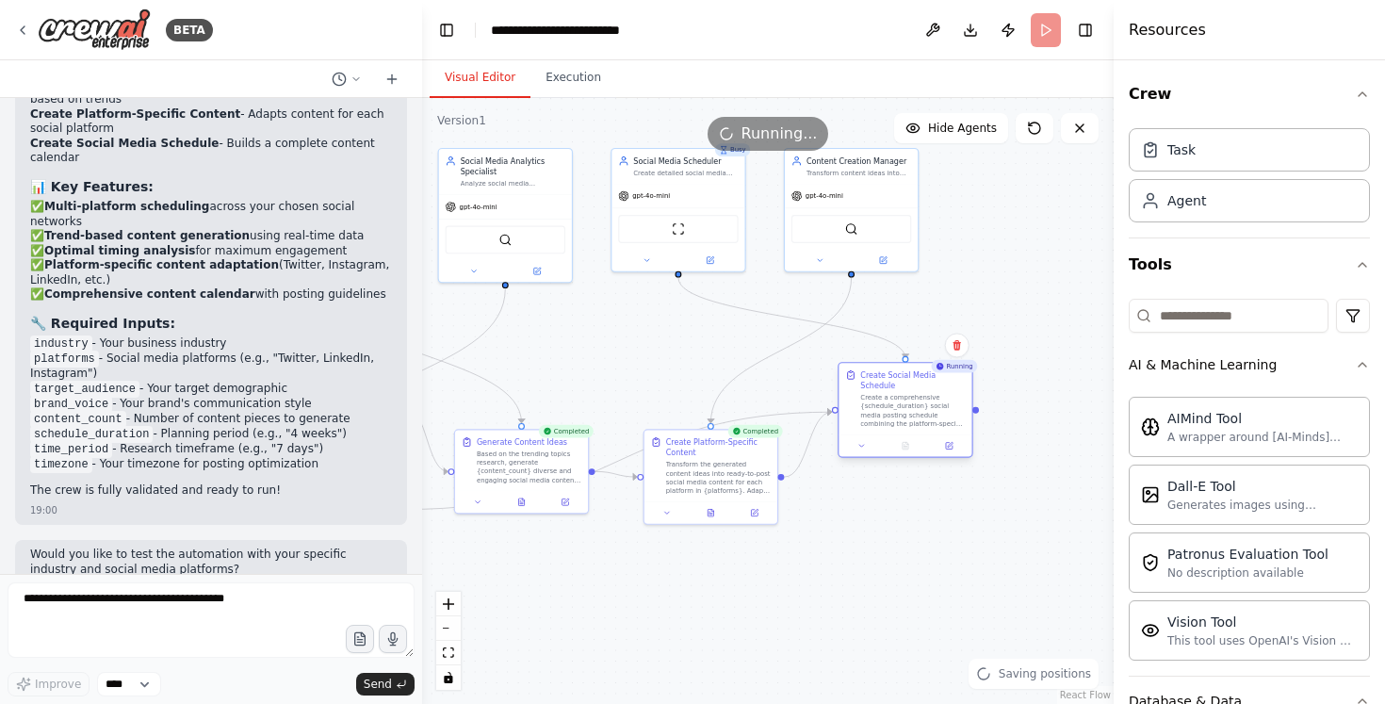
click at [848, 406] on div "Create Social Media Schedule Create a comprehensive {schedule_duration} social …" at bounding box center [905, 398] width 120 height 58
click at [555, 79] on button "Execution" at bounding box center [574, 78] width 86 height 40
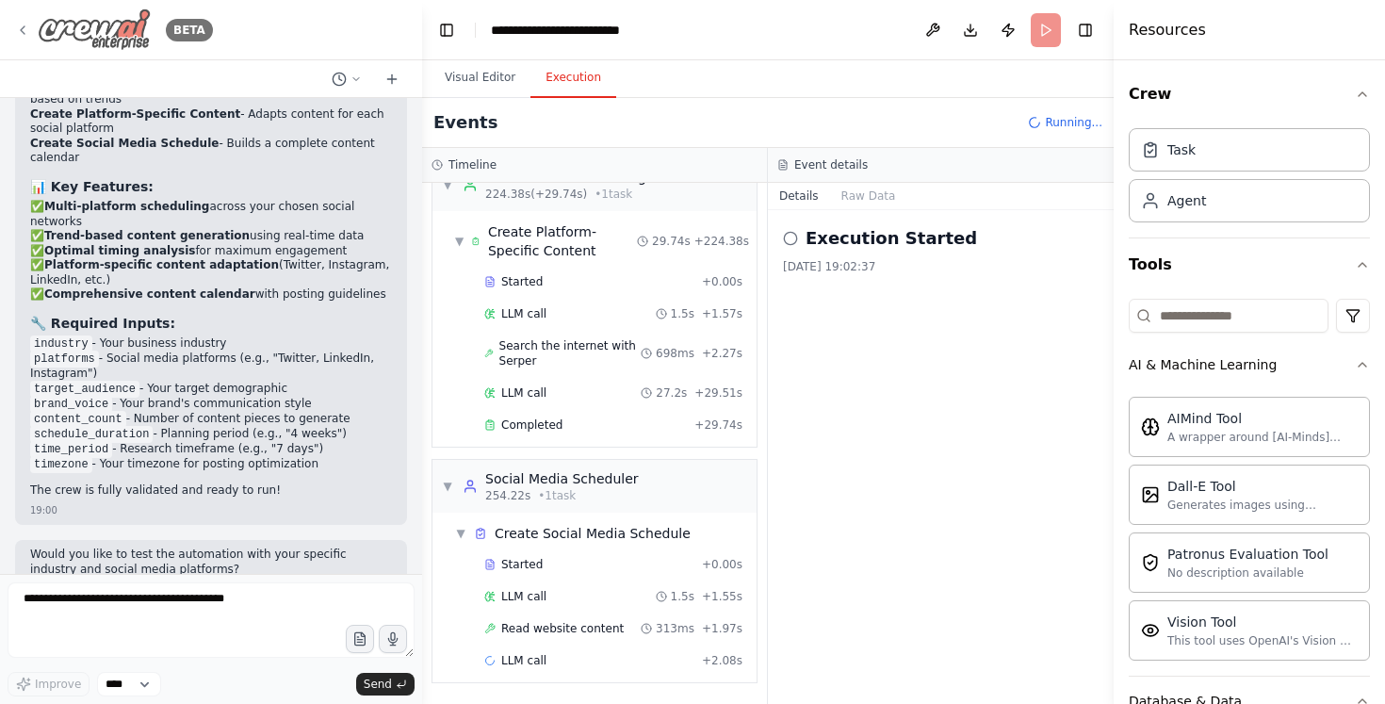
click at [25, 24] on icon at bounding box center [22, 30] width 15 height 15
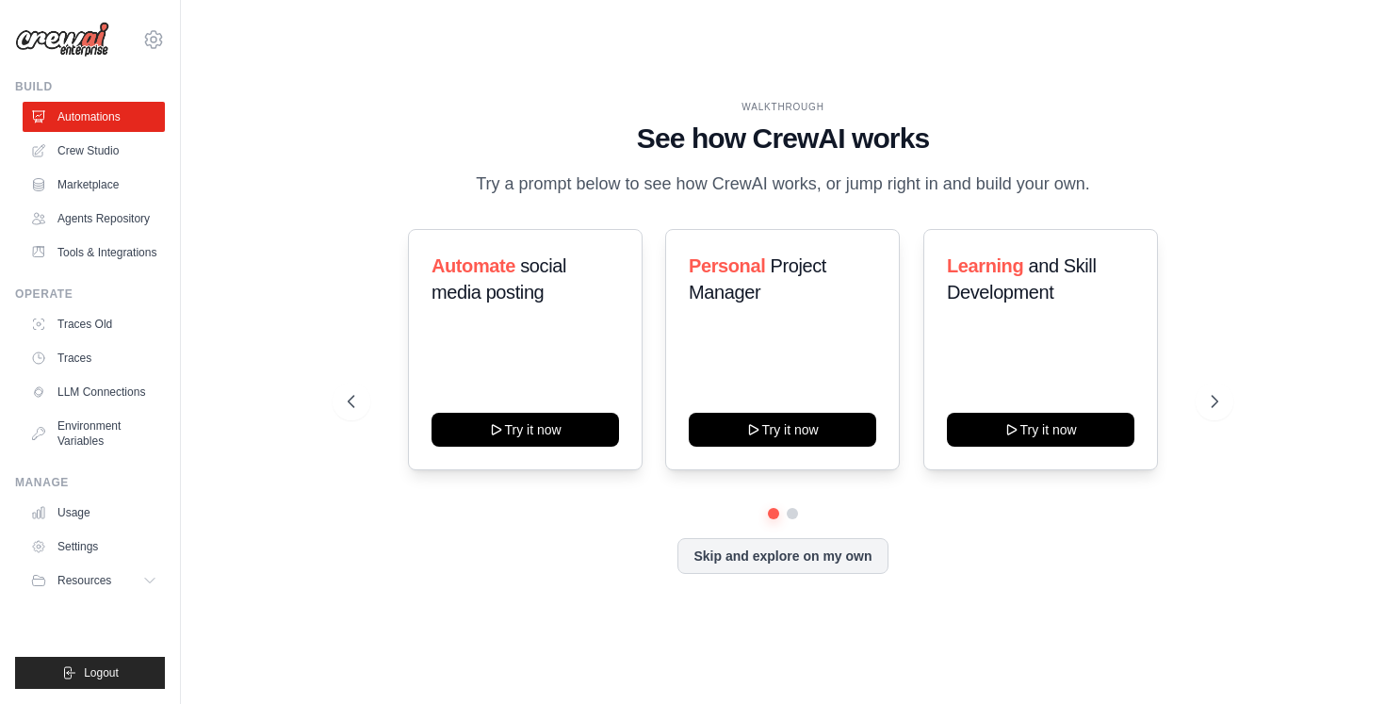
click at [702, 220] on div "WALKTHROUGH See how CrewAI works Try a prompt below to see how CrewAI works, or…" at bounding box center [782, 351] width 915 height 503
click at [788, 572] on button "Skip and explore on my own" at bounding box center [783, 554] width 210 height 36
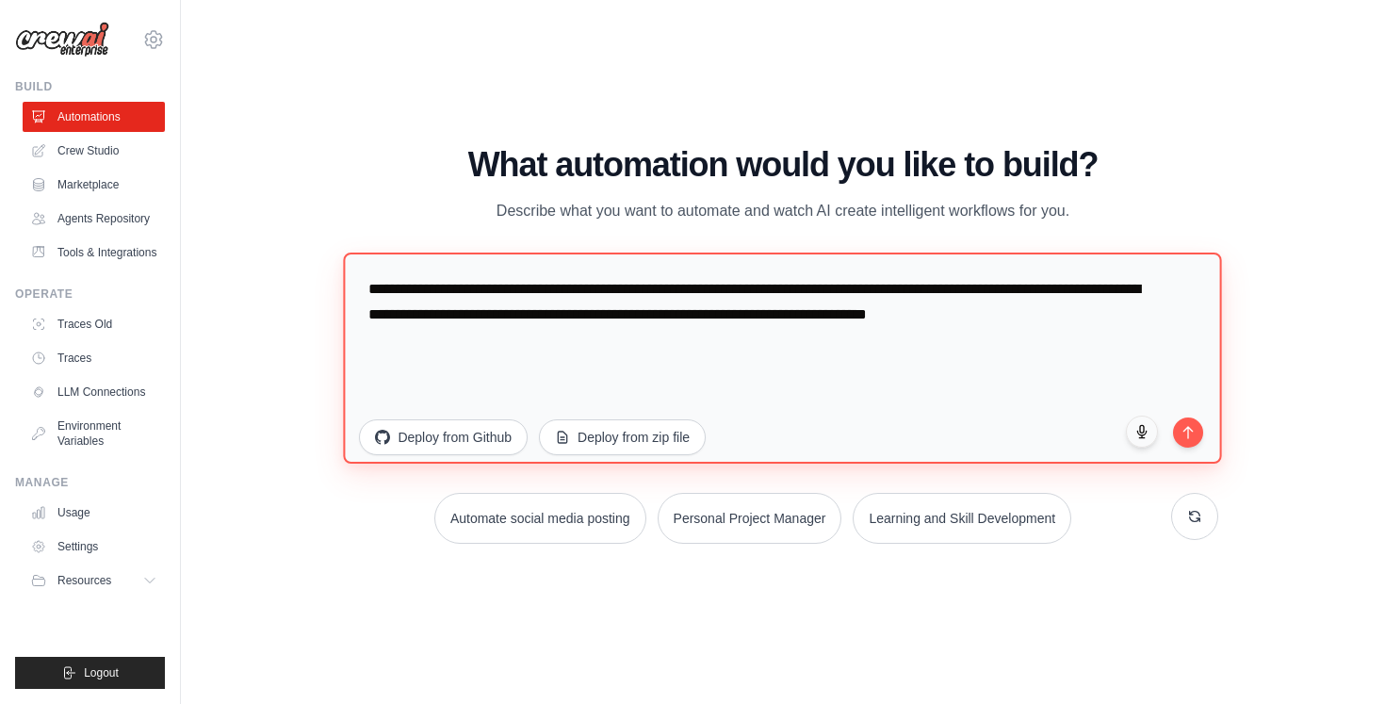
click at [809, 334] on textarea "**********" at bounding box center [783, 357] width 878 height 211
drag, startPoint x: 807, startPoint y: 334, endPoint x: 392, endPoint y: 241, distance: 424.8
click at [391, 241] on div "**********" at bounding box center [783, 345] width 870 height 398
click at [489, 300] on textarea "**********" at bounding box center [783, 357] width 878 height 211
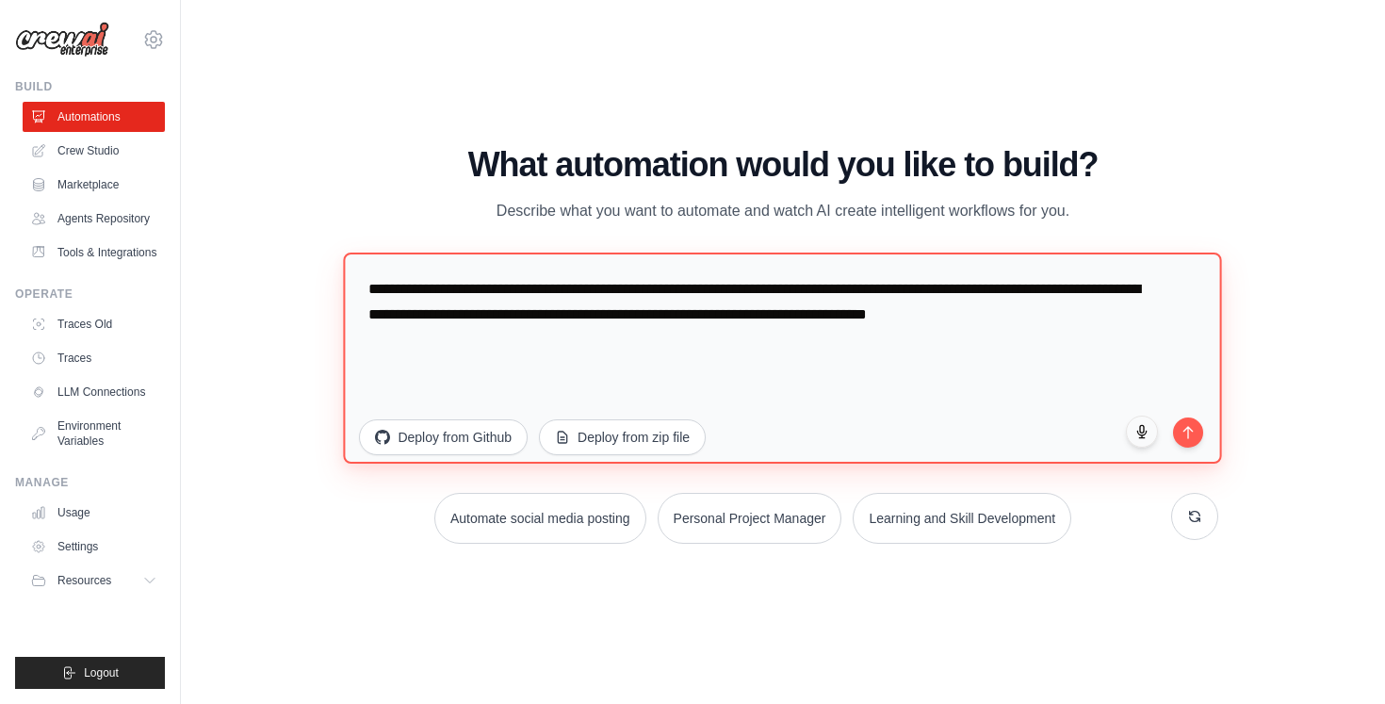
drag, startPoint x: 493, startPoint y: 327, endPoint x: 454, endPoint y: 321, distance: 39.1
click at [461, 324] on textarea "**********" at bounding box center [783, 357] width 878 height 211
click at [464, 303] on textarea "**********" at bounding box center [783, 357] width 878 height 211
drag, startPoint x: 470, startPoint y: 290, endPoint x: 512, endPoint y: 320, distance: 51.3
click at [512, 320] on textarea "**********" at bounding box center [783, 357] width 878 height 211
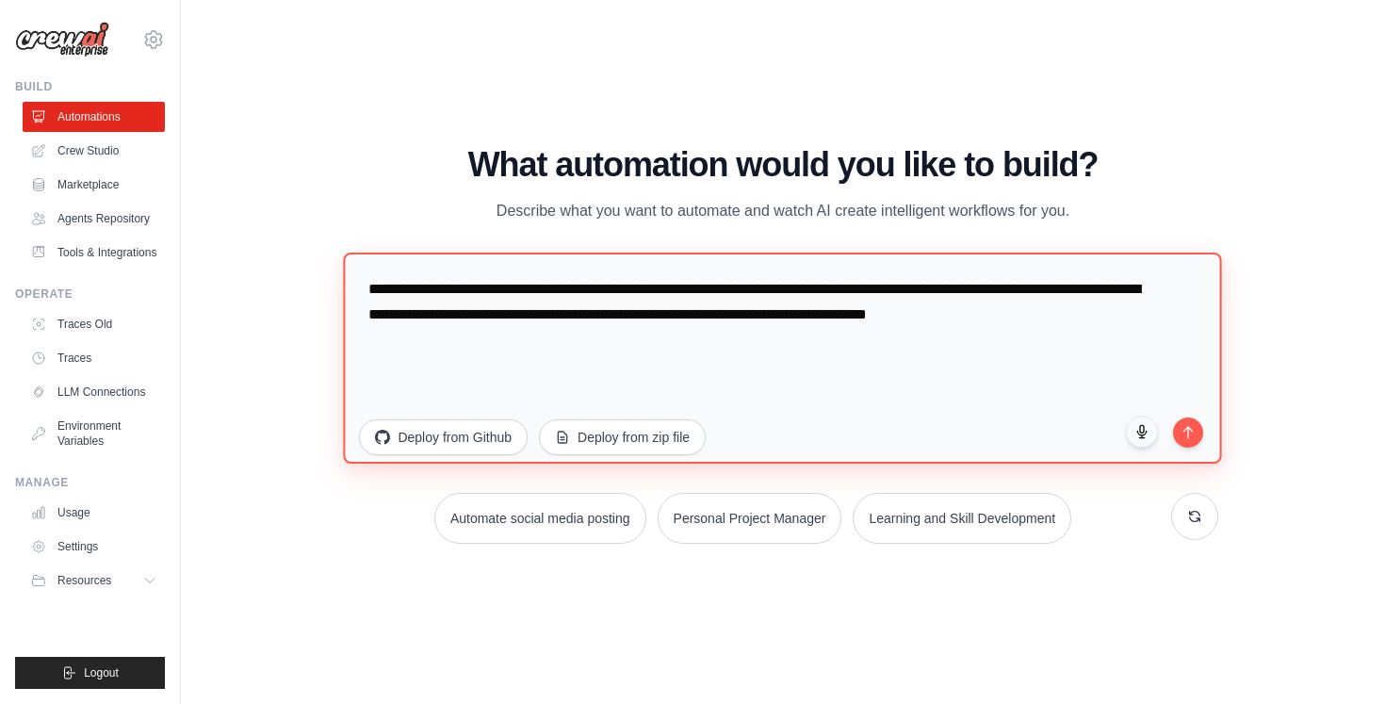
click at [512, 320] on textarea "**********" at bounding box center [783, 357] width 878 height 211
drag, startPoint x: 508, startPoint y: 290, endPoint x: 549, endPoint y: 336, distance: 60.7
click at [549, 336] on textarea "**********" at bounding box center [783, 357] width 878 height 211
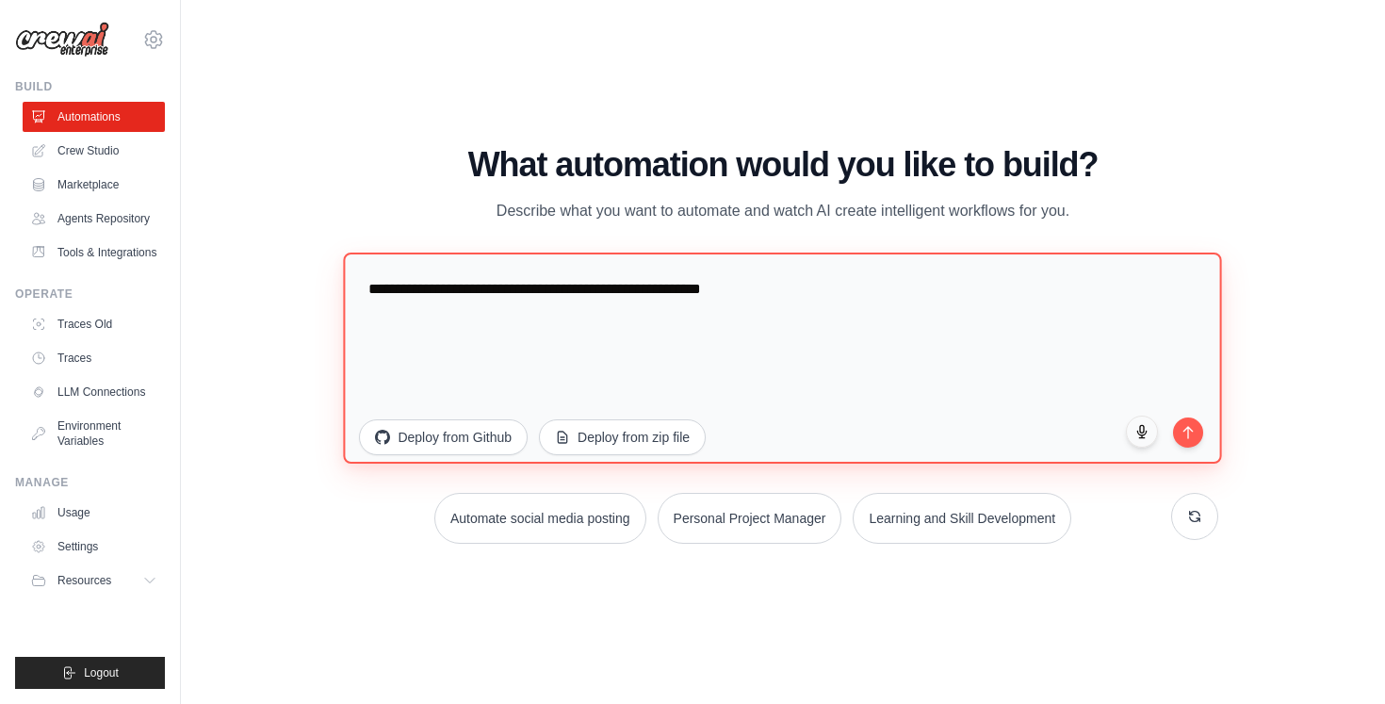
drag, startPoint x: 712, startPoint y: 289, endPoint x: 737, endPoint y: 287, distance: 25.5
click at [738, 287] on textarea "**********" at bounding box center [783, 357] width 878 height 211
click at [1022, 305] on textarea "**********" at bounding box center [783, 357] width 878 height 211
drag, startPoint x: 647, startPoint y: 287, endPoint x: 598, endPoint y: 287, distance: 48.1
click at [598, 287] on textarea "**********" at bounding box center [783, 357] width 878 height 211
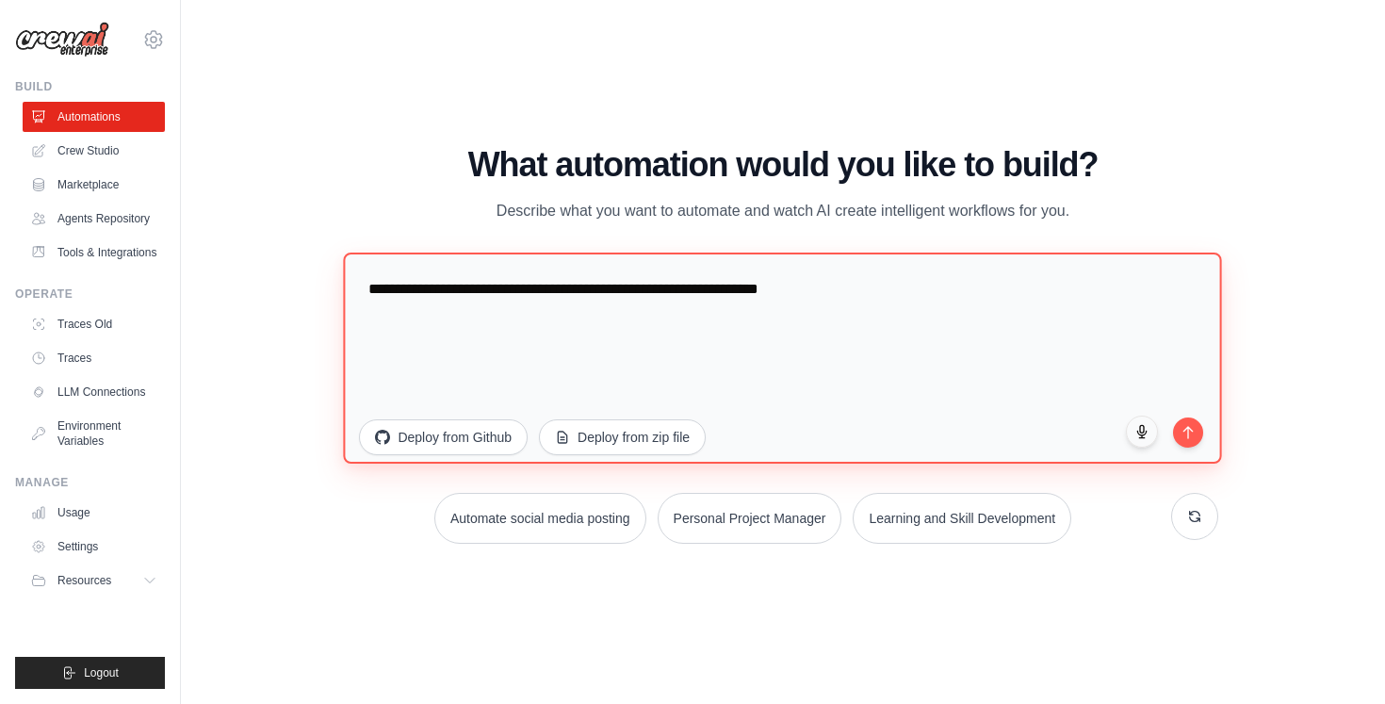
click at [844, 300] on textarea "**********" at bounding box center [783, 357] width 878 height 211
click at [861, 297] on textarea "**********" at bounding box center [783, 357] width 878 height 211
drag, startPoint x: 861, startPoint y: 297, endPoint x: 565, endPoint y: 280, distance: 296.4
click at [565, 279] on textarea "**********" at bounding box center [783, 357] width 878 height 211
drag, startPoint x: 508, startPoint y: 294, endPoint x: 558, endPoint y: 290, distance: 50.1
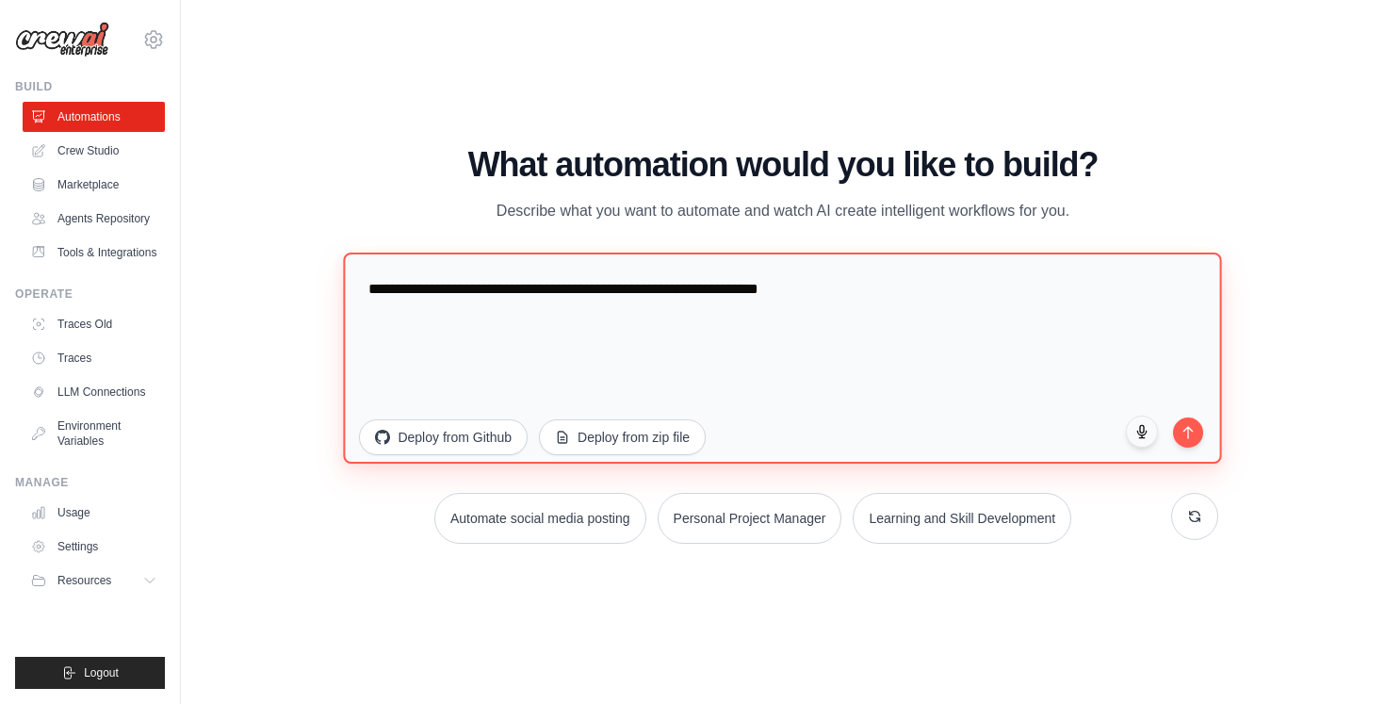
click at [558, 290] on textarea "**********" at bounding box center [783, 357] width 878 height 211
drag, startPoint x: 549, startPoint y: 290, endPoint x: 628, endPoint y: 296, distance: 78.4
click at [628, 296] on textarea "**********" at bounding box center [783, 357] width 878 height 211
click at [975, 289] on textarea "**********" at bounding box center [783, 357] width 878 height 211
click at [821, 289] on textarea "**********" at bounding box center [783, 357] width 878 height 211
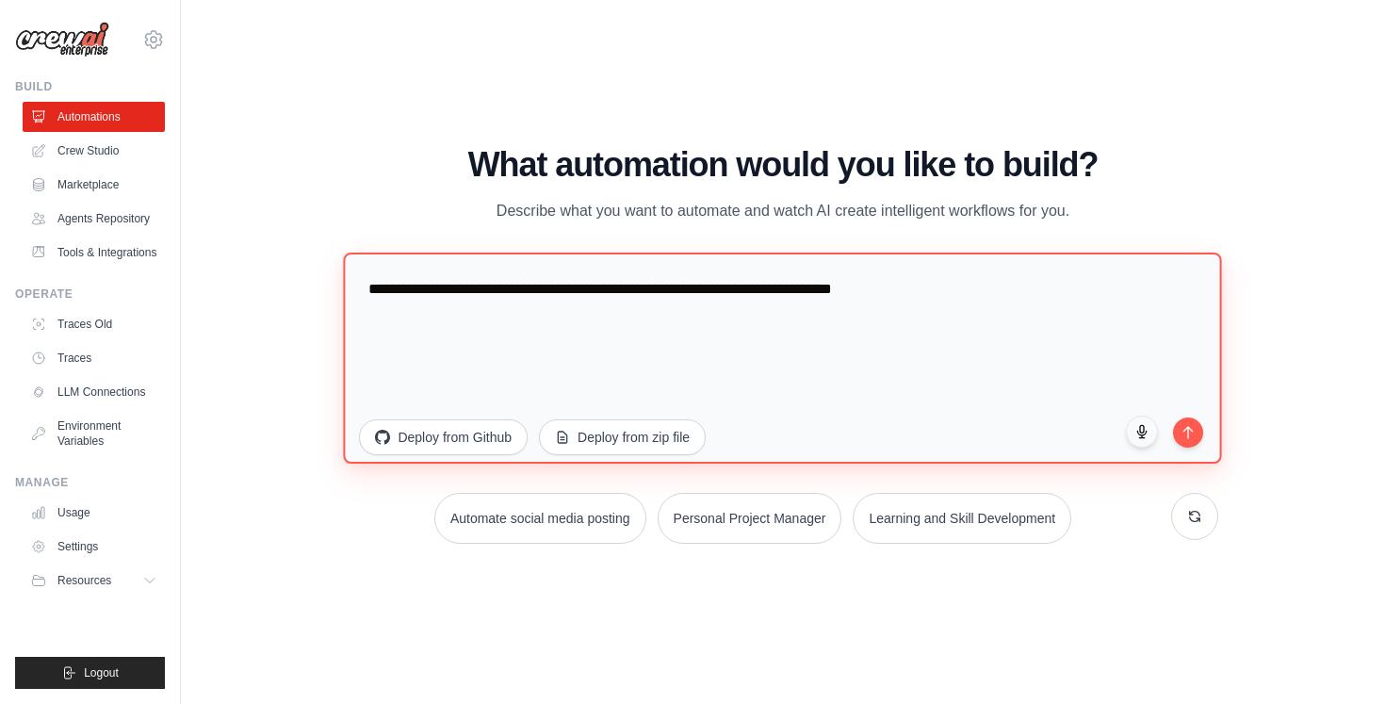
click at [968, 303] on textarea "**********" at bounding box center [783, 357] width 878 height 211
type textarea "**********"
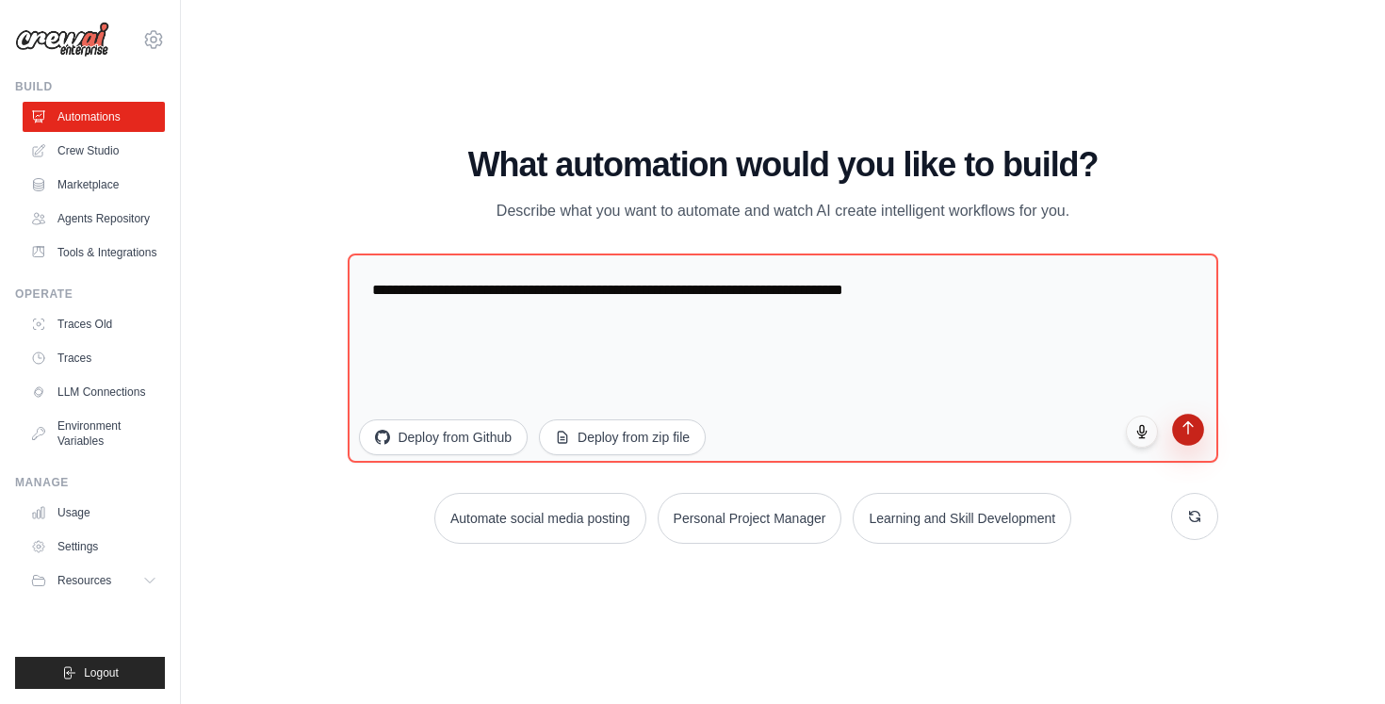
click at [1192, 433] on icon "submit" at bounding box center [1188, 427] width 16 height 16
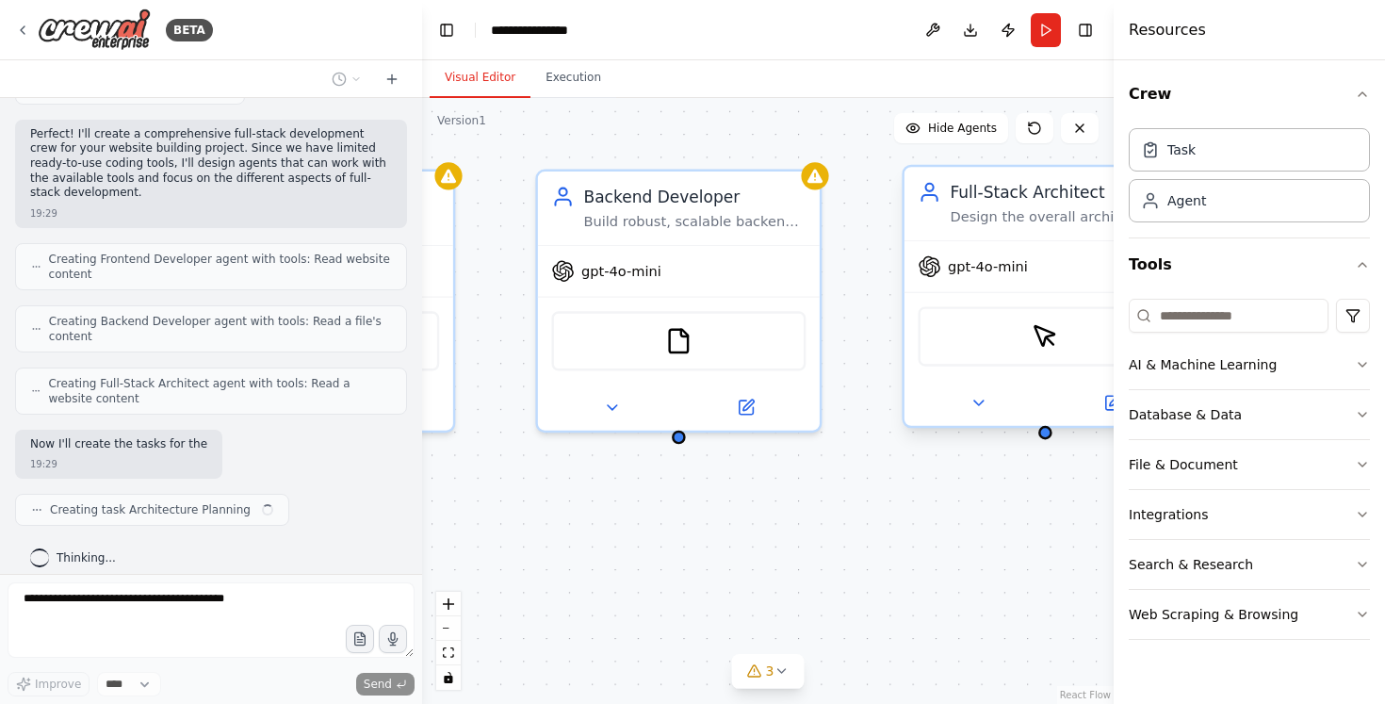
scroll to position [581, 0]
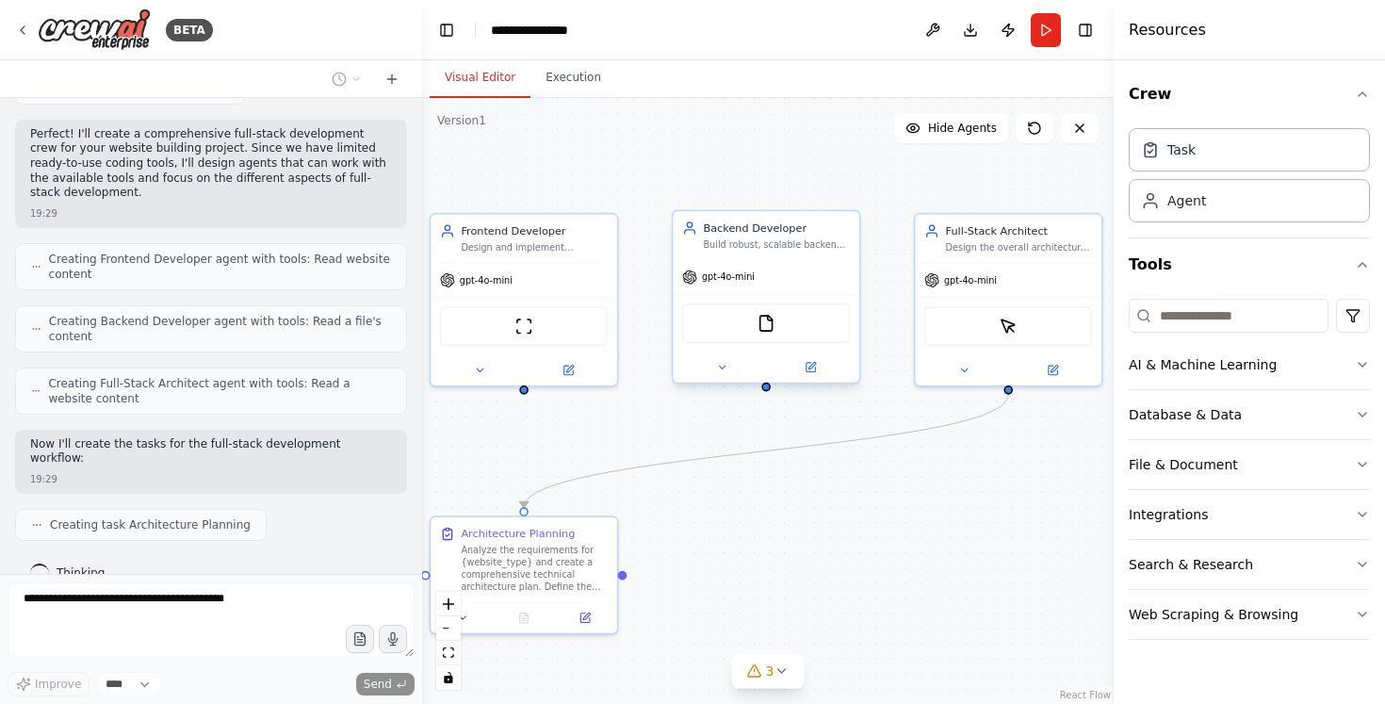
click at [731, 284] on div "gpt-4o-mini" at bounding box center [718, 277] width 73 height 15
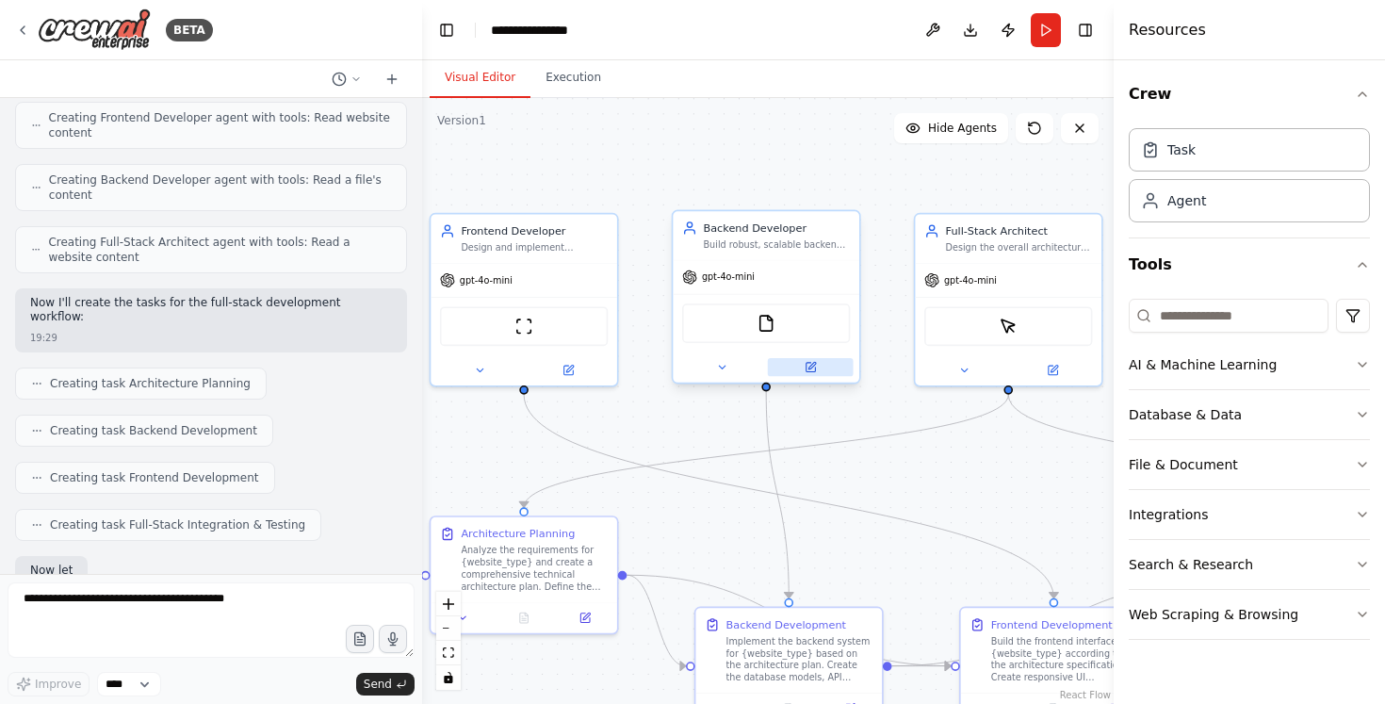
scroll to position [834, 0]
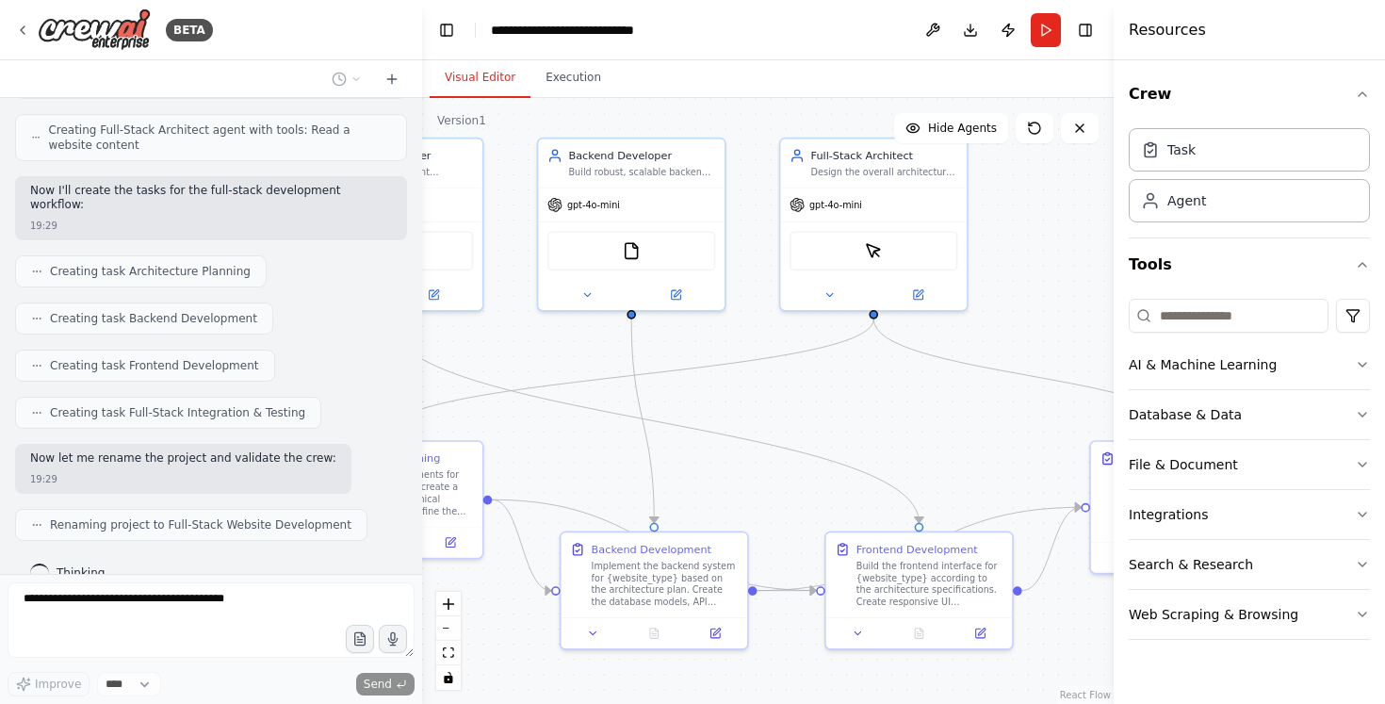
drag, startPoint x: 879, startPoint y: 470, endPoint x: 739, endPoint y: 390, distance: 161.7
click at [739, 390] on div ".deletable-edge-delete-btn { width: 20px; height: 20px; border: 0px solid #ffff…" at bounding box center [768, 401] width 692 height 606
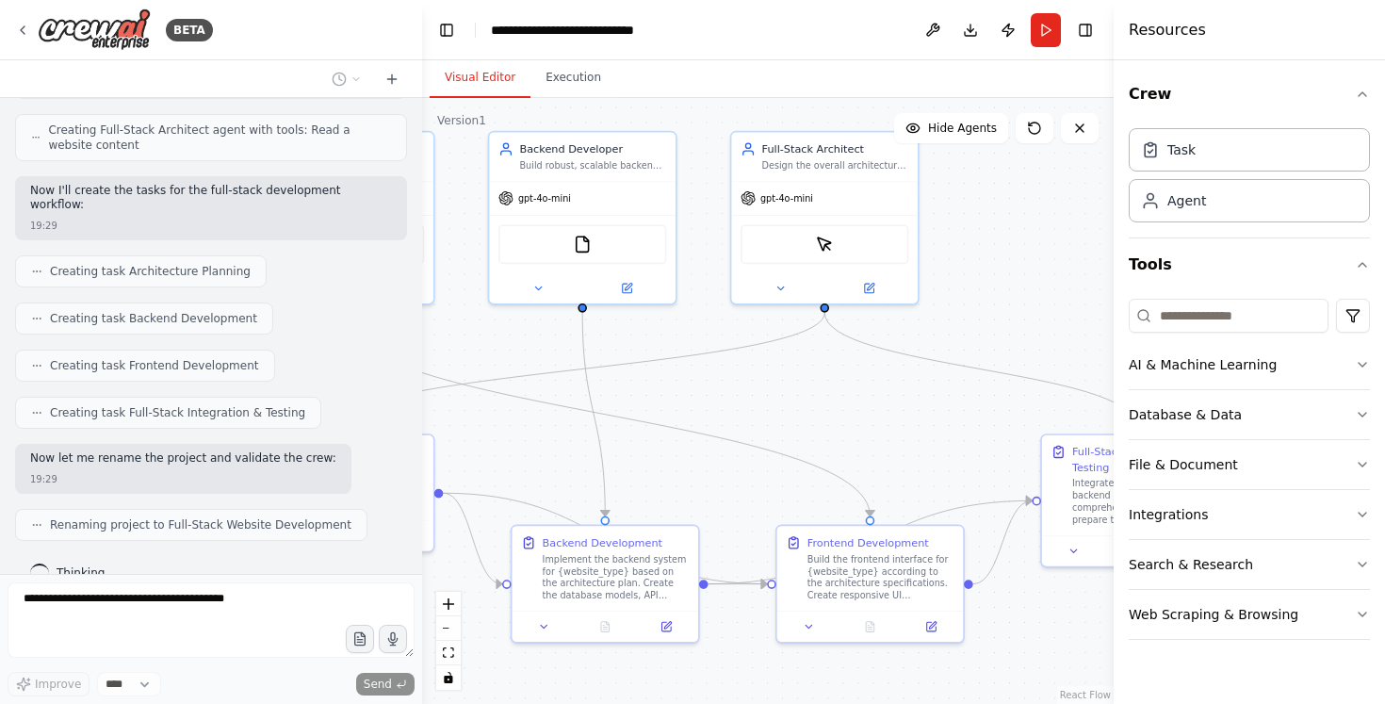
drag, startPoint x: 739, startPoint y: 390, endPoint x: 582, endPoint y: 378, distance: 157.9
click at [582, 380] on div ".deletable-edge-delete-btn { width: 20px; height: 20px; border: 0px solid #ffff…" at bounding box center [768, 401] width 692 height 606
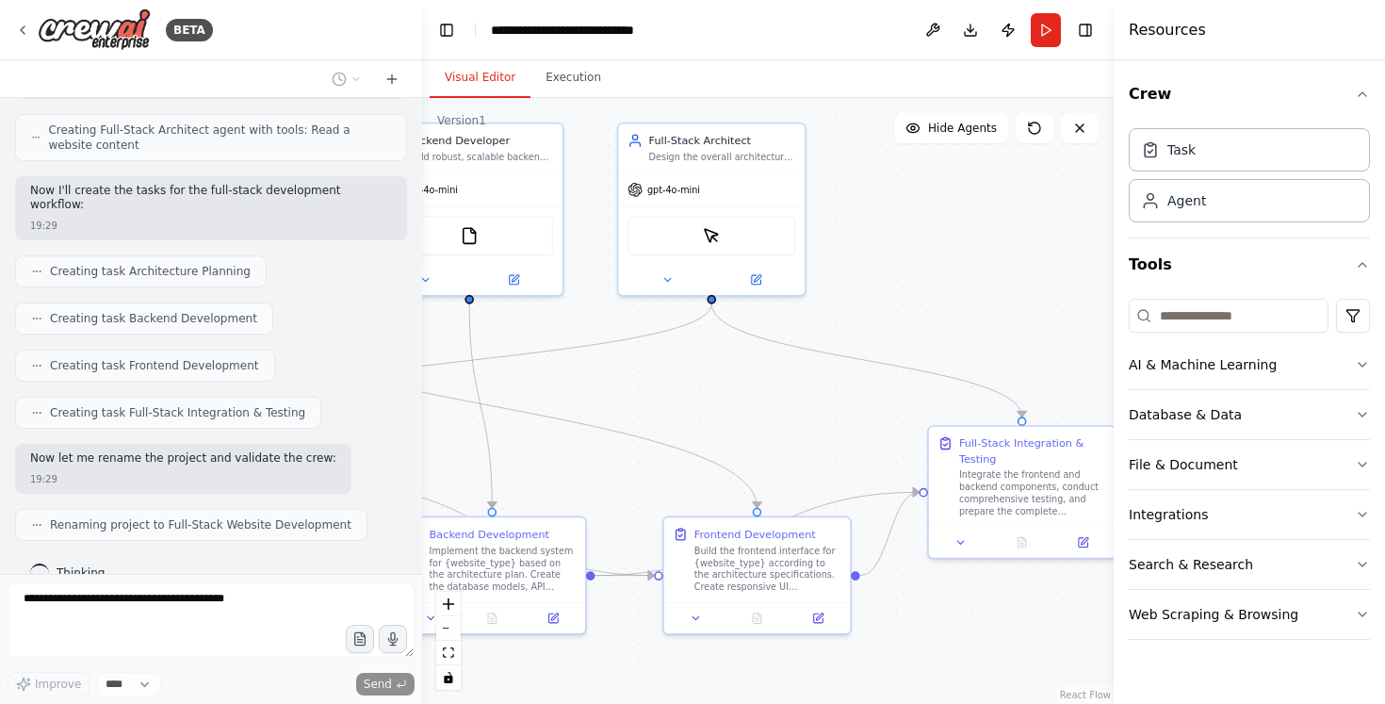
scroll to position [881, 0]
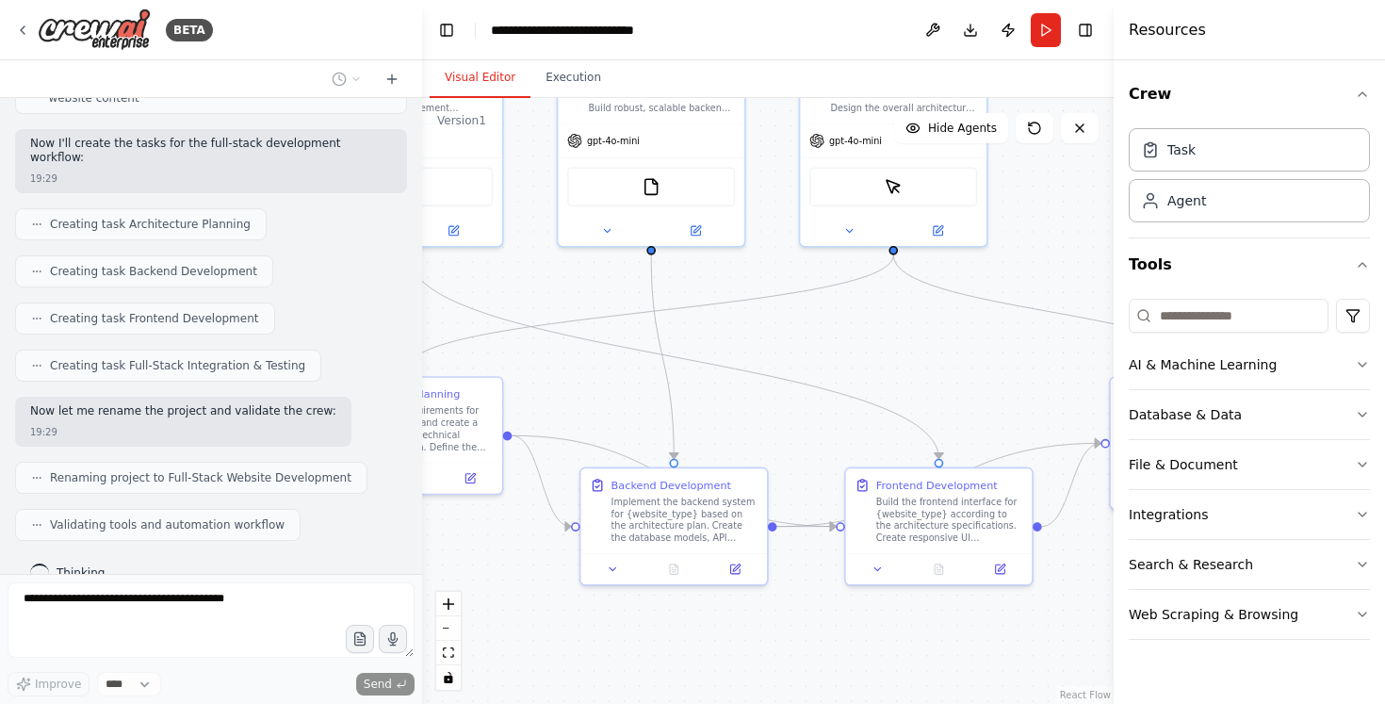
drag, startPoint x: 768, startPoint y: 432, endPoint x: 950, endPoint y: 375, distance: 190.5
click at [950, 375] on div ".deletable-edge-delete-btn { width: 20px; height: 20px; border: 0px solid #ffff…" at bounding box center [768, 401] width 692 height 606
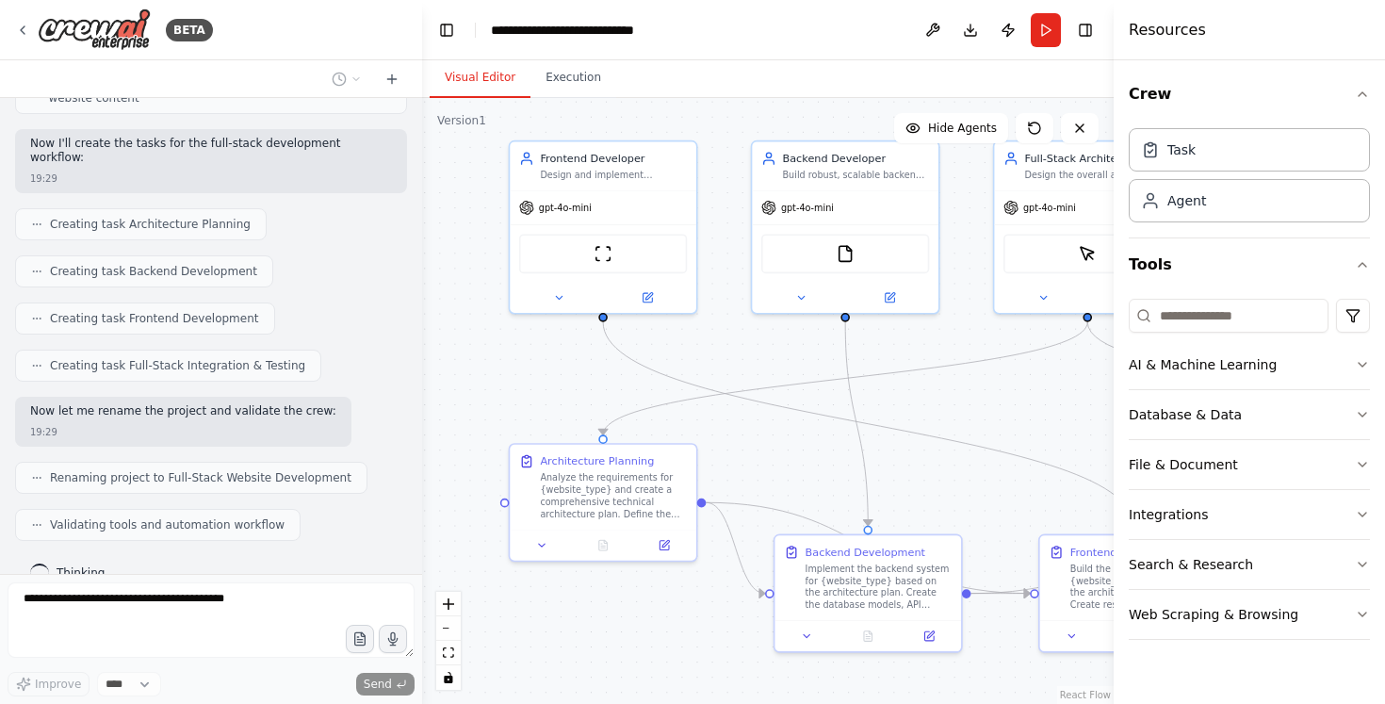
drag, startPoint x: 868, startPoint y: 357, endPoint x: 1062, endPoint y: 433, distance: 208.3
click at [1062, 433] on div ".deletable-edge-delete-btn { width: 20px; height: 20px; border: 0px solid #ffff…" at bounding box center [768, 401] width 692 height 606
drag, startPoint x: 1030, startPoint y: 423, endPoint x: 901, endPoint y: 358, distance: 144.6
click at [901, 359] on div ".deletable-edge-delete-btn { width: 20px; height: 20px; border: 0px solid #ffff…" at bounding box center [768, 401] width 692 height 606
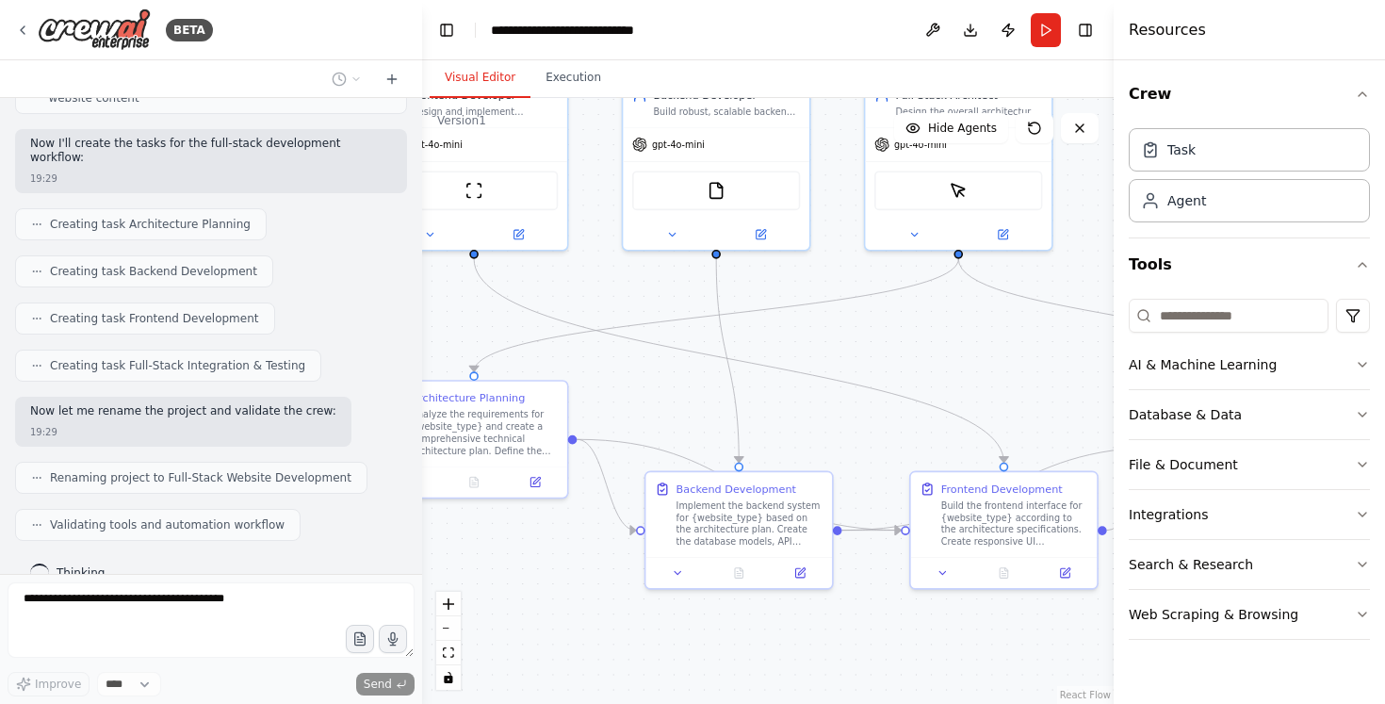
drag, startPoint x: 901, startPoint y: 358, endPoint x: 936, endPoint y: 283, distance: 83.1
click at [936, 283] on div ".deletable-edge-delete-btn { width: 20px; height: 20px; border: 0px solid #ffff…" at bounding box center [768, 401] width 692 height 606
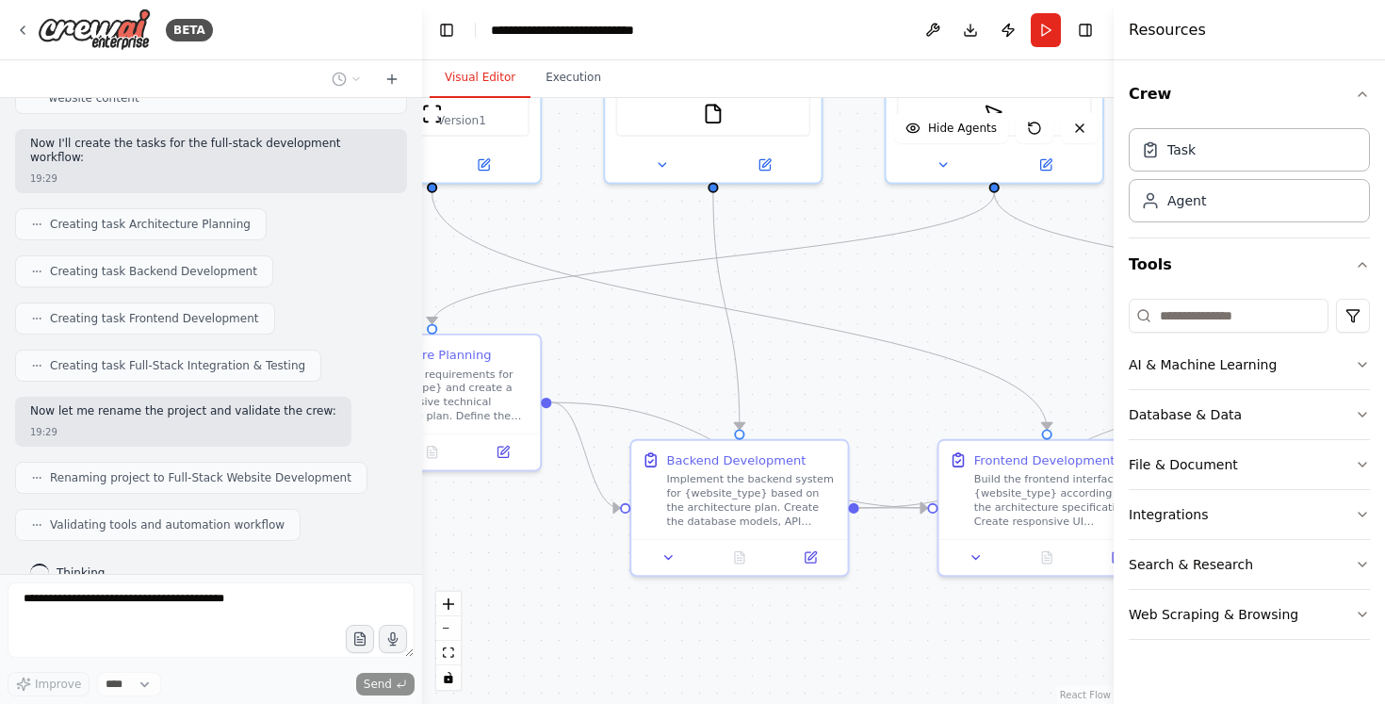
drag, startPoint x: 935, startPoint y: 283, endPoint x: 876, endPoint y: 418, distance: 148.1
click at [876, 418] on div ".deletable-edge-delete-btn { width: 20px; height: 20px; border: 0px solid #ffff…" at bounding box center [768, 401] width 692 height 606
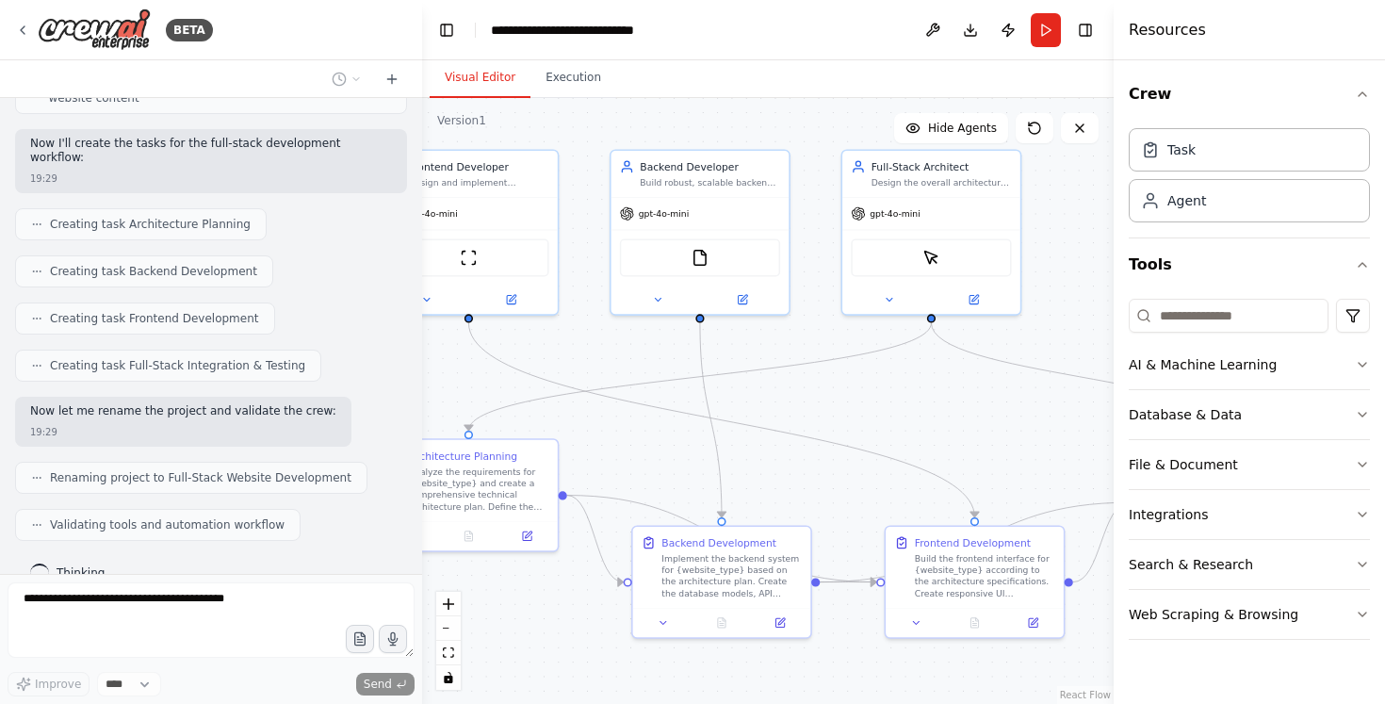
drag, startPoint x: 875, startPoint y: 418, endPoint x: 641, endPoint y: 414, distance: 233.8
click at [660, 414] on div ".deletable-edge-delete-btn { width: 20px; height: 20px; border: 0px solid #ffff…" at bounding box center [768, 401] width 692 height 606
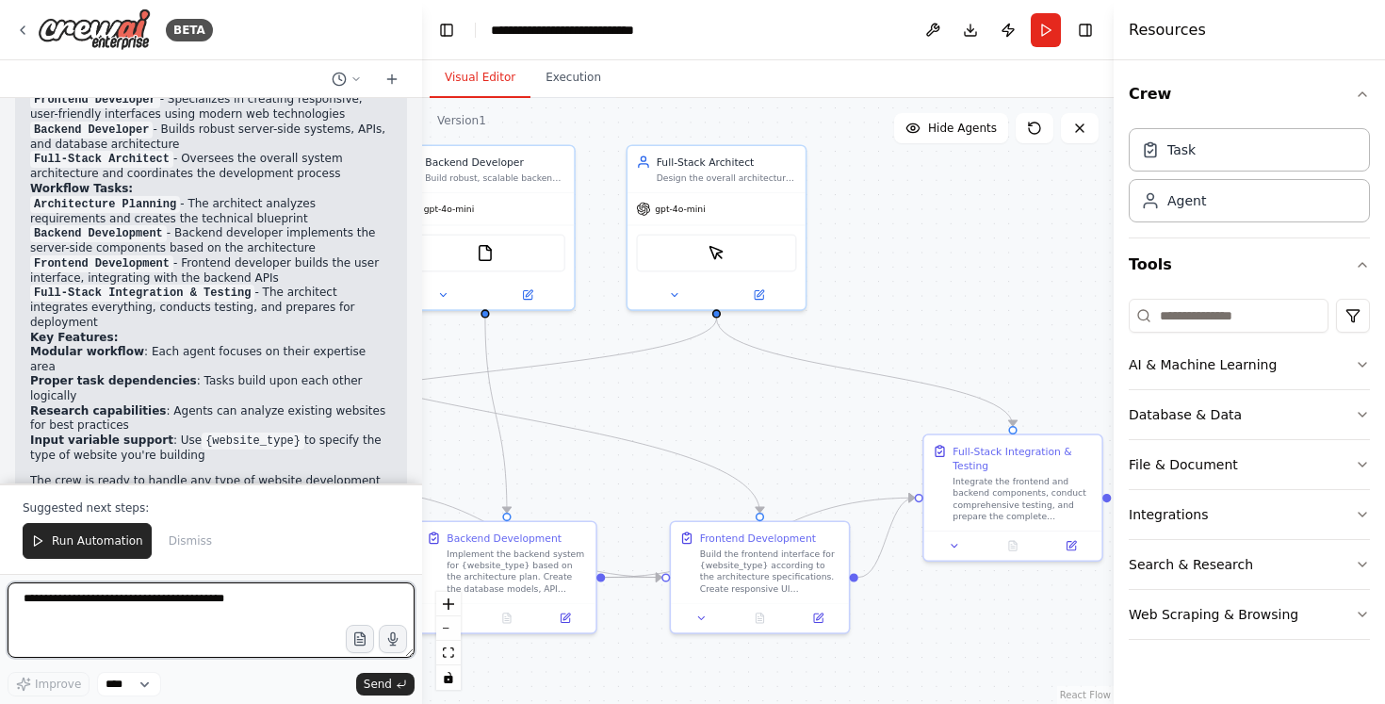
scroll to position [1364, 0]
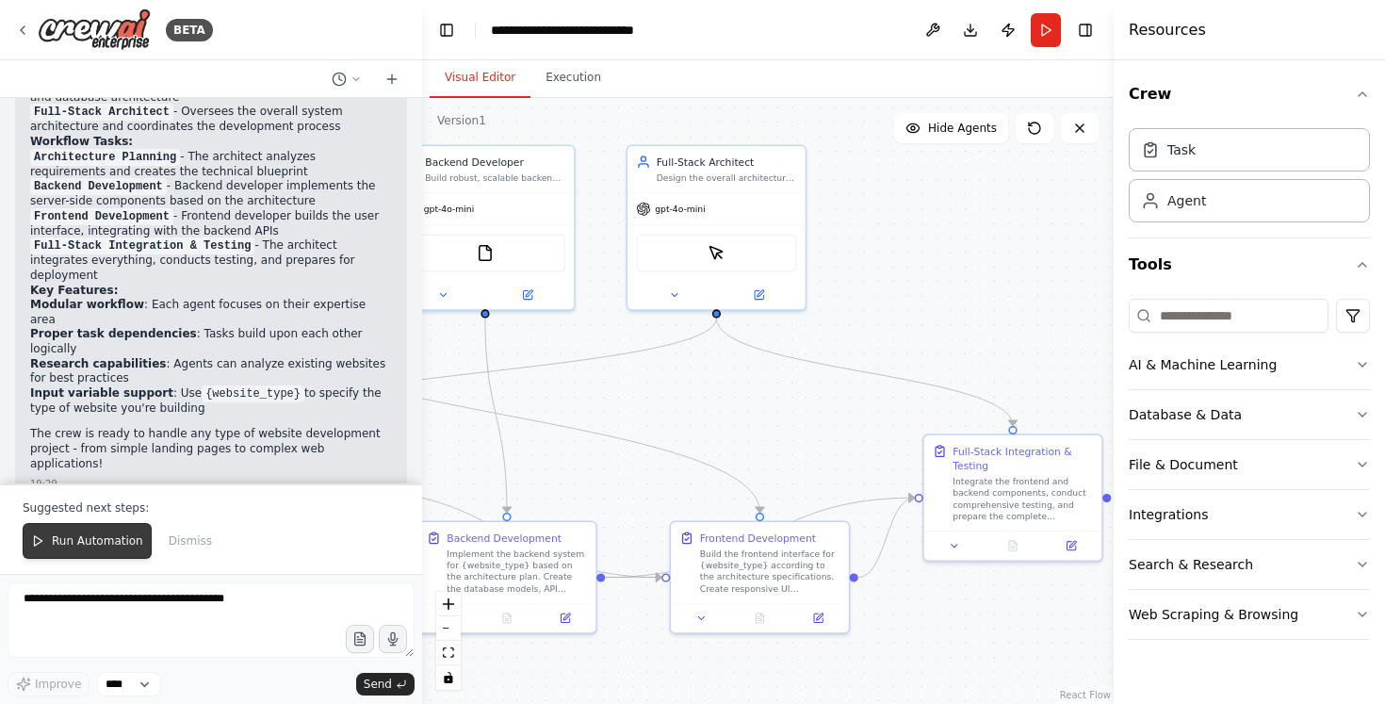
click at [84, 548] on span "Run Automation" at bounding box center [97, 540] width 91 height 15
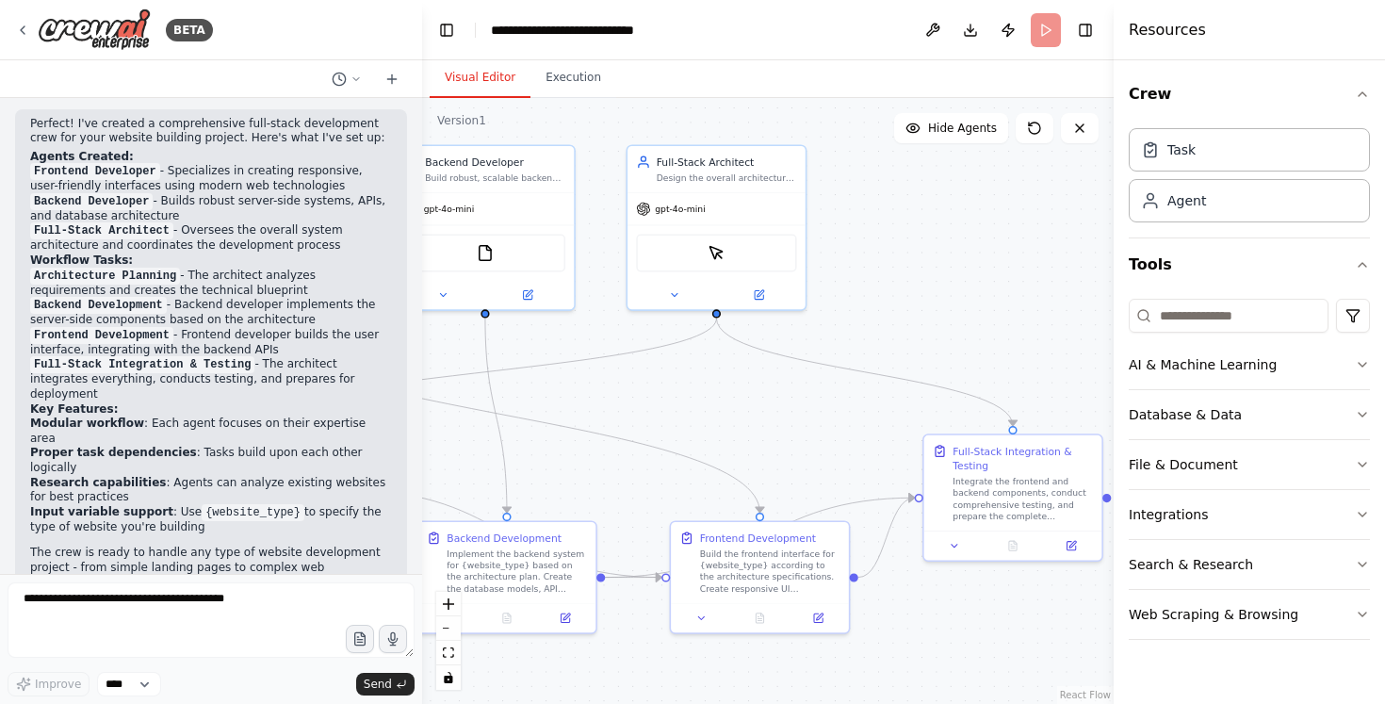
scroll to position [1324, 0]
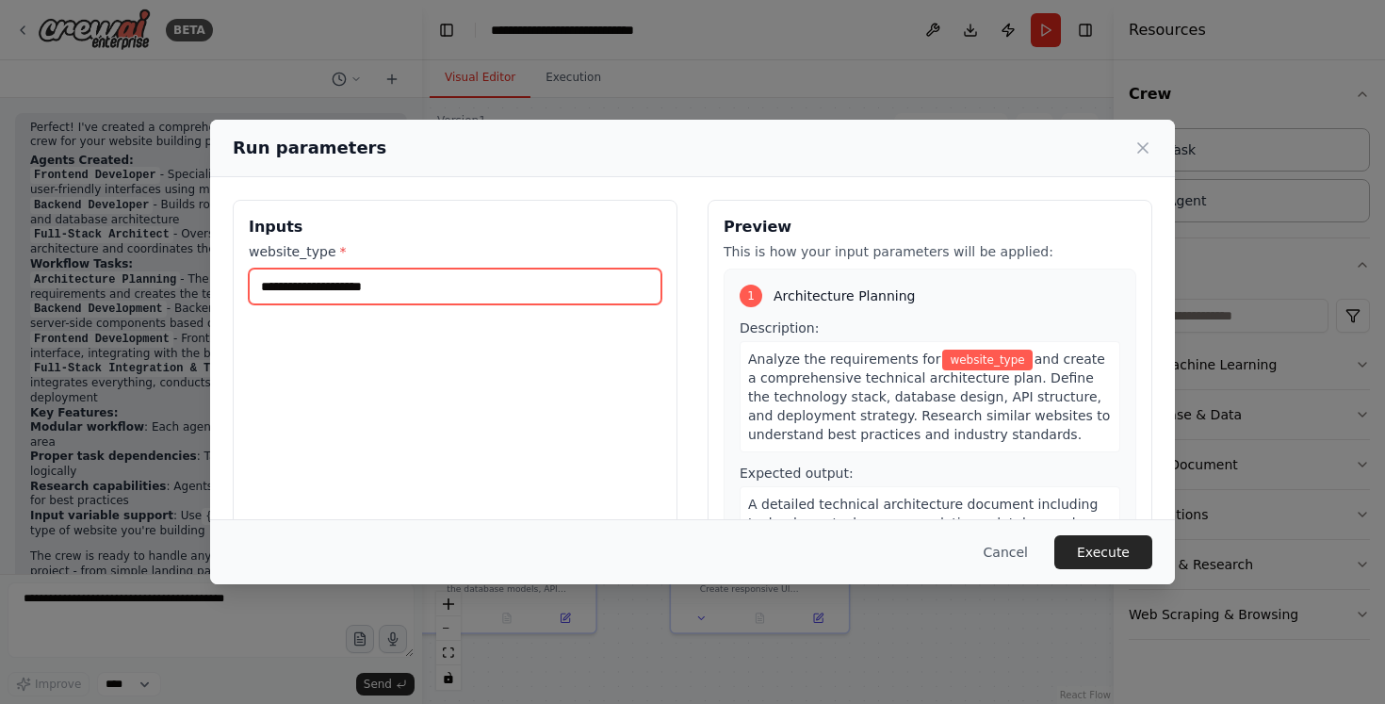
click at [339, 292] on input "website_type *" at bounding box center [455, 287] width 413 height 36
type input "*"
type input "********"
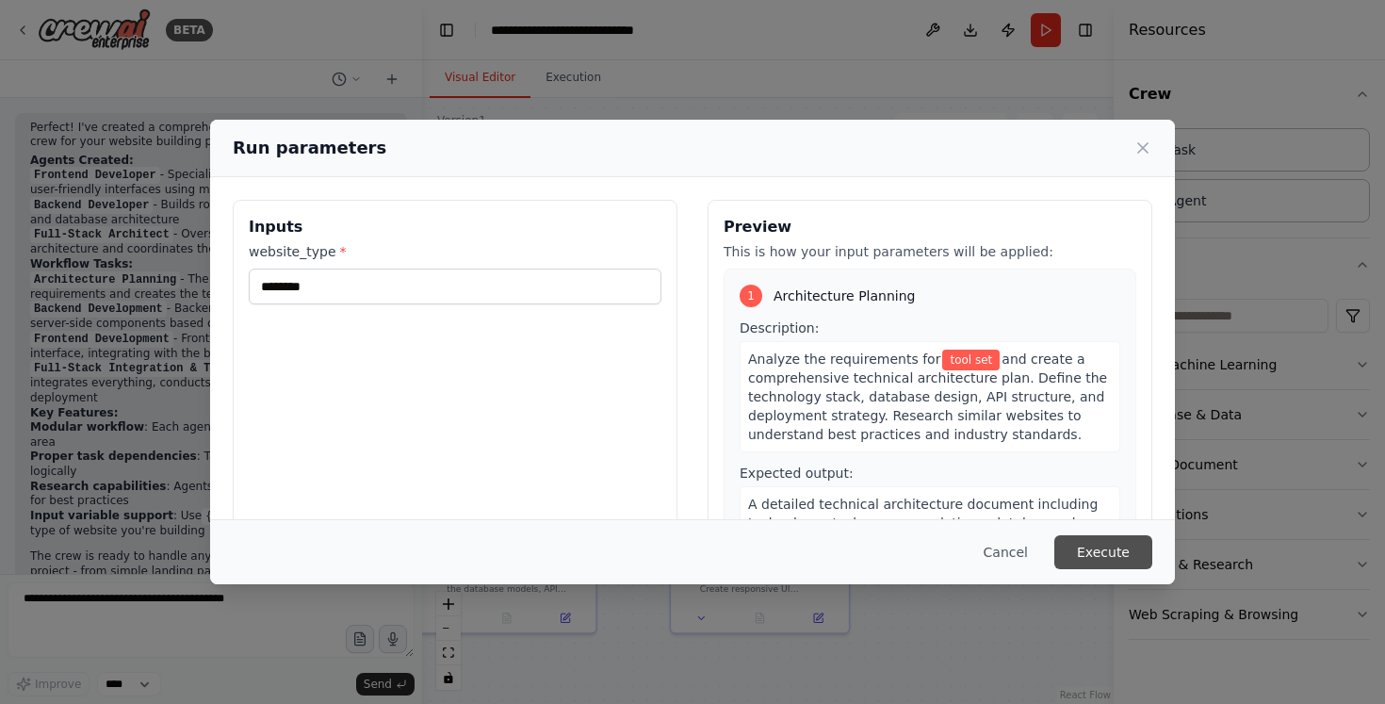
click at [1074, 551] on button "Execute" at bounding box center [1104, 552] width 98 height 34
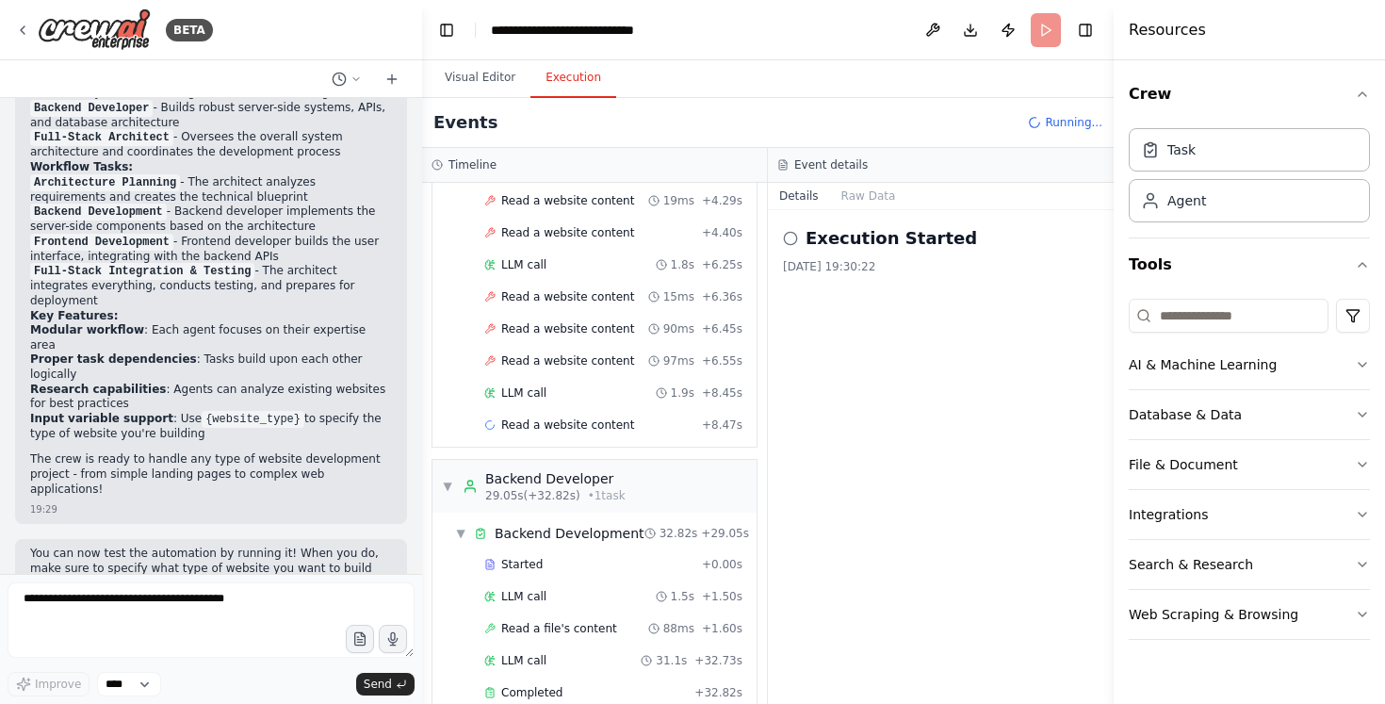
scroll to position [1200, 0]
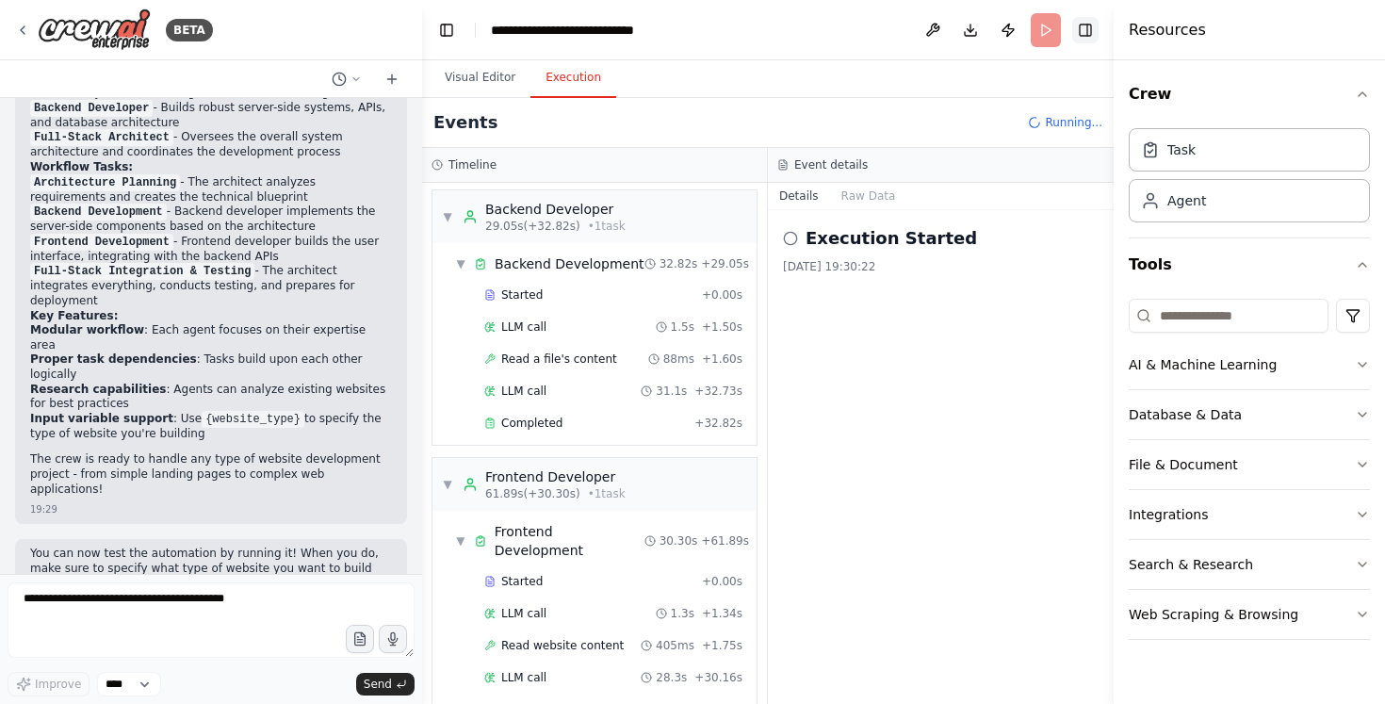
click at [1095, 30] on button "Toggle Right Sidebar" at bounding box center [1086, 30] width 26 height 26
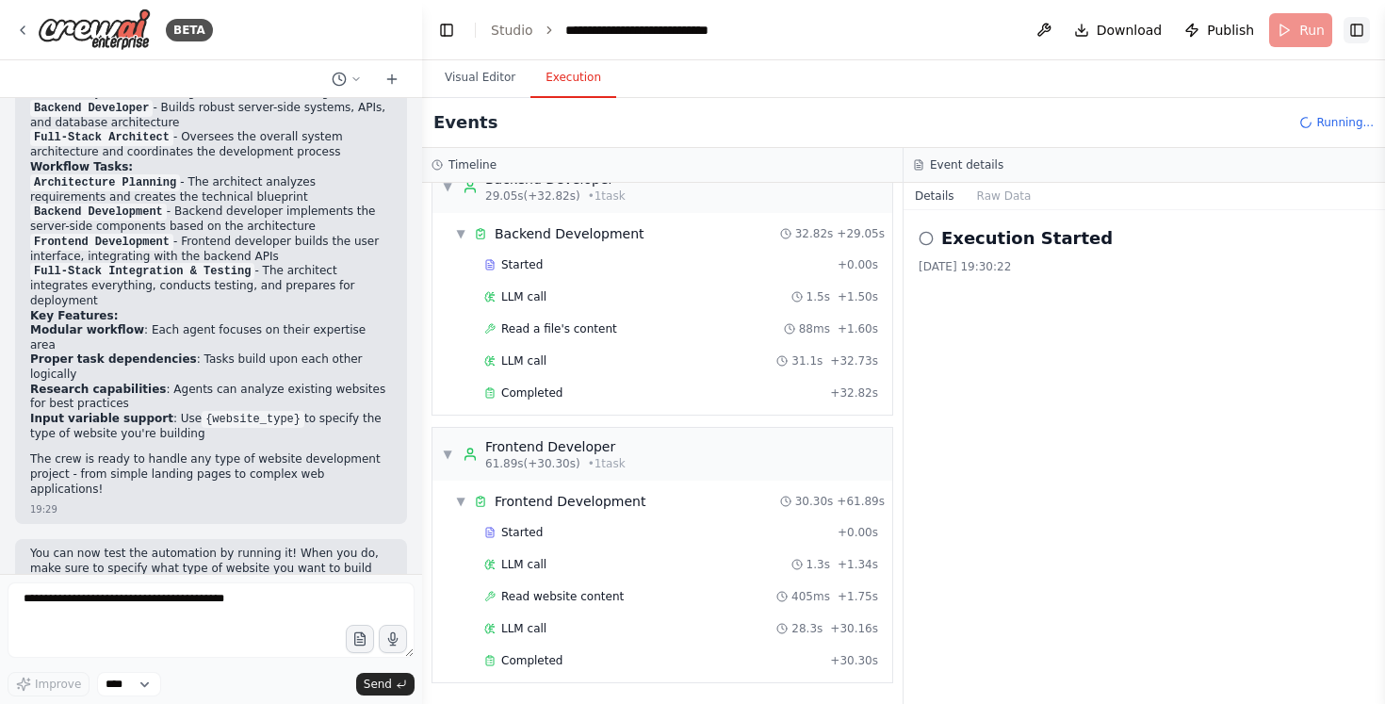
click at [1364, 34] on button "Toggle Right Sidebar" at bounding box center [1357, 30] width 26 height 26
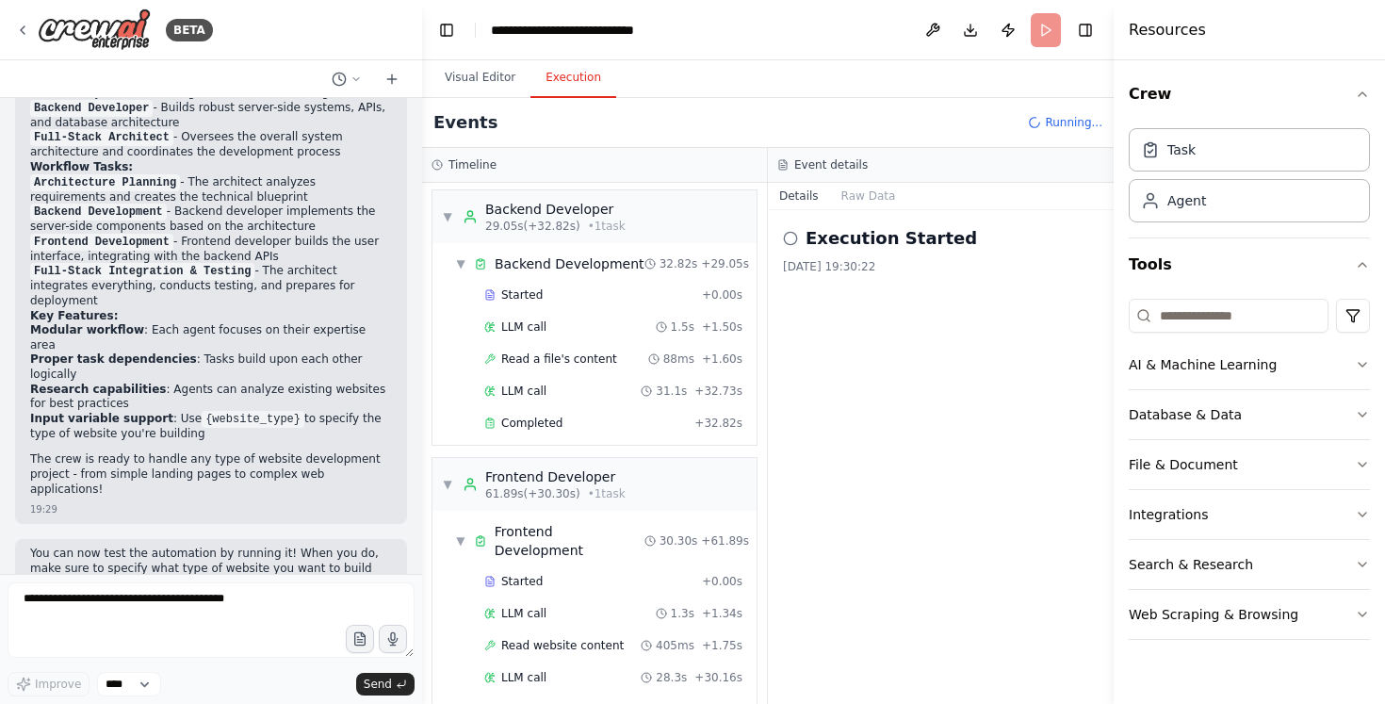
click at [1099, 35] on header "**********" at bounding box center [768, 30] width 692 height 60
click at [11, 14] on div "BETA" at bounding box center [211, 30] width 422 height 60
click at [25, 25] on icon at bounding box center [22, 30] width 15 height 15
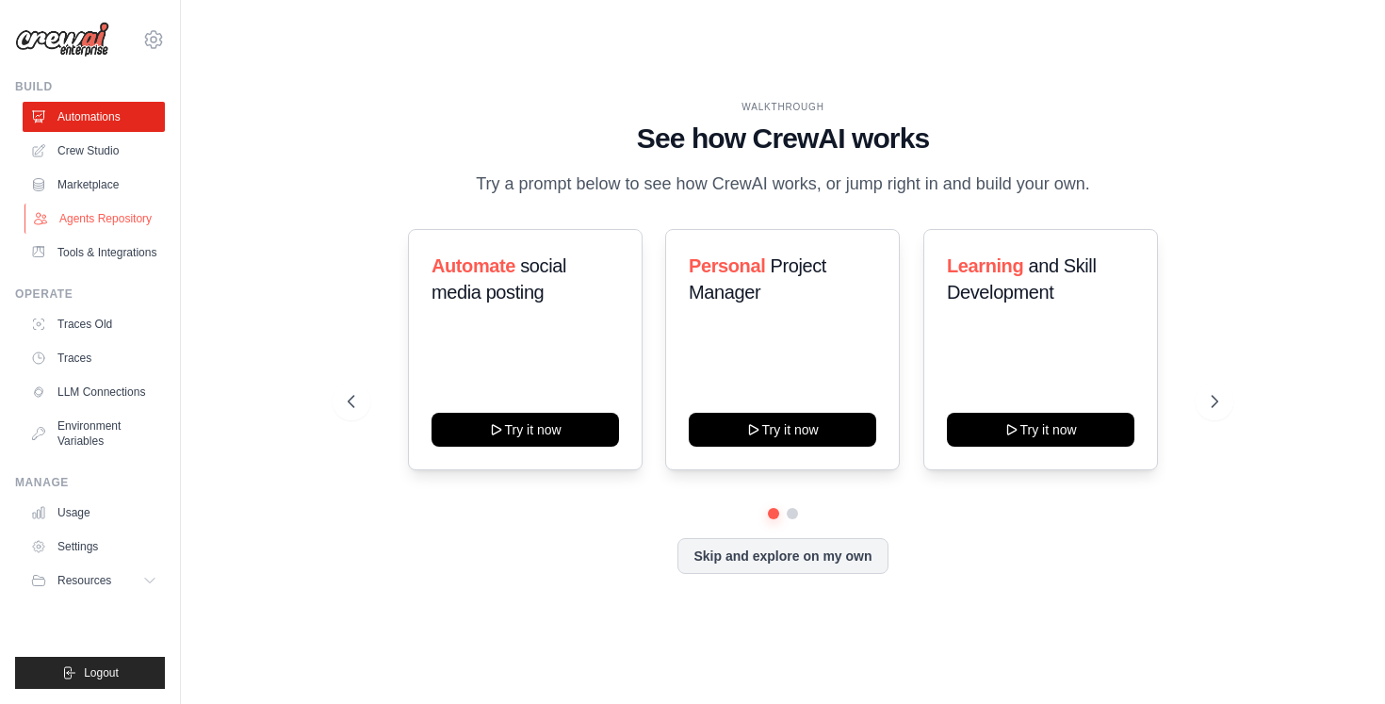
click at [122, 221] on link "Agents Repository" at bounding box center [96, 219] width 142 height 30
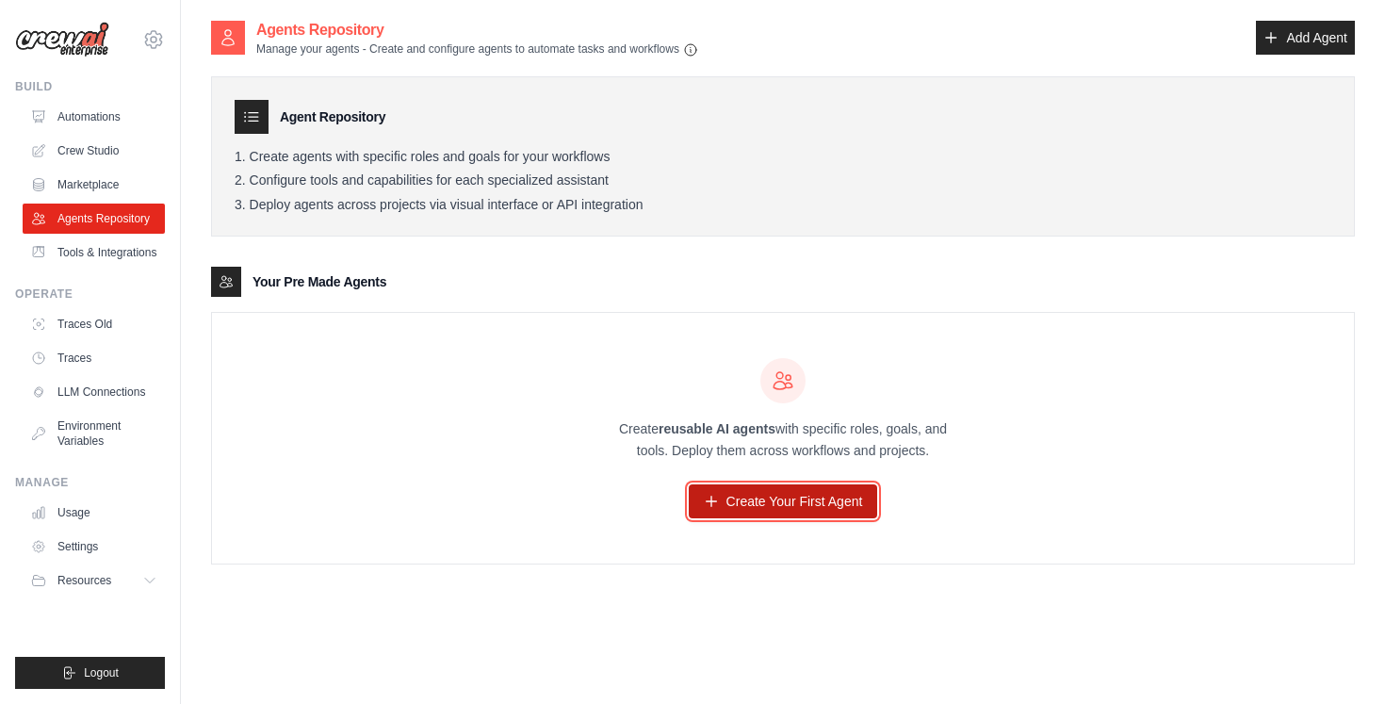
click at [789, 502] on link "Create Your First Agent" at bounding box center [783, 501] width 189 height 34
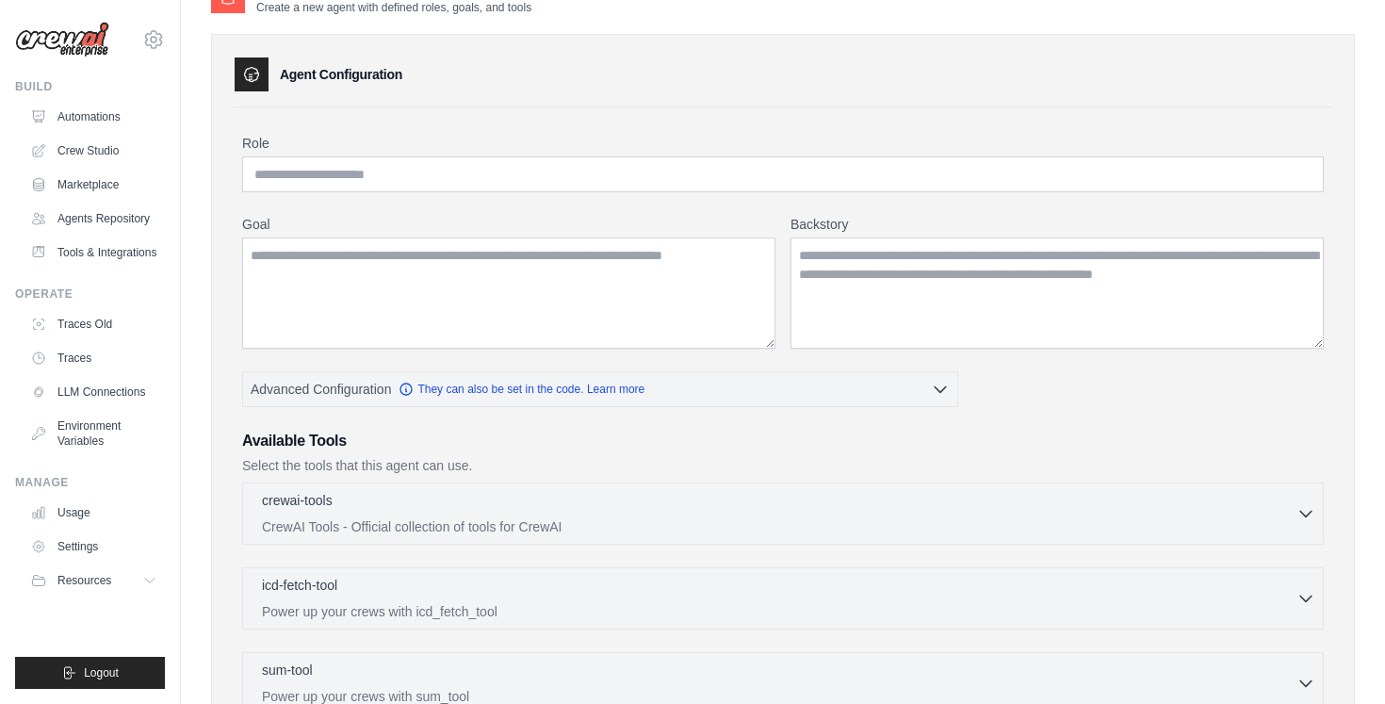
scroll to position [30, 0]
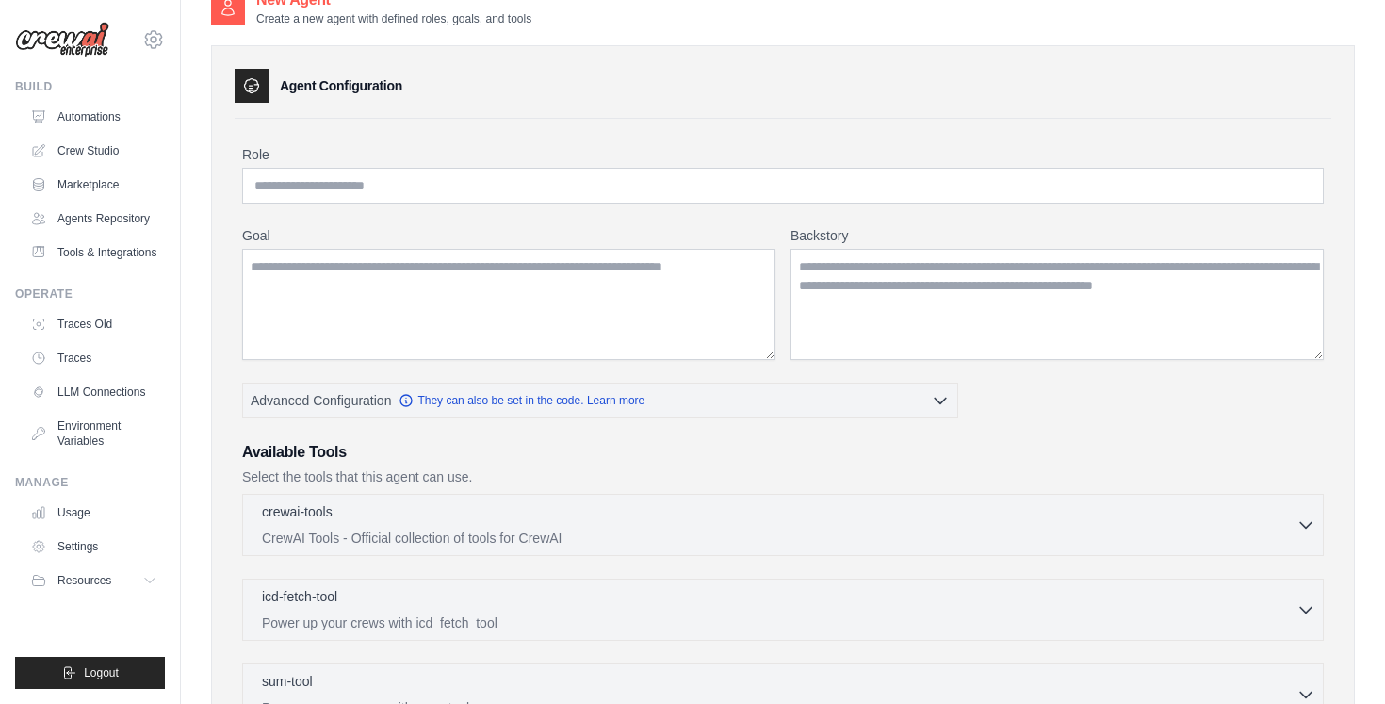
click at [446, 360] on div "Role Goal [GEOGRAPHIC_DATA] Advanced Configuration They can also be set in the …" at bounding box center [783, 569] width 1082 height 848
click at [446, 334] on textarea "Goal" at bounding box center [508, 304] width 533 height 111
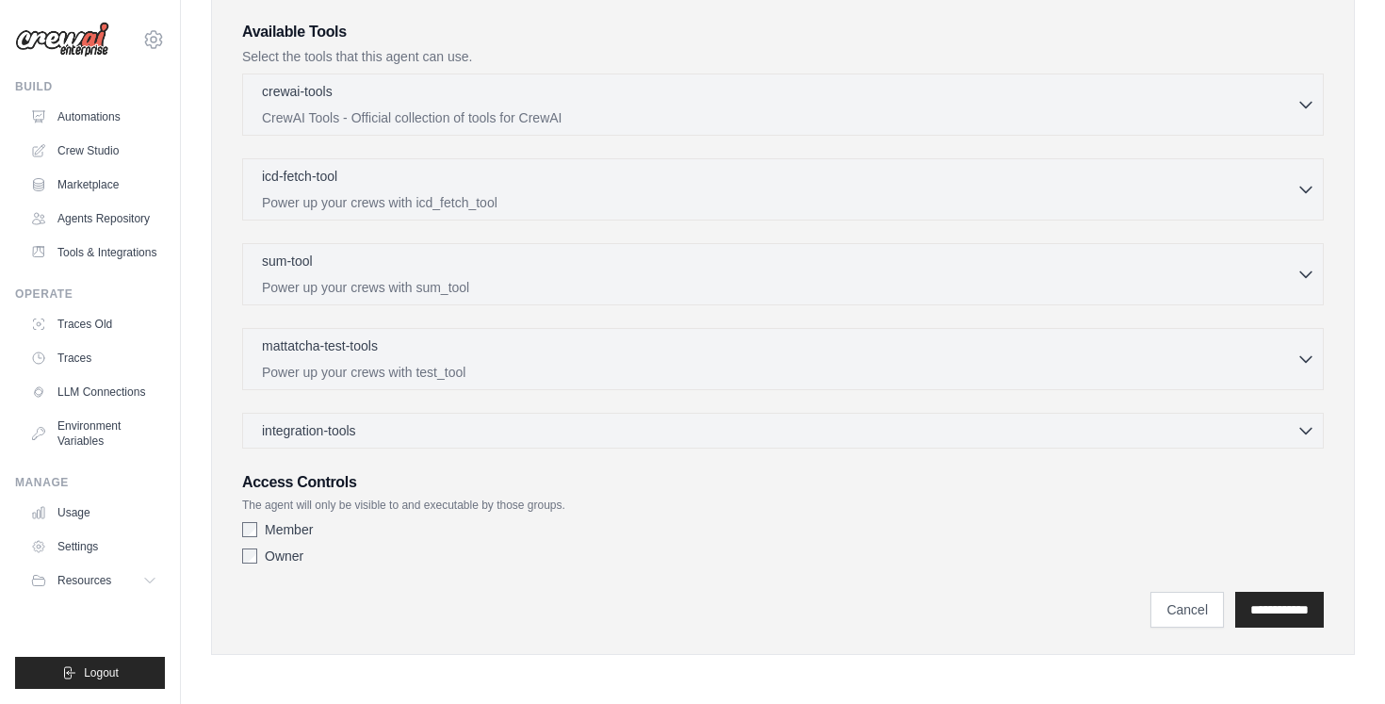
scroll to position [0, 0]
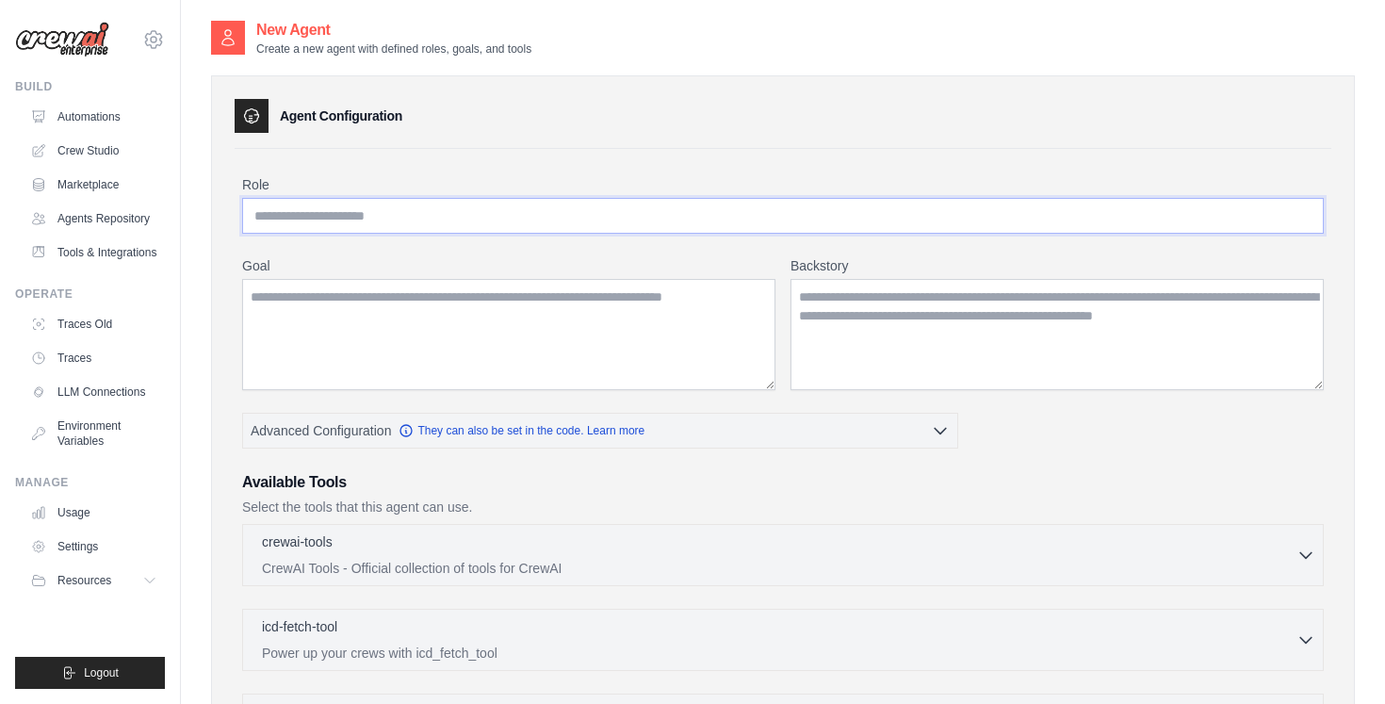
click at [382, 198] on input "Role" at bounding box center [783, 216] width 1082 height 36
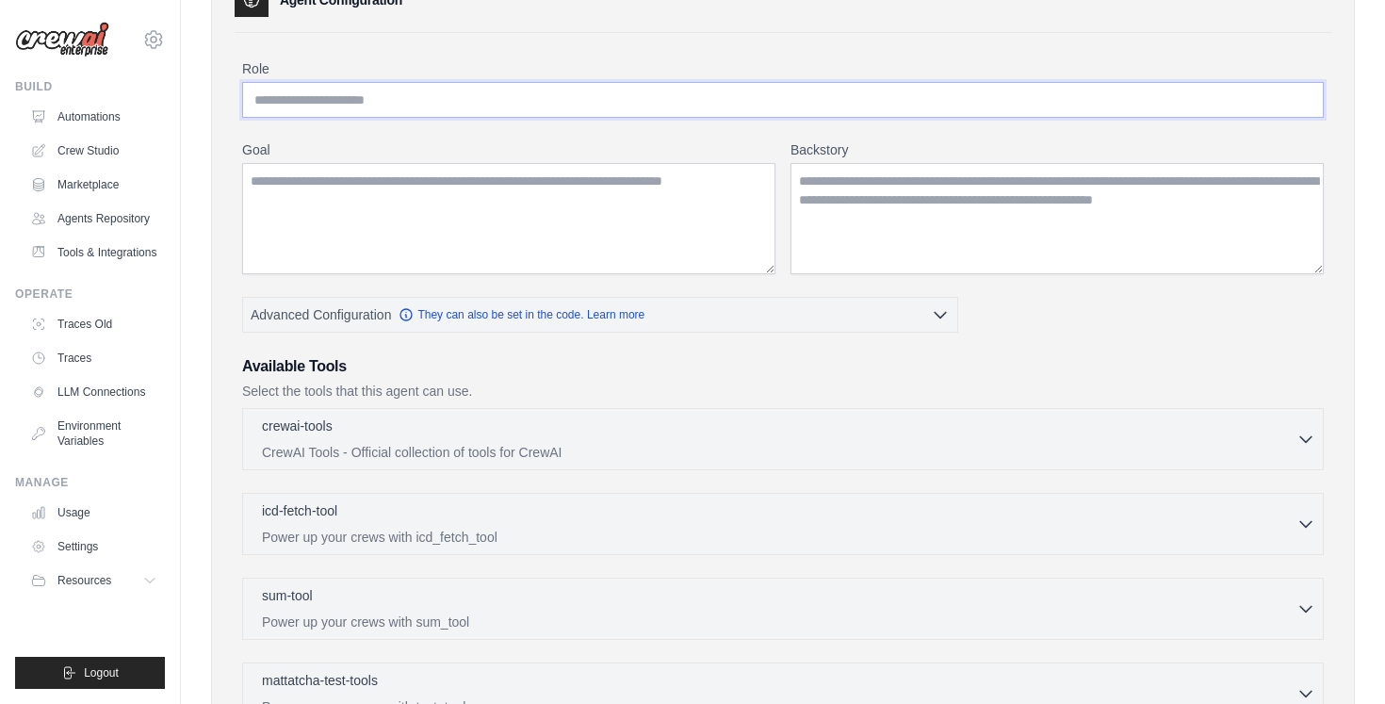
scroll to position [118, 0]
click at [1304, 431] on icon "button" at bounding box center [1306, 436] width 19 height 19
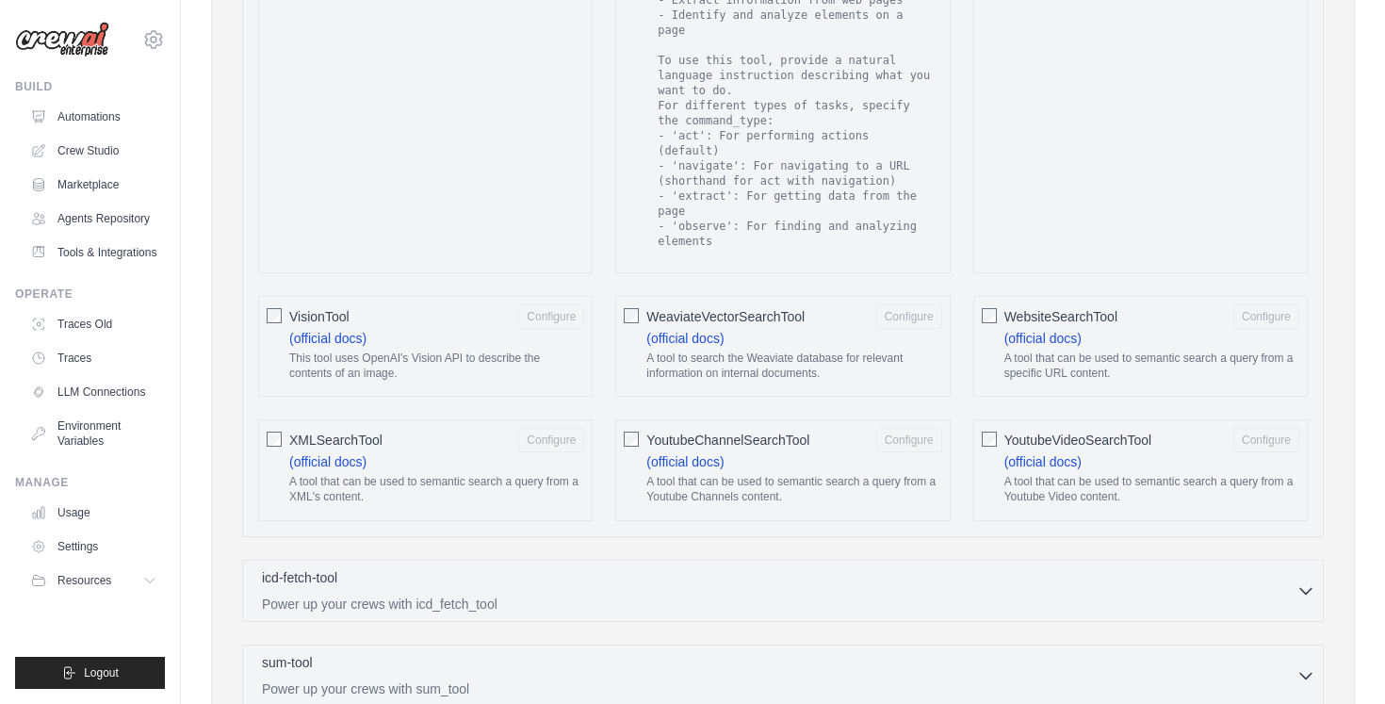
scroll to position [3289, 0]
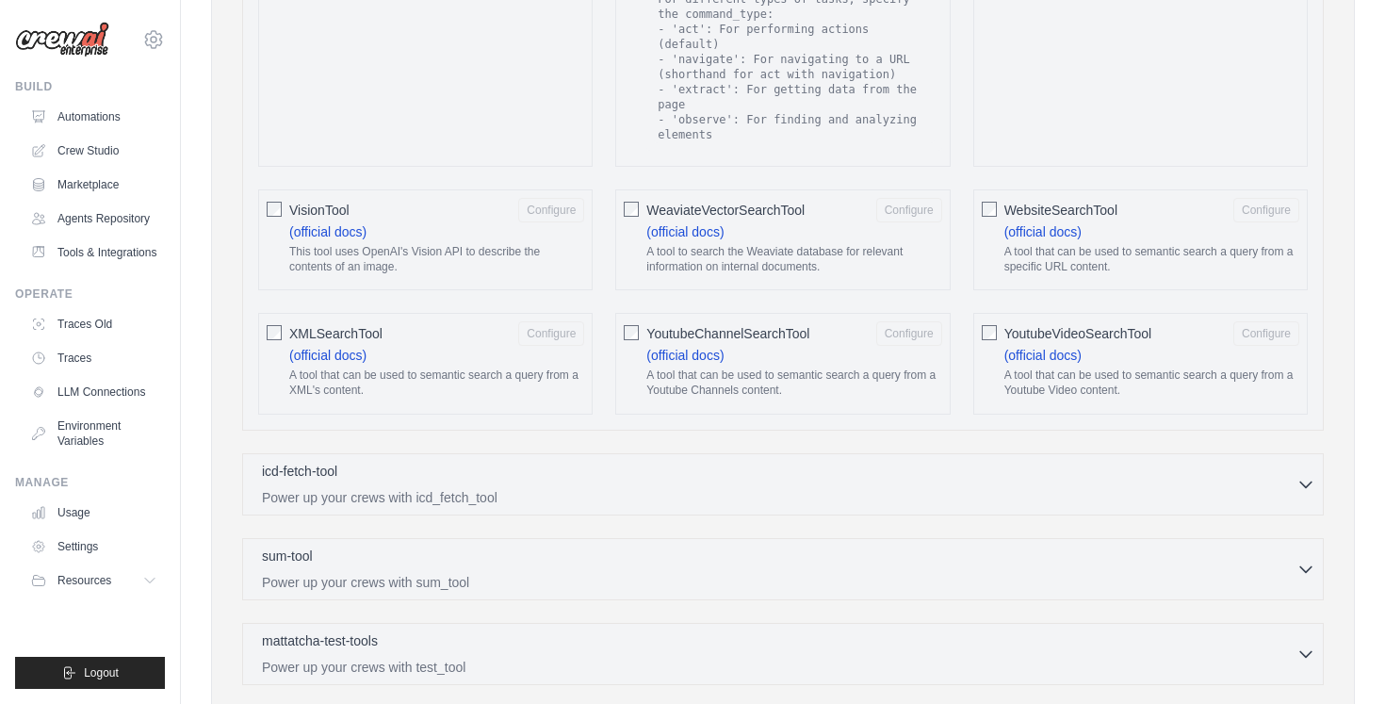
click at [950, 483] on div "icd-fetch-tool 0 selected" at bounding box center [779, 472] width 1035 height 23
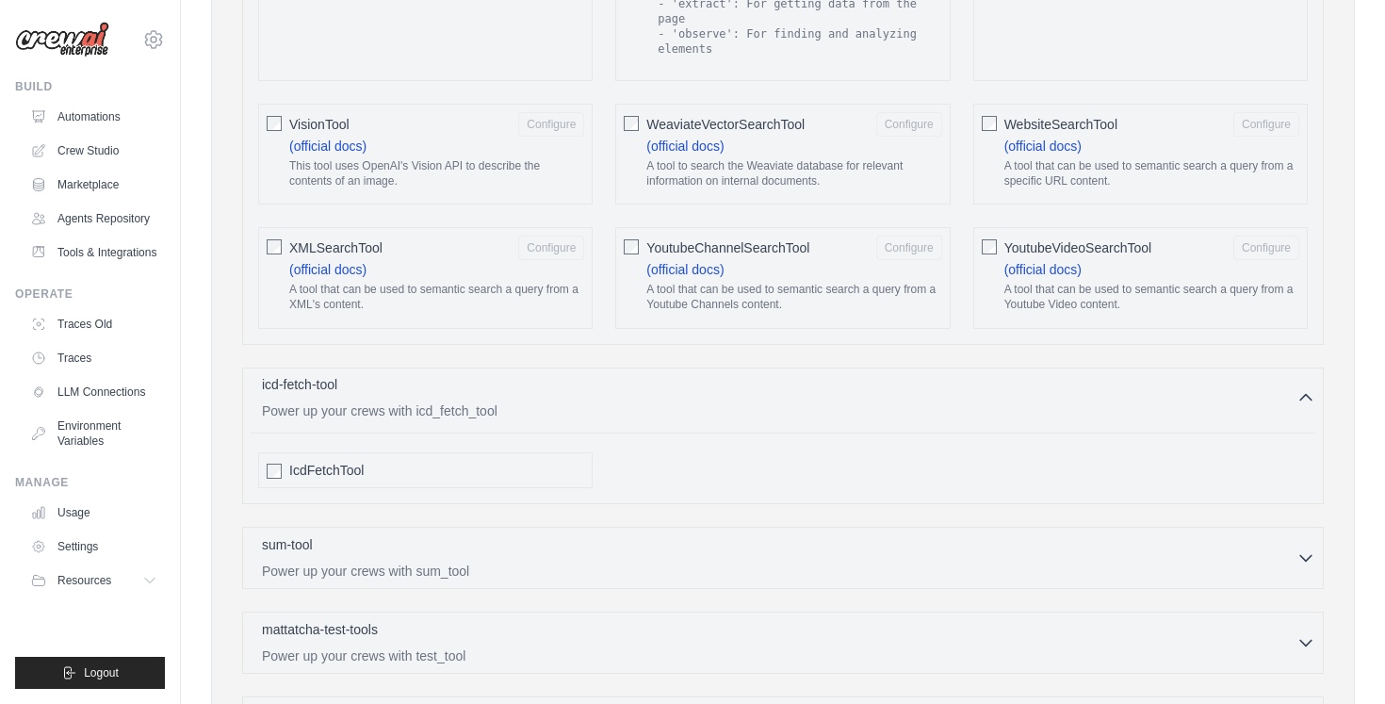
scroll to position [3585, 0]
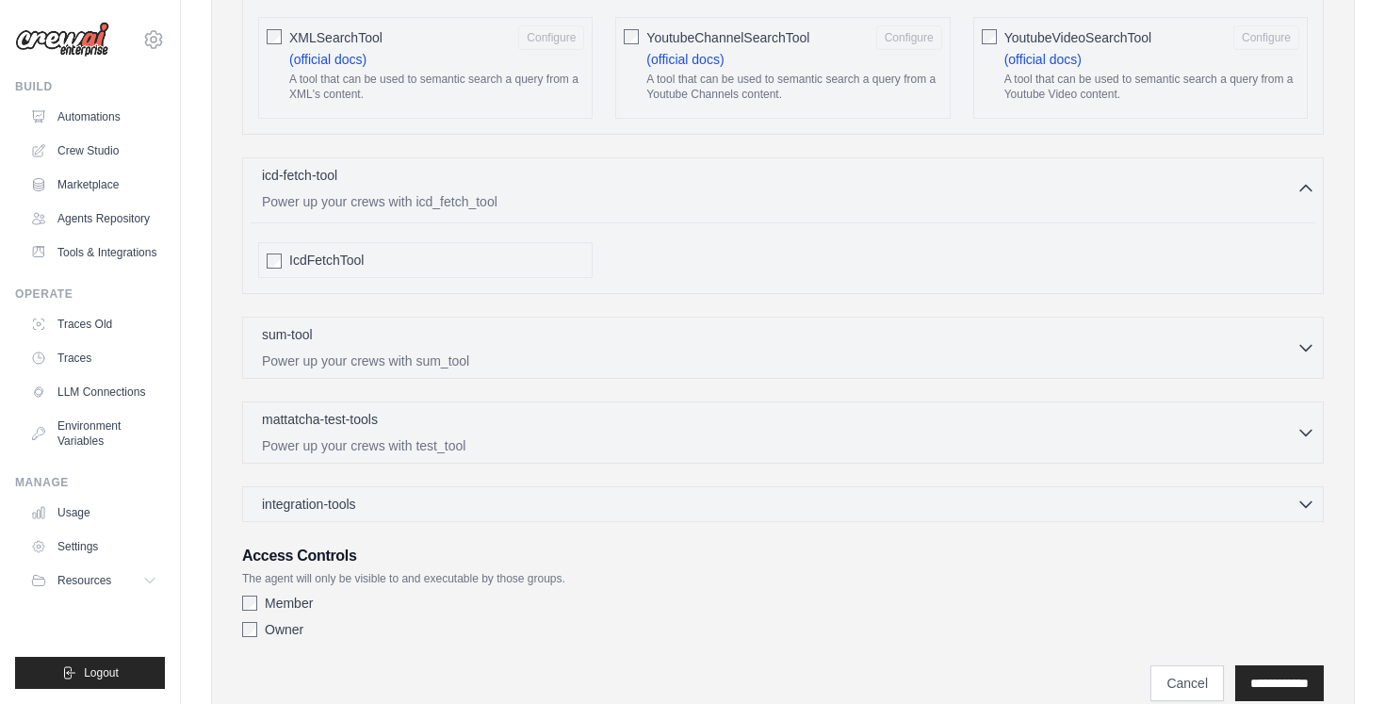
click at [966, 379] on div "sum-tool 0 selected Power up your crews with sum_tool SumTool" at bounding box center [783, 348] width 1082 height 62
click at [979, 347] on div "sum-tool 0 selected" at bounding box center [779, 335] width 1035 height 23
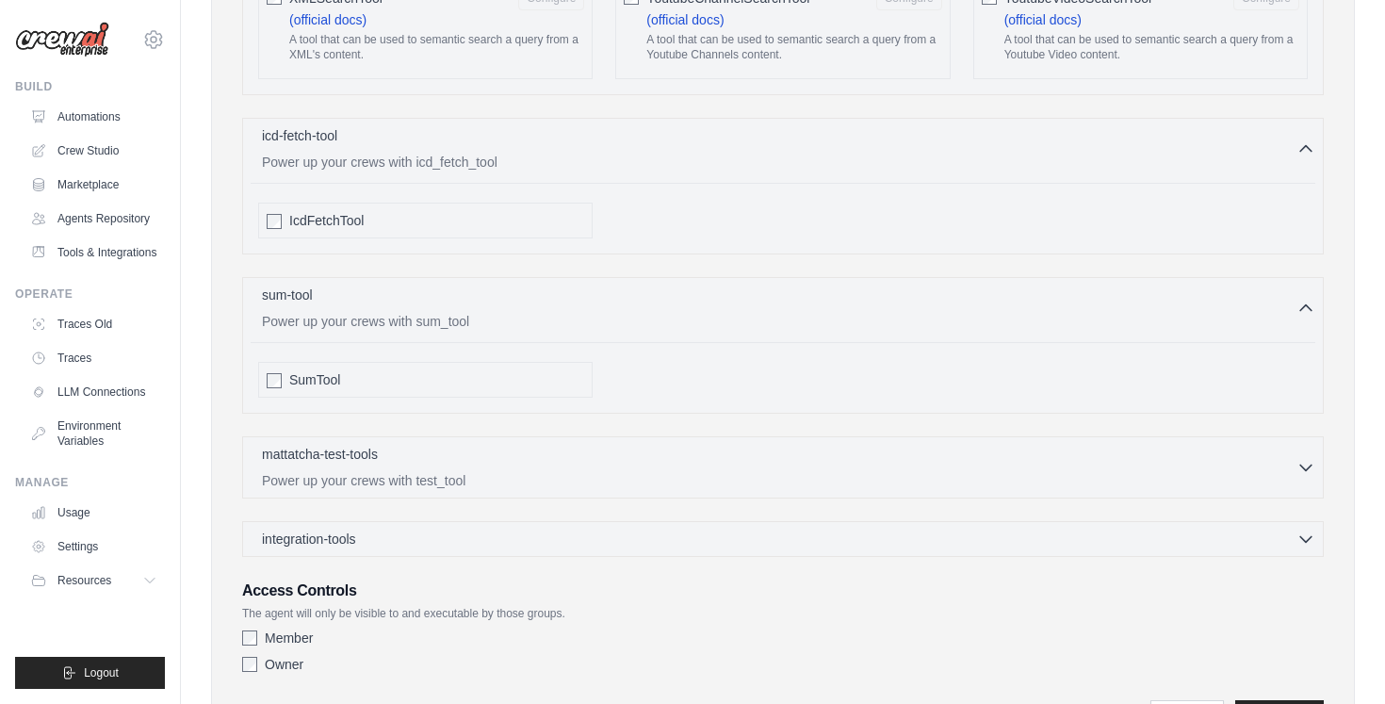
click at [865, 499] on div "mattatcha-test-tools 0 selected Power up your crews with test_tool" at bounding box center [783, 467] width 1082 height 62
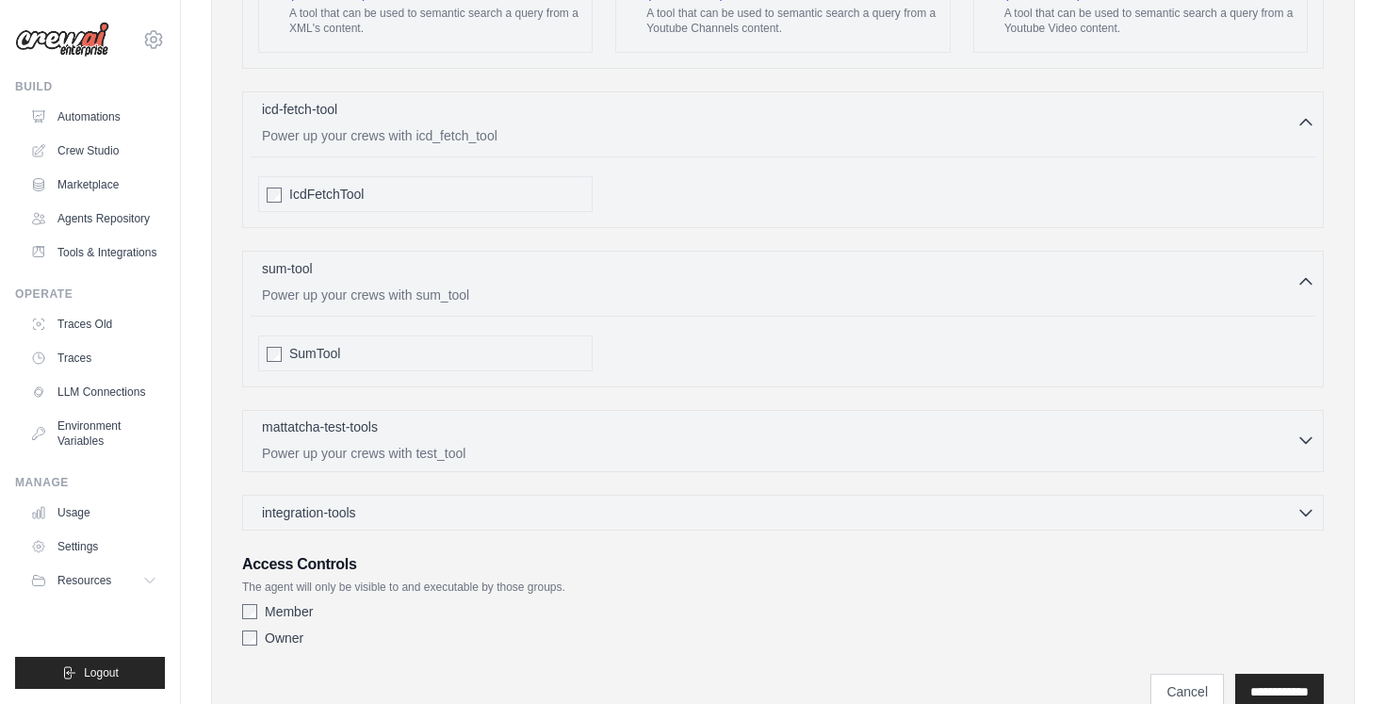
click at [878, 463] on p "Power up your crews with test_tool" at bounding box center [779, 453] width 1035 height 19
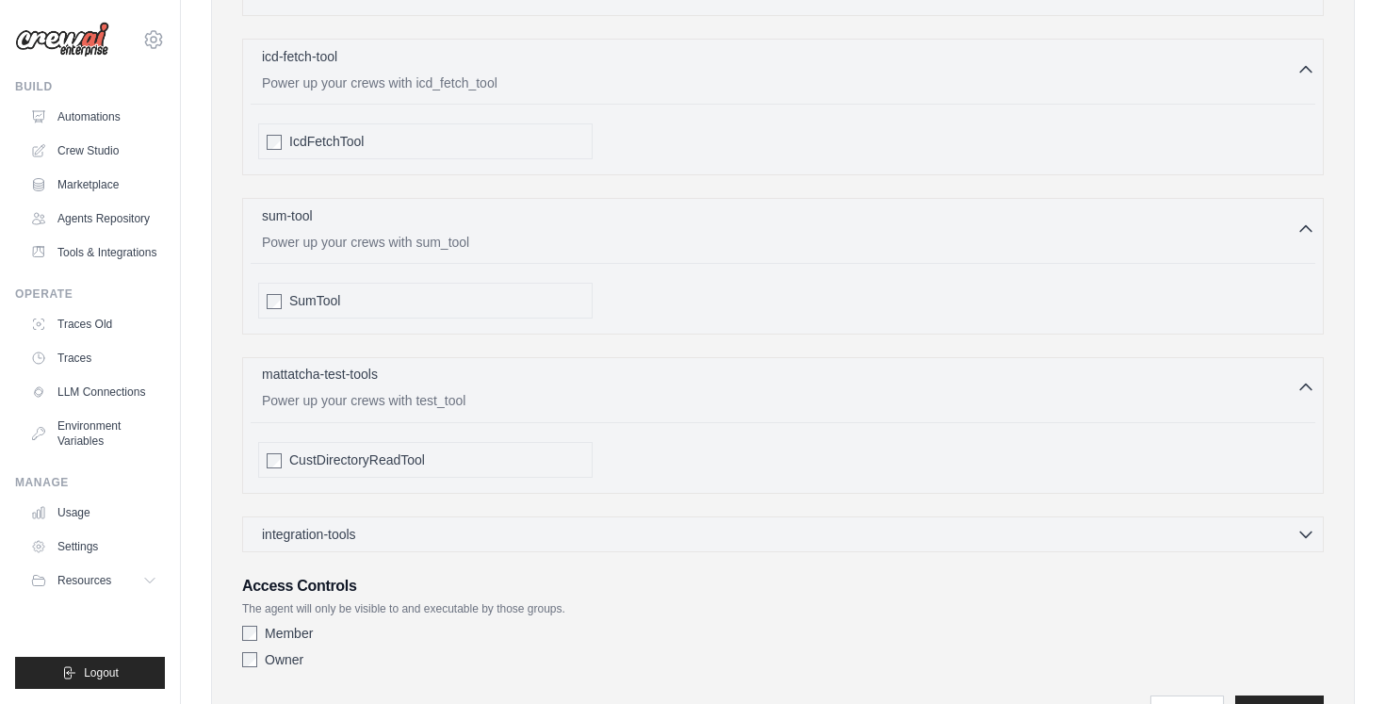
scroll to position [3837, 0]
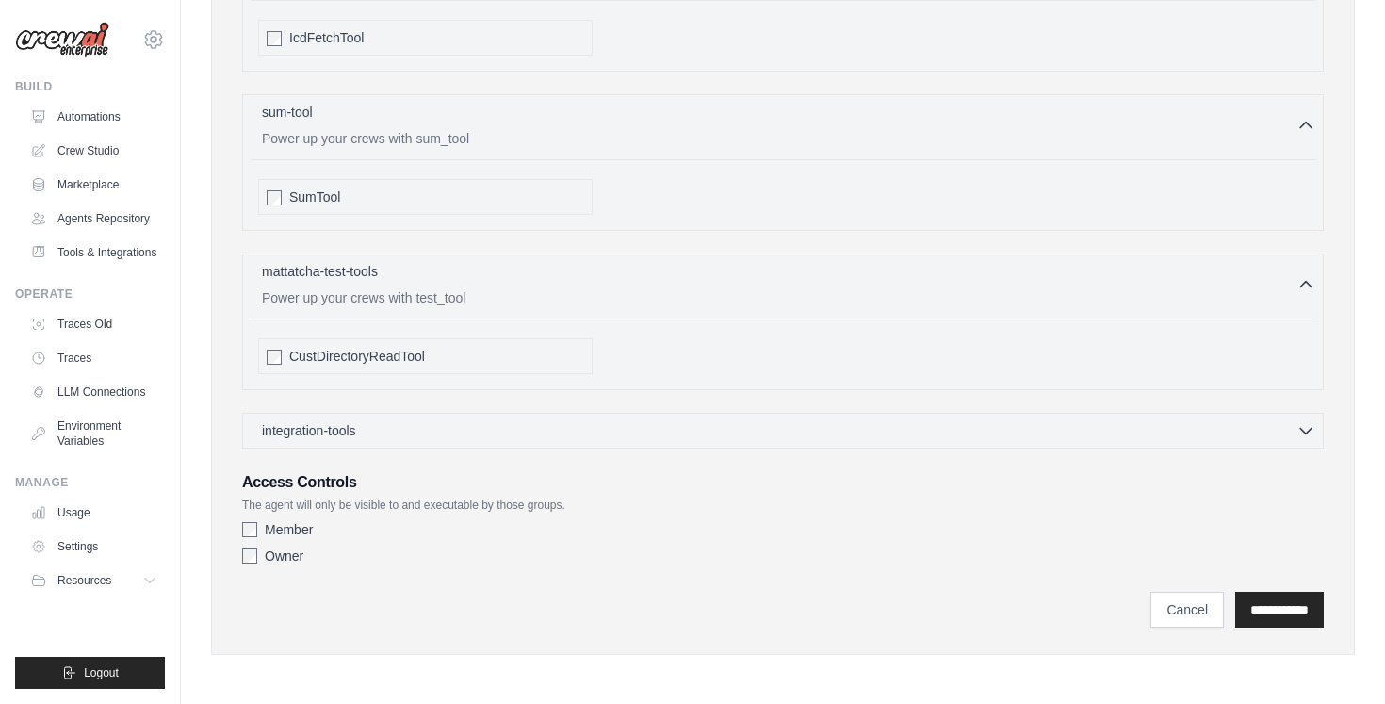
click at [874, 443] on div "integration-tools 0 selected Gmail HubSpot Microsoft Teams" at bounding box center [783, 431] width 1082 height 36
click at [877, 433] on div "integration-tools 0 selected" at bounding box center [789, 429] width 1054 height 19
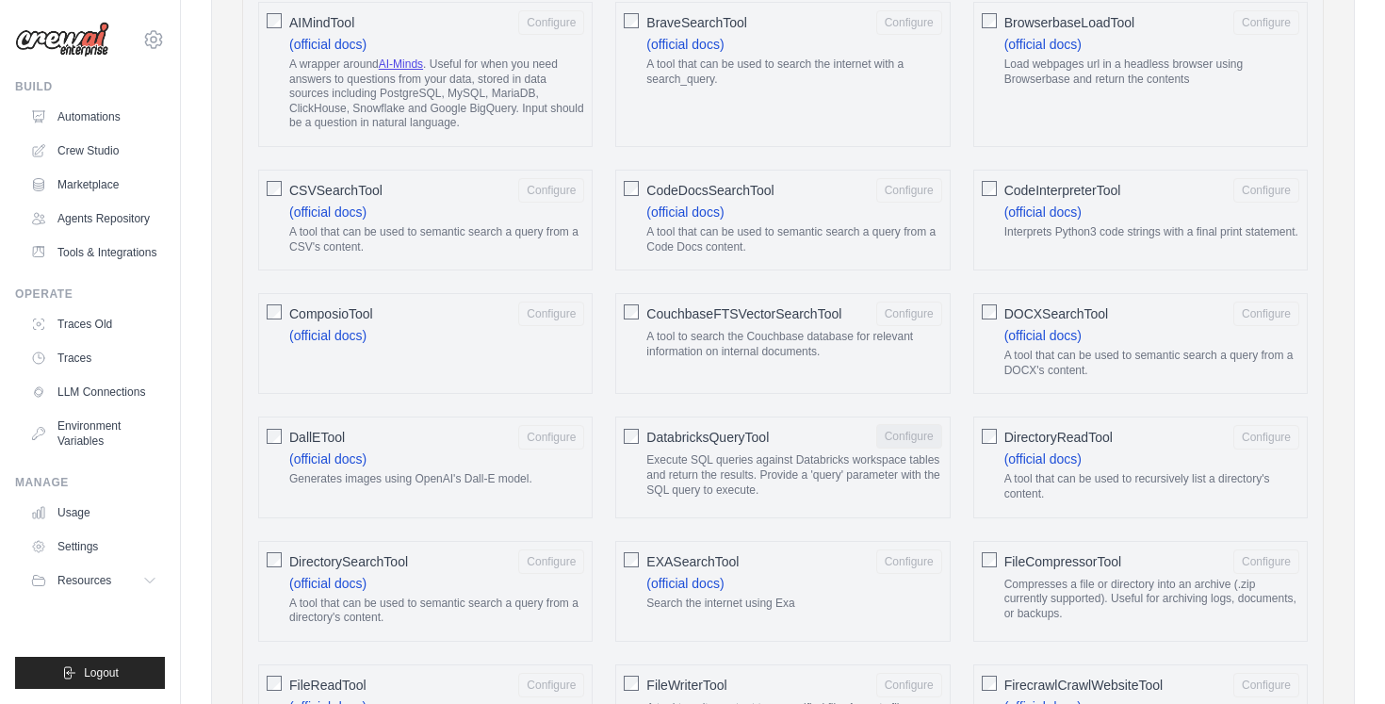
scroll to position [0, 0]
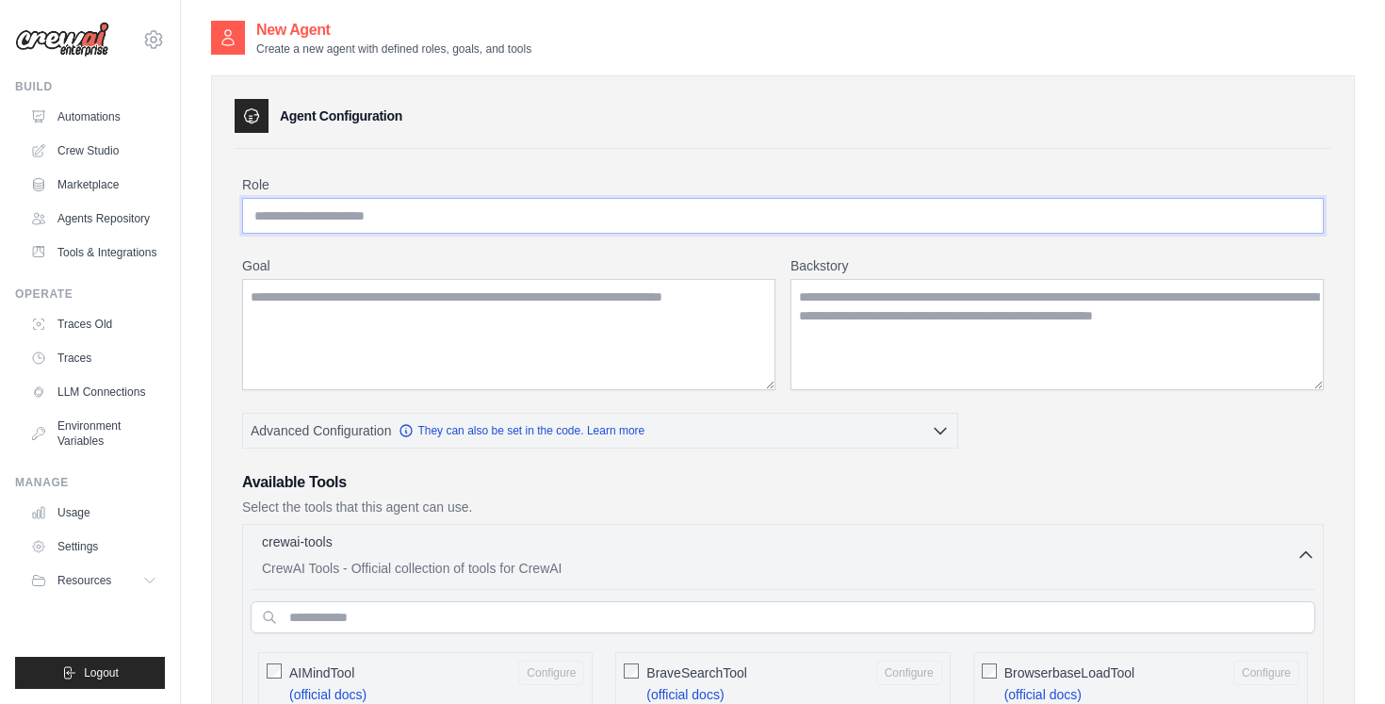
click at [478, 198] on input "Role" at bounding box center [783, 216] width 1082 height 36
click at [82, 118] on link "Automations" at bounding box center [96, 117] width 142 height 30
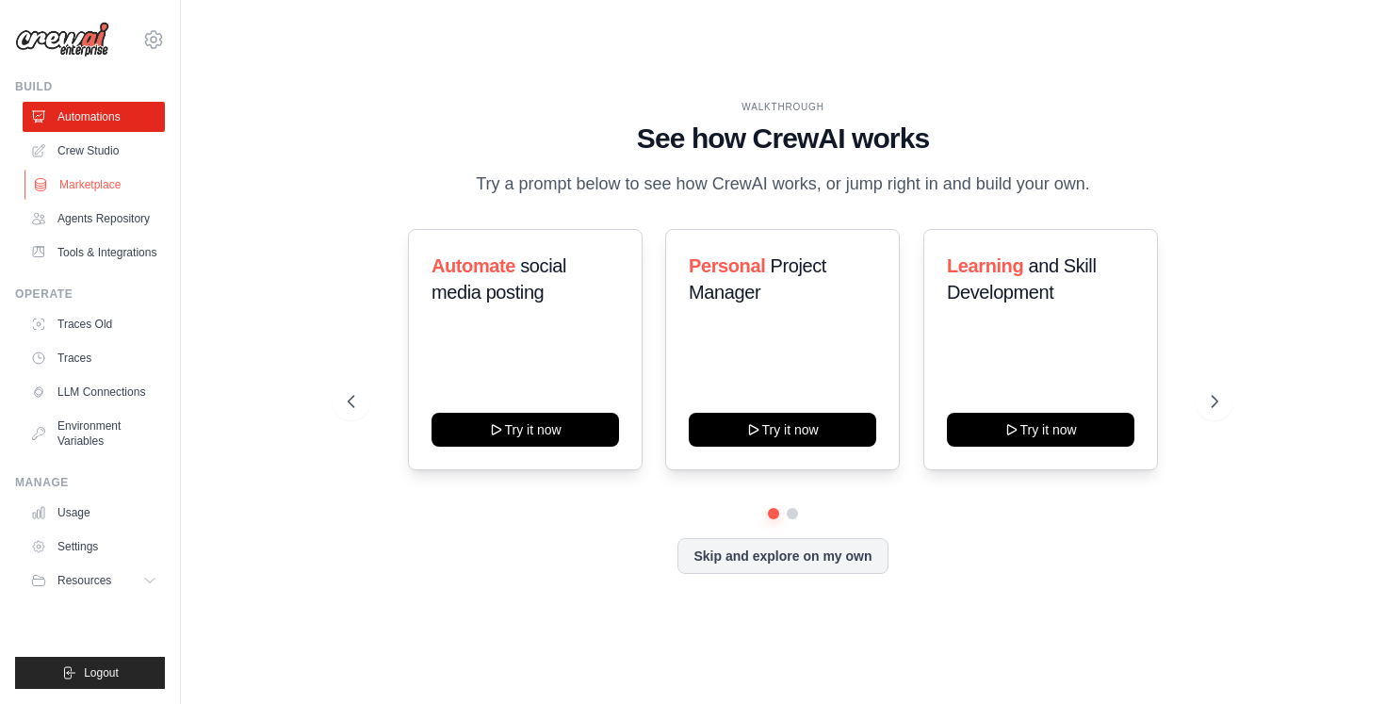
click at [61, 174] on link "Marketplace" at bounding box center [96, 185] width 142 height 30
click at [128, 218] on link "Agents Repository" at bounding box center [96, 219] width 142 height 30
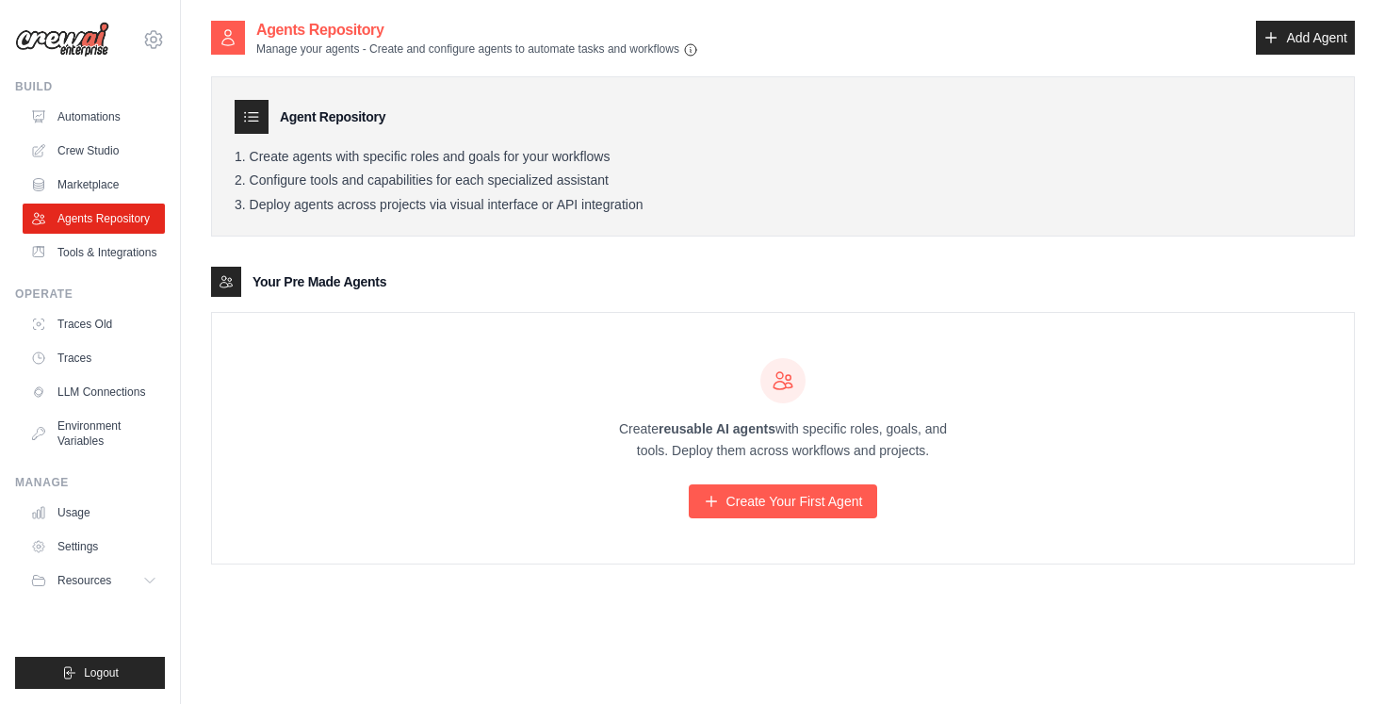
click at [85, 268] on link "Tools & Integrations" at bounding box center [94, 253] width 142 height 30
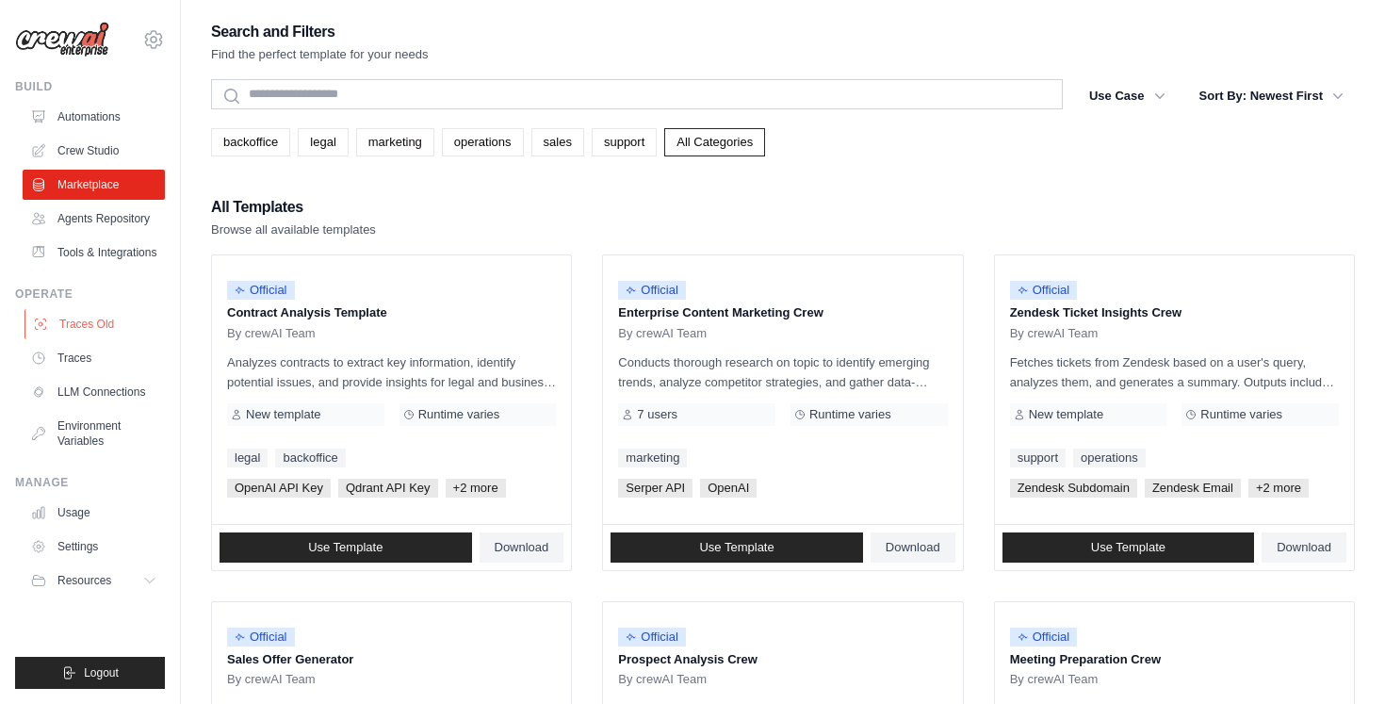
click at [95, 339] on link "Traces Old" at bounding box center [96, 324] width 142 height 30
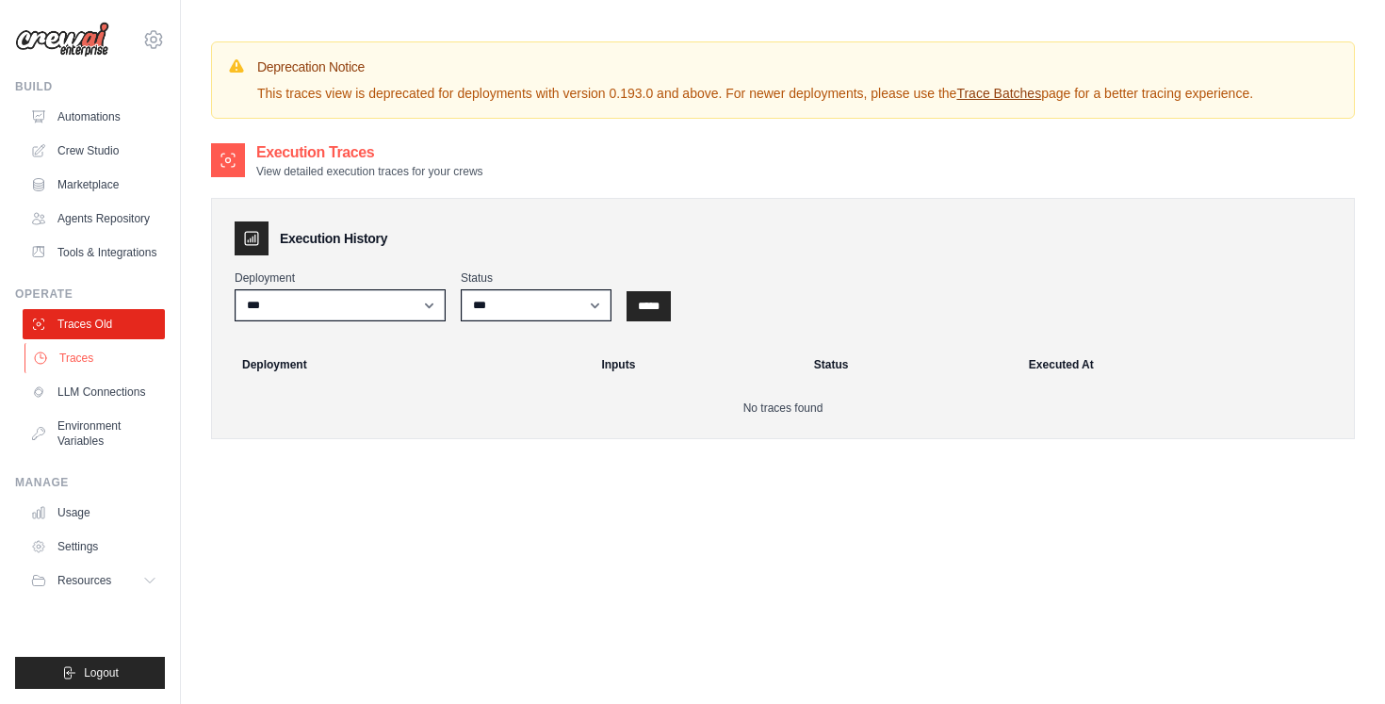
click at [86, 373] on link "Traces" at bounding box center [96, 358] width 142 height 30
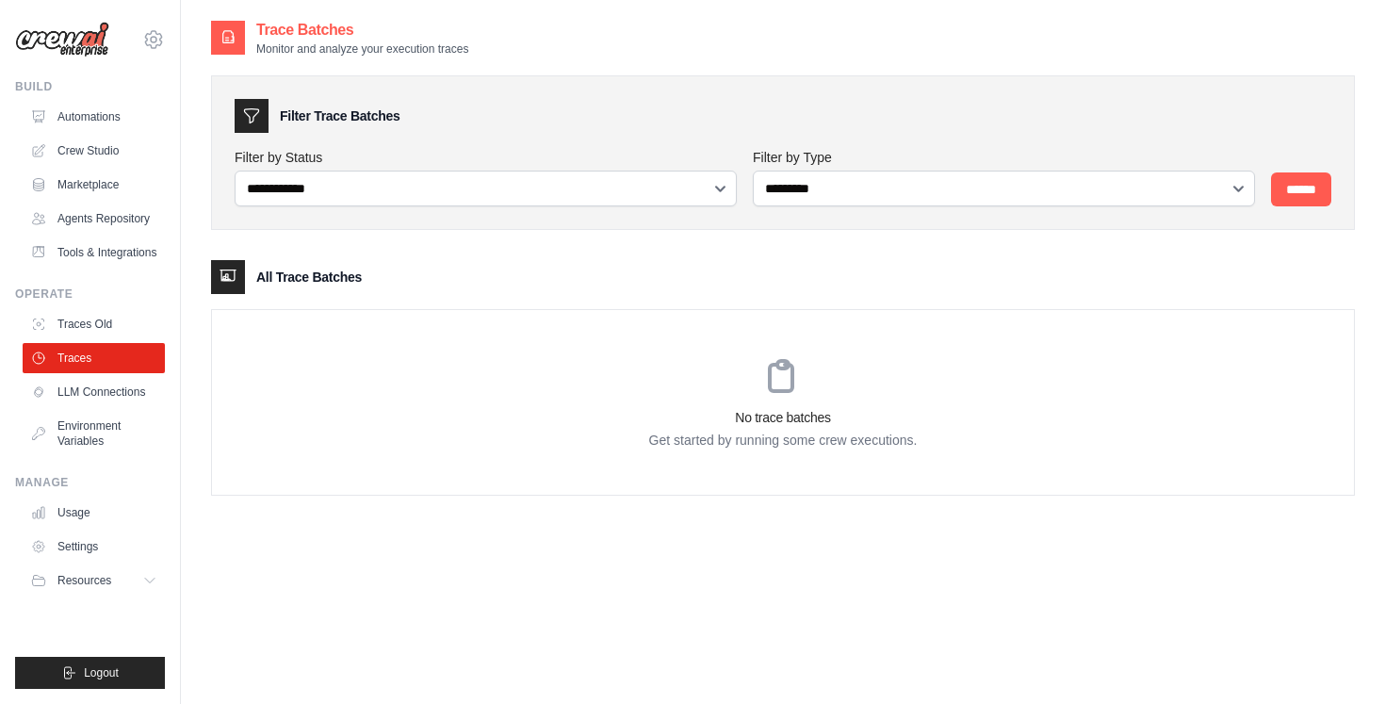
click at [86, 429] on link "Environment Variables" at bounding box center [94, 433] width 142 height 45
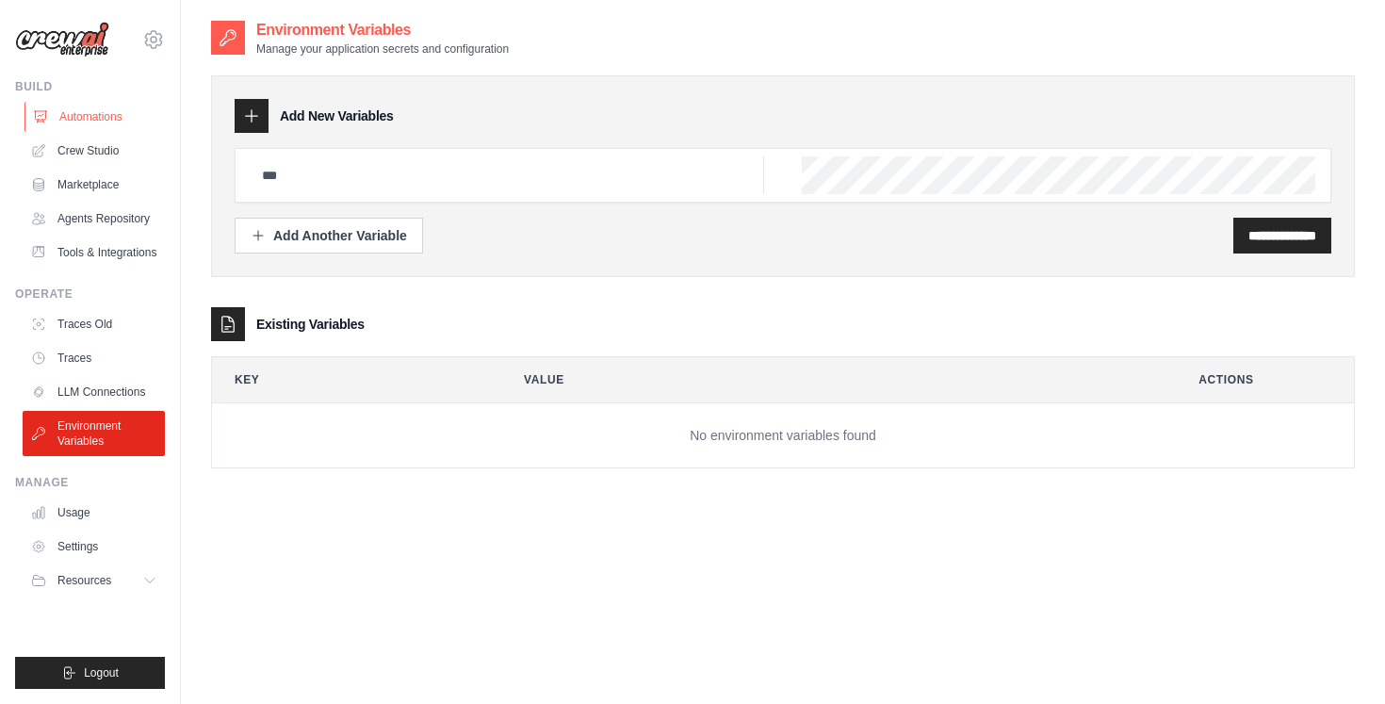
click at [73, 117] on link "Automations" at bounding box center [96, 117] width 142 height 30
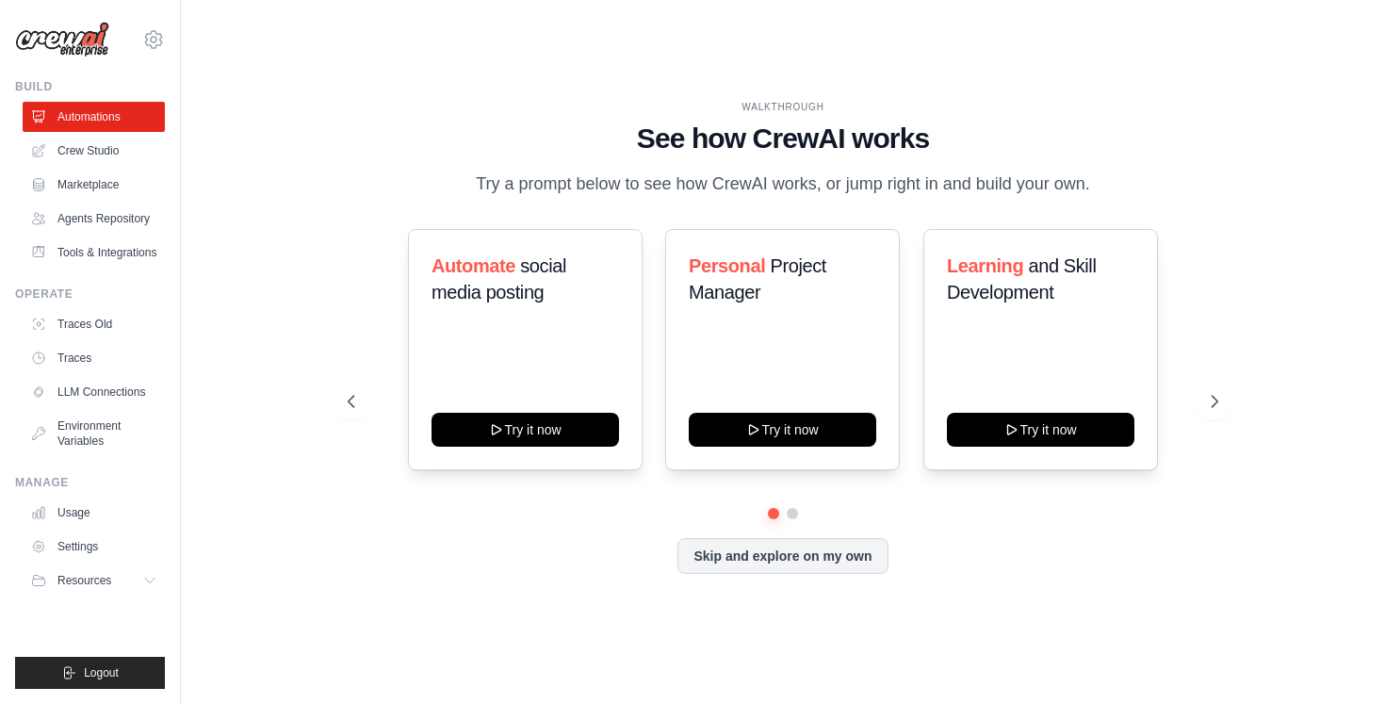
click at [751, 569] on div "Automate social media posting Try it now Personal Project Manager Try it now Le…" at bounding box center [783, 401] width 870 height 345
click at [748, 571] on button "Skip and explore on my own" at bounding box center [783, 554] width 210 height 36
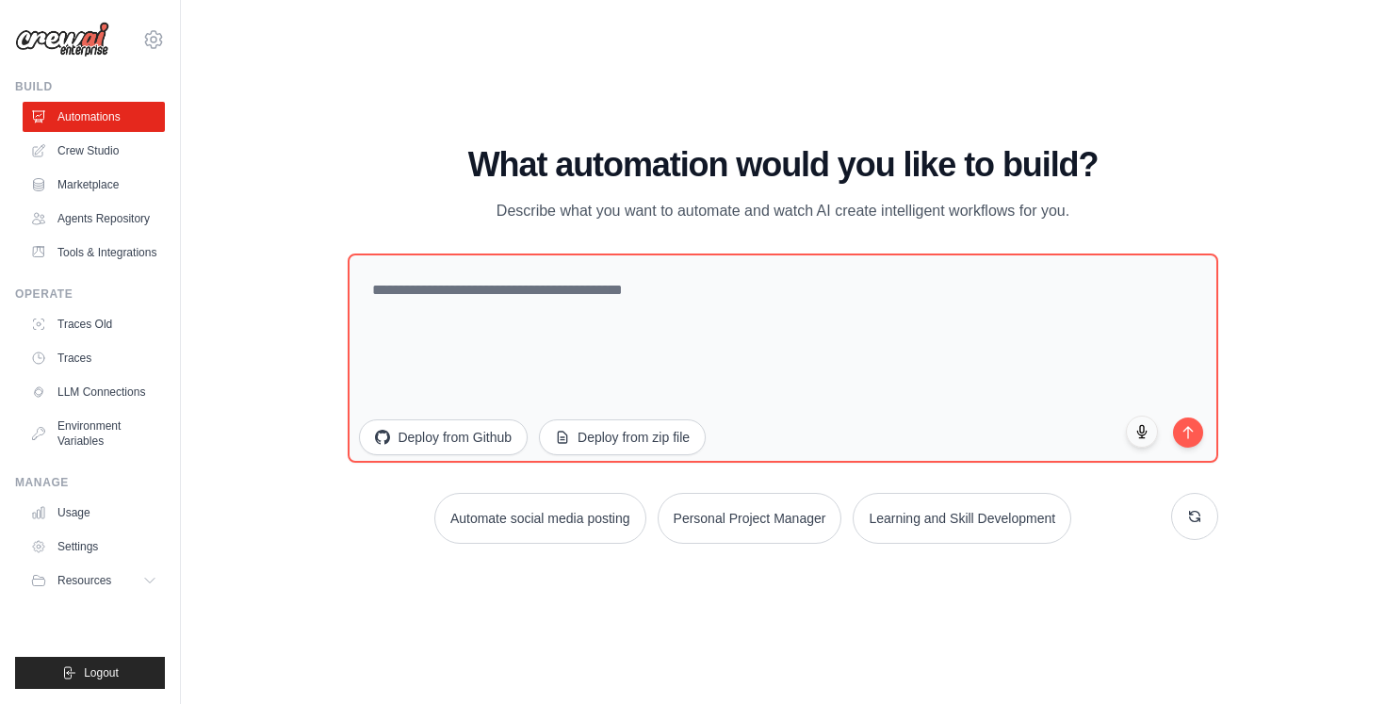
click at [748, 571] on div "WALKTHROUGH See how [PERSON_NAME] works Try a prompt below to see how [PERSON_N…" at bounding box center [783, 352] width 1144 height 666
click at [91, 39] on img at bounding box center [62, 40] width 94 height 36
click at [81, 215] on link "Agents Repository" at bounding box center [96, 219] width 142 height 30
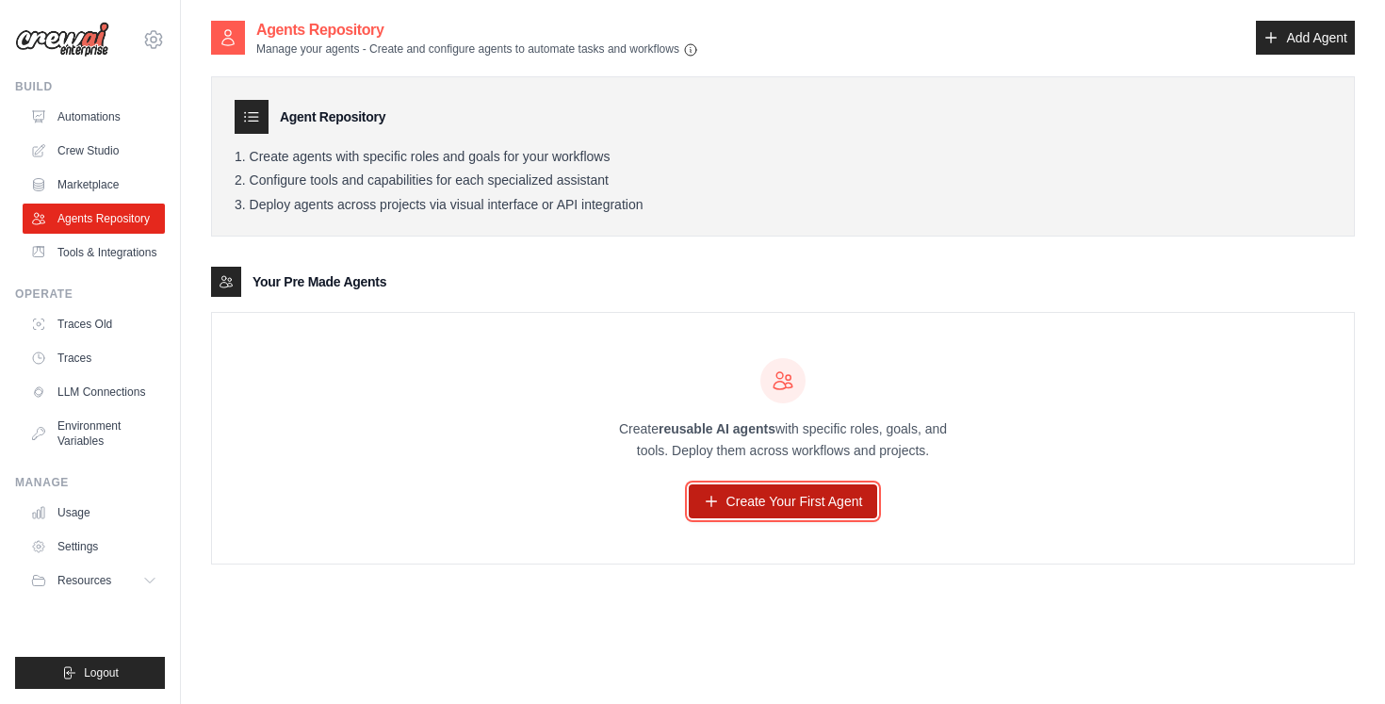
click at [789, 500] on link "Create Your First Agent" at bounding box center [783, 501] width 189 height 34
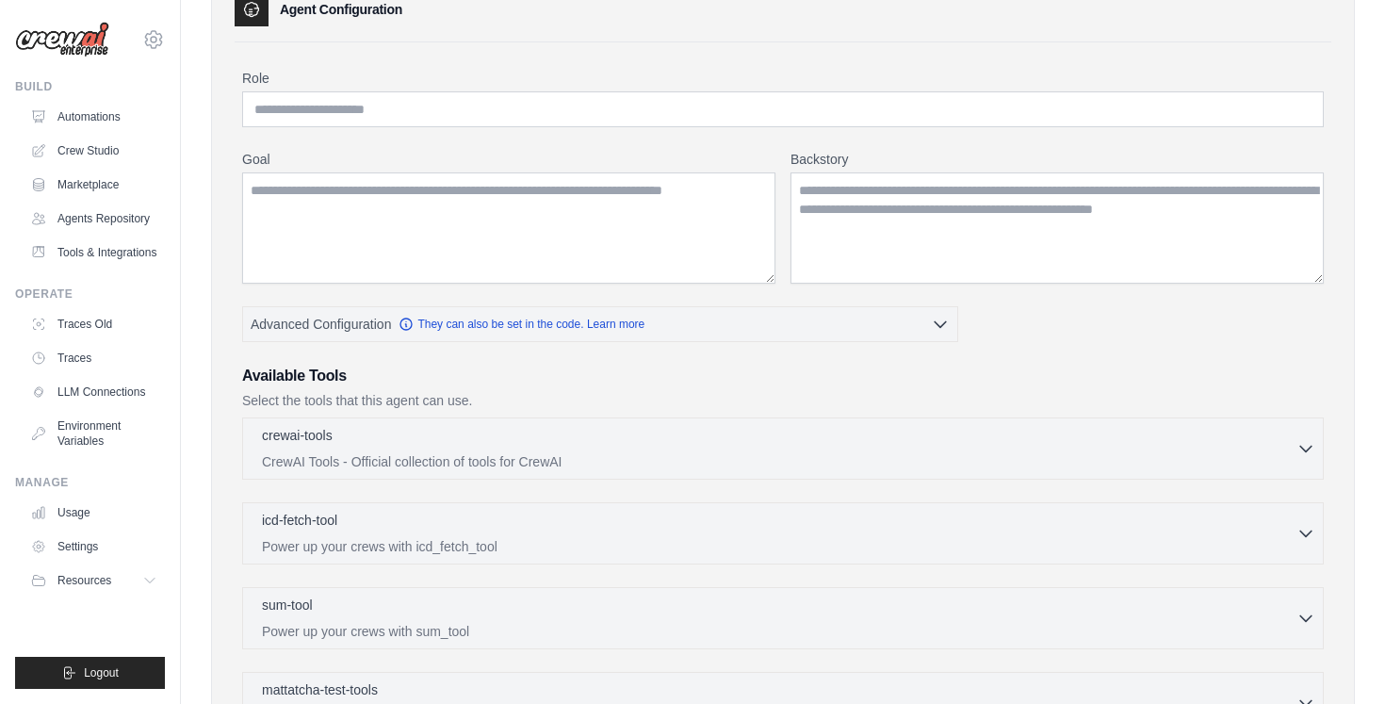
scroll to position [105, 0]
click at [491, 152] on label "Goal" at bounding box center [508, 161] width 533 height 19
click at [491, 174] on textarea "Goal" at bounding box center [508, 229] width 533 height 111
click at [502, 129] on div "Role Goal [GEOGRAPHIC_DATA] Advanced Configuration They can also be set in the …" at bounding box center [783, 495] width 1082 height 848
click at [503, 123] on input "Role" at bounding box center [783, 111] width 1082 height 36
